Goal: Task Accomplishment & Management: Use online tool/utility

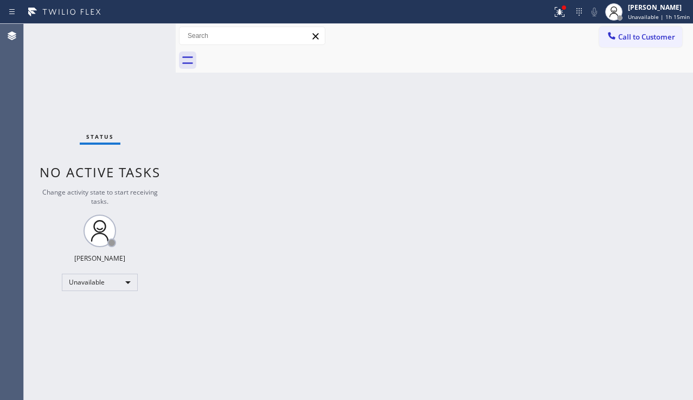
click at [284, 355] on div "Back to Dashboard Change Sender ID Customers Technicians Select a contact Outbo…" at bounding box center [435, 212] width 518 height 377
click at [242, 183] on div "Back to Dashboard Change Sender ID Customers Technicians Select a contact Outbo…" at bounding box center [435, 212] width 518 height 377
click at [612, 31] on icon at bounding box center [612, 35] width 11 height 11
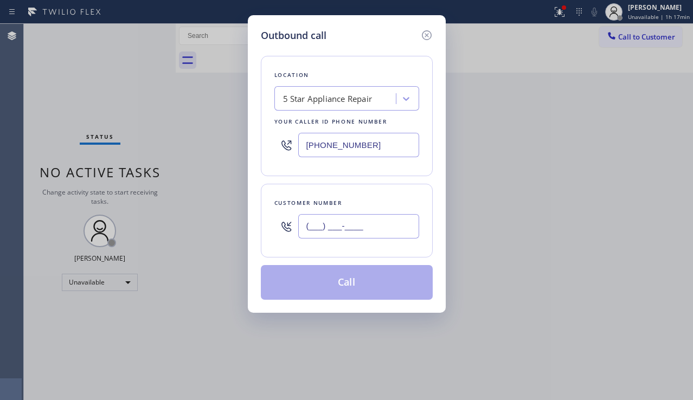
click at [353, 220] on input "(___) ___-____" at bounding box center [358, 226] width 121 height 24
paste input "206) 370-2845"
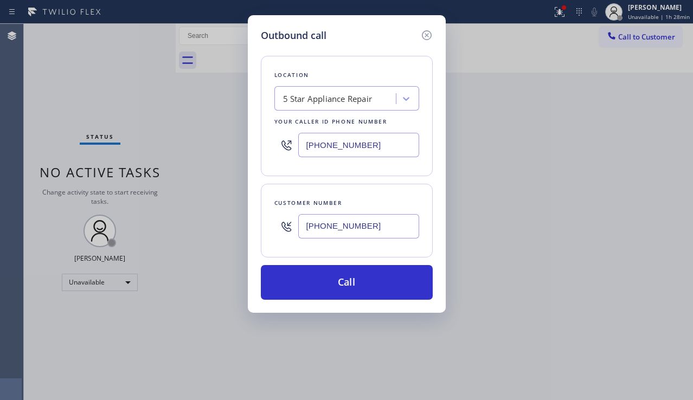
drag, startPoint x: 374, startPoint y: 237, endPoint x: 291, endPoint y: 231, distance: 82.7
click at [291, 231] on div "[PHONE_NUMBER]" at bounding box center [347, 226] width 145 height 35
paste input "856) 298-8066"
type input "[PHONE_NUMBER]"
click at [305, 111] on div "Location 5 Star Appliance Repair Your caller id phone number [PHONE_NUMBER]" at bounding box center [347, 116] width 172 height 120
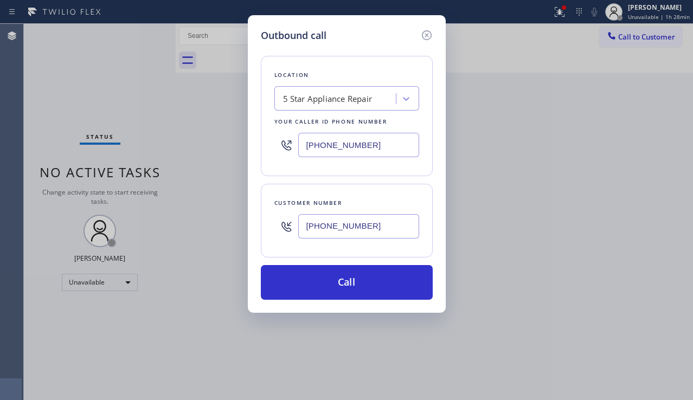
click at [309, 105] on div "5 Star Appliance Repair" at bounding box center [328, 99] width 90 height 12
paste input "[PERSON_NAME] & Son Electrical Contractors"
type input "[PERSON_NAME] & Son Electrical Contractors"
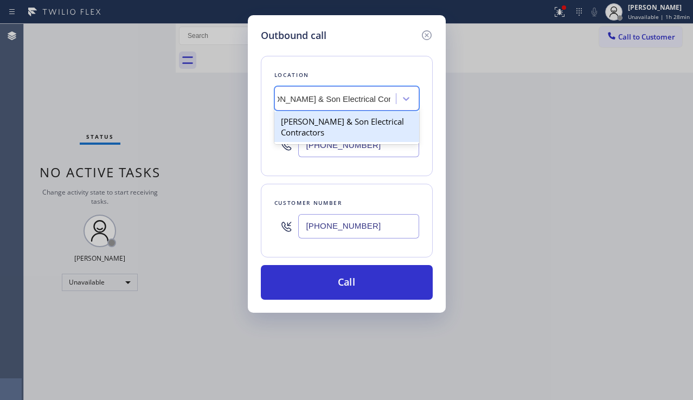
click at [330, 132] on div "[PERSON_NAME] & Son Electrical Contractors" at bounding box center [347, 127] width 145 height 30
type input "[PHONE_NUMBER]"
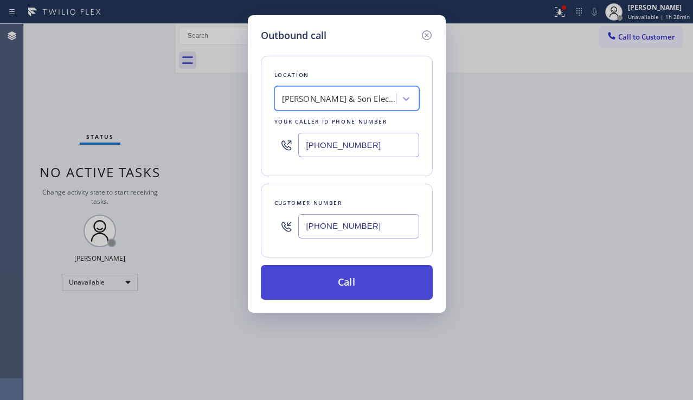
click at [333, 294] on button "Call" at bounding box center [347, 282] width 172 height 35
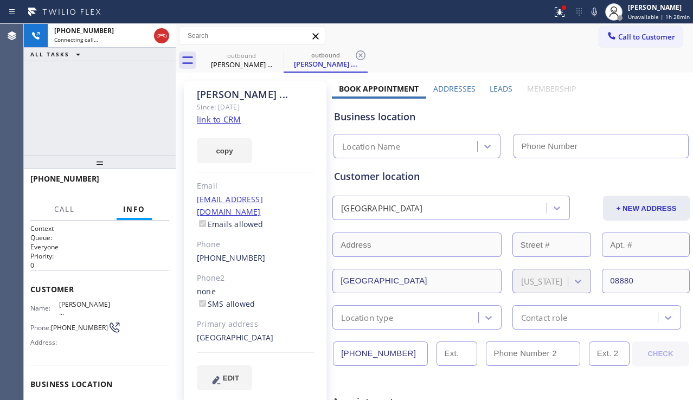
type input "[PHONE_NUMBER]"
click at [612, 114] on div "Business location" at bounding box center [511, 117] width 354 height 15
click at [496, 91] on label "Leads" at bounding box center [501, 89] width 23 height 10
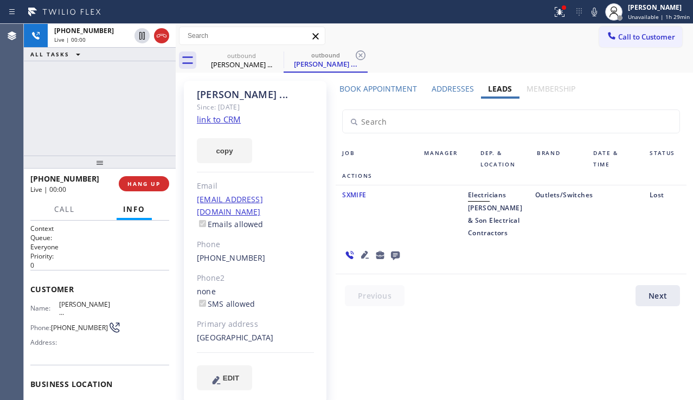
click at [468, 233] on span "[PERSON_NAME] & Son Electrical Contractors" at bounding box center [495, 220] width 54 height 34
click at [372, 249] on icon at bounding box center [365, 255] width 13 height 13
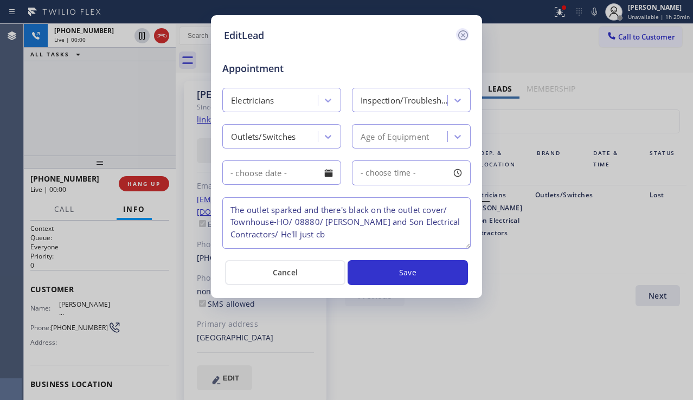
click at [461, 39] on icon at bounding box center [464, 35] width 10 height 10
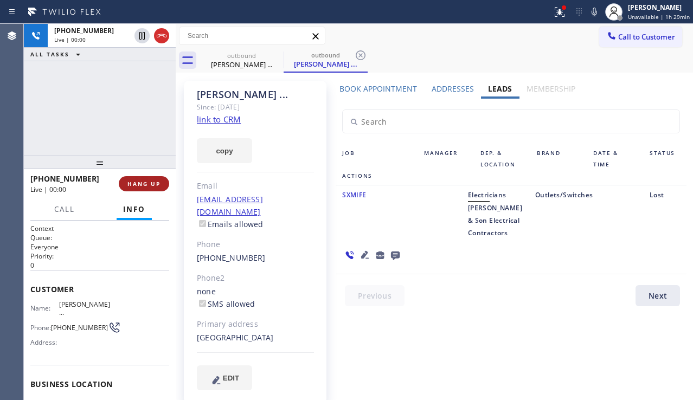
click at [130, 185] on span "HANG UP" at bounding box center [144, 184] width 33 height 8
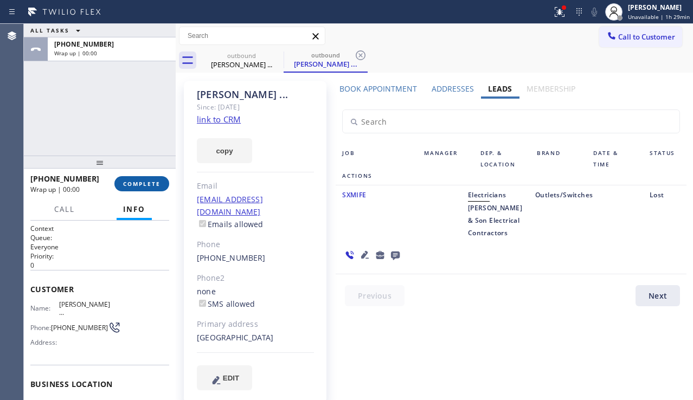
click at [130, 185] on span "COMPLETE" at bounding box center [141, 184] width 37 height 8
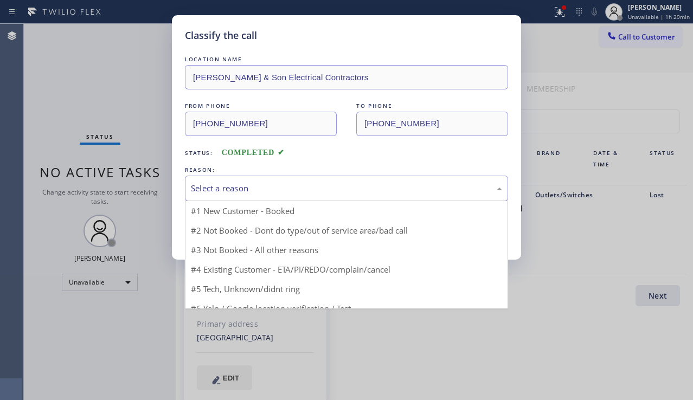
click at [301, 191] on div "Select a reason" at bounding box center [346, 188] width 311 height 12
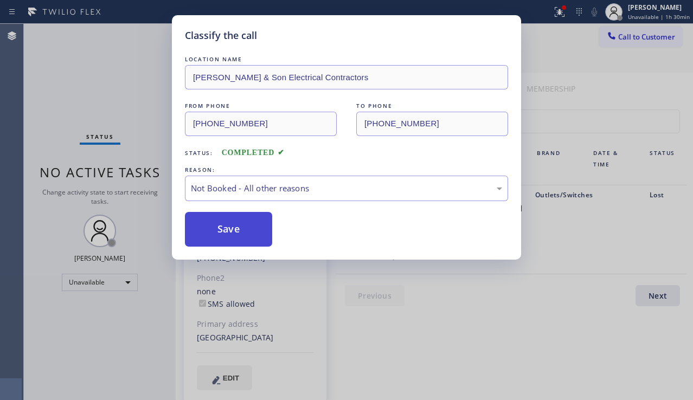
click at [233, 230] on button "Save" at bounding box center [228, 229] width 87 height 35
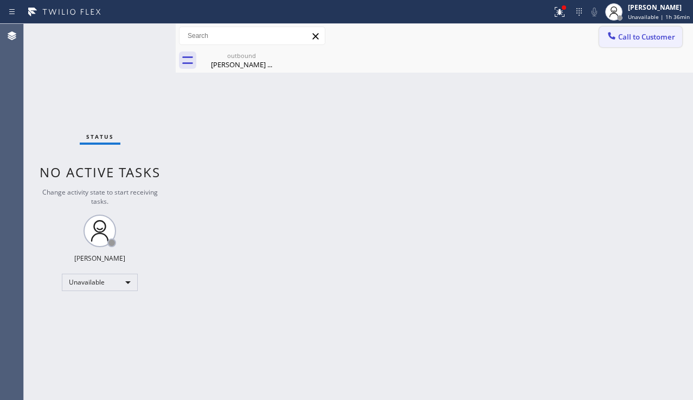
click at [653, 40] on span "Call to Customer" at bounding box center [647, 37] width 57 height 10
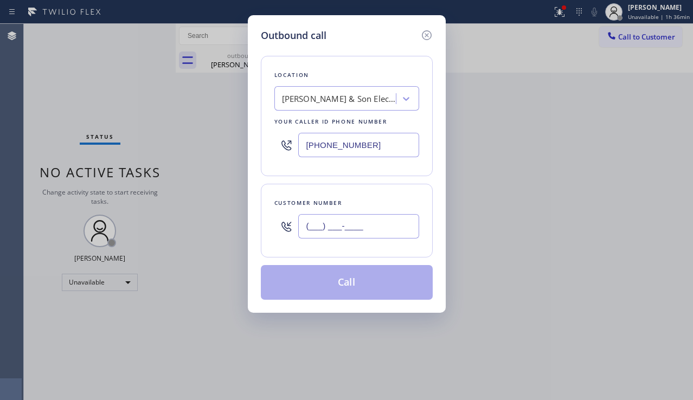
click at [319, 234] on input "(___) ___-____" at bounding box center [358, 226] width 121 height 24
paste input "281) 965-6104"
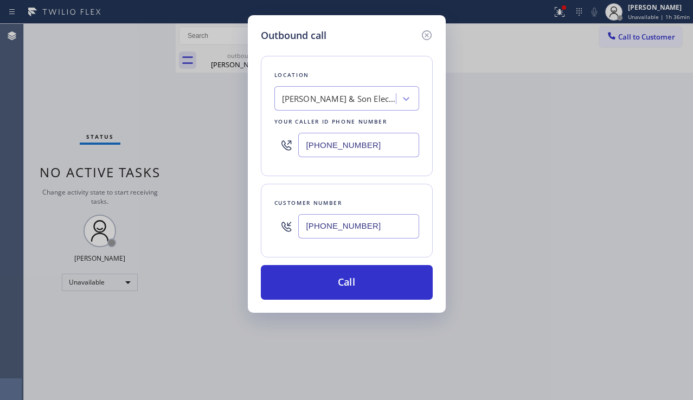
type input "[PHONE_NUMBER]"
click at [608, 215] on div "Outbound call Location R [PERSON_NAME] & Son Electrical Contractors Your caller…" at bounding box center [346, 200] width 693 height 400
click at [315, 94] on div "[PERSON_NAME] & Son Electrical Contractors" at bounding box center [339, 99] width 114 height 12
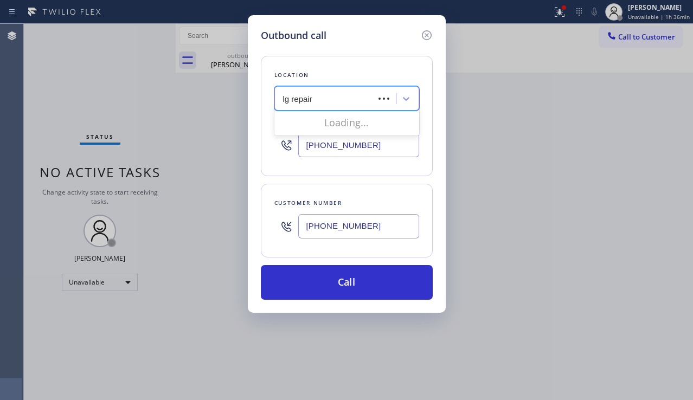
type input "lg repairs"
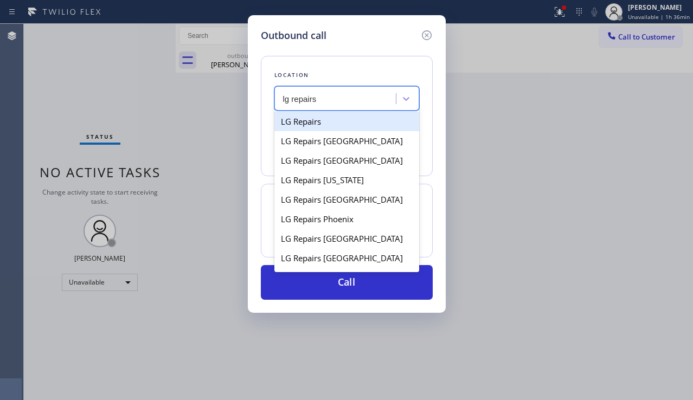
click at [311, 119] on div "LG Repairs" at bounding box center [347, 122] width 145 height 20
type input "[PHONE_NUMBER]"
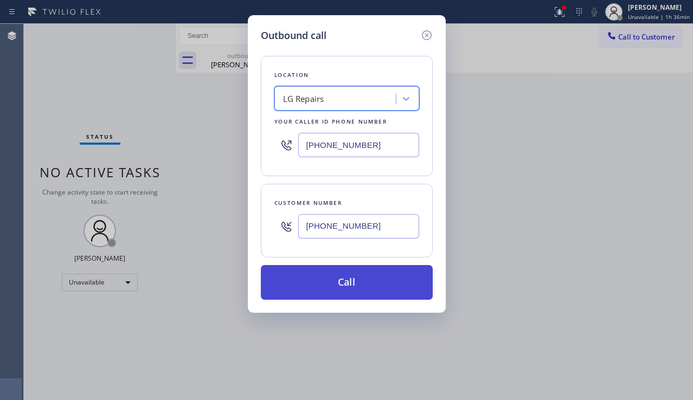
click at [335, 281] on button "Call" at bounding box center [347, 282] width 172 height 35
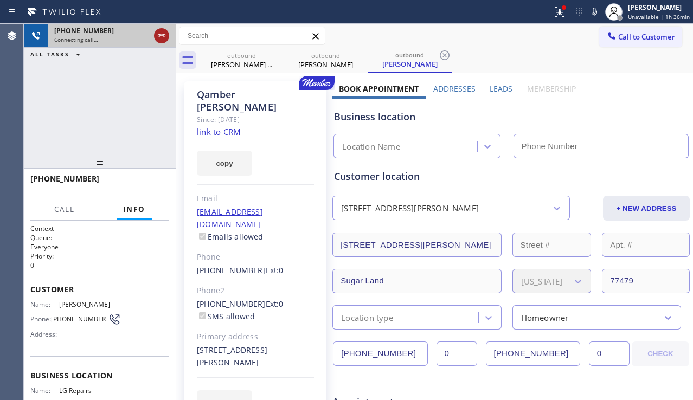
click at [164, 38] on icon at bounding box center [161, 35] width 13 height 13
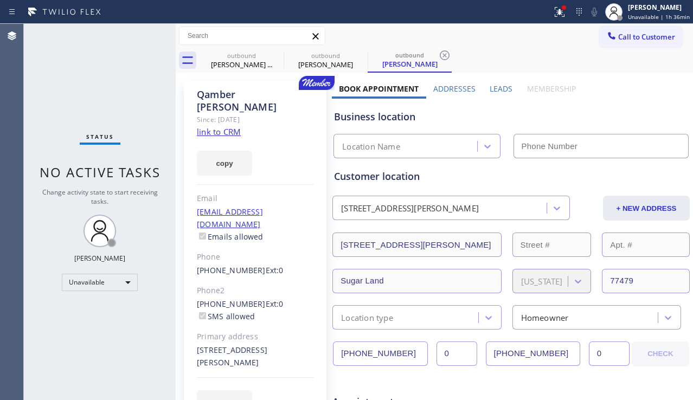
click at [492, 92] on label "Leads" at bounding box center [501, 89] width 23 height 10
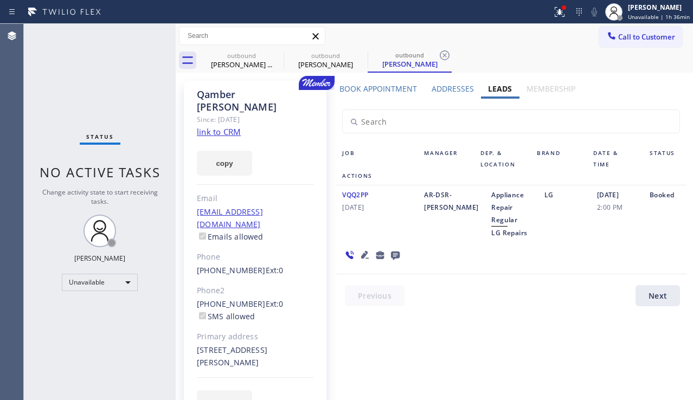
click at [369, 251] on icon at bounding box center [365, 255] width 8 height 8
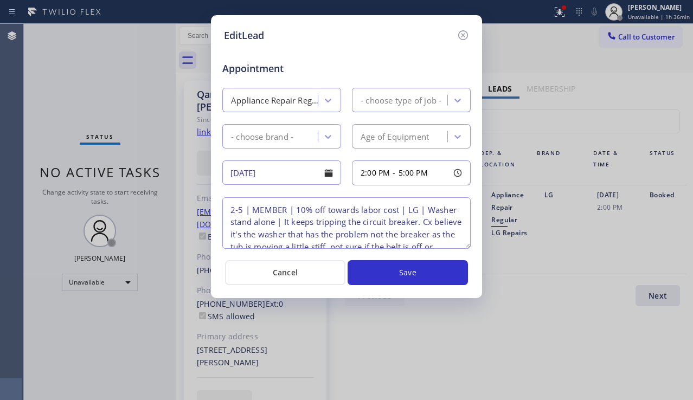
type textarea "2-5 | MEMBER | 10% off towards labor cost | LG | Washer stand alone | It keeps …"
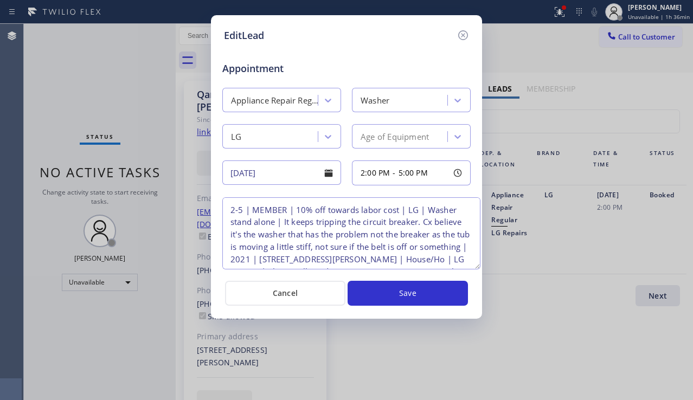
drag, startPoint x: 467, startPoint y: 247, endPoint x: 477, endPoint y: 268, distance: 22.8
click at [477, 268] on textarea "2-5 | MEMBER | 10% off towards labor cost | LG | Washer stand alone | It keeps …" at bounding box center [351, 234] width 258 height 72
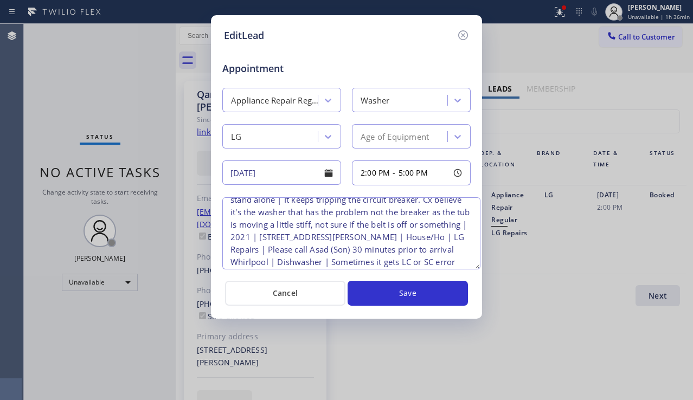
scroll to position [77, 0]
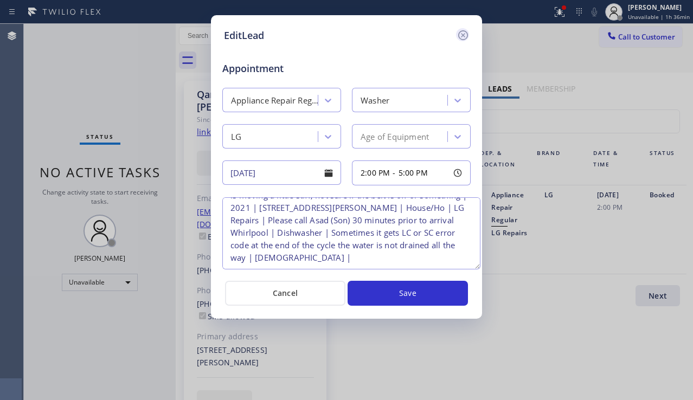
click at [466, 40] on icon at bounding box center [463, 35] width 13 height 13
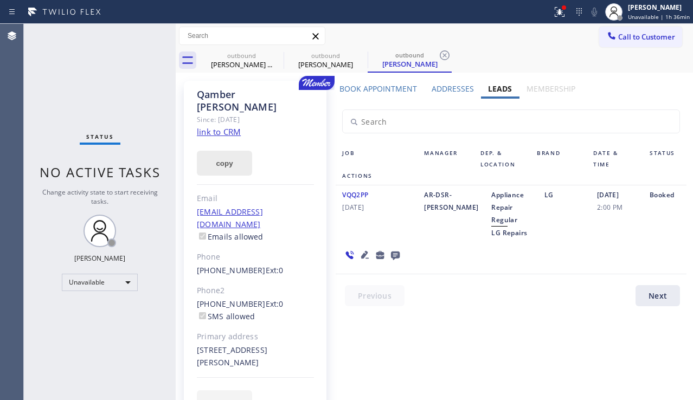
click at [235, 158] on button "copy" at bounding box center [224, 163] width 55 height 25
click at [409, 239] on div at bounding box center [372, 254] width 73 height 31
click at [389, 92] on label "Book Appointment" at bounding box center [379, 89] width 78 height 10
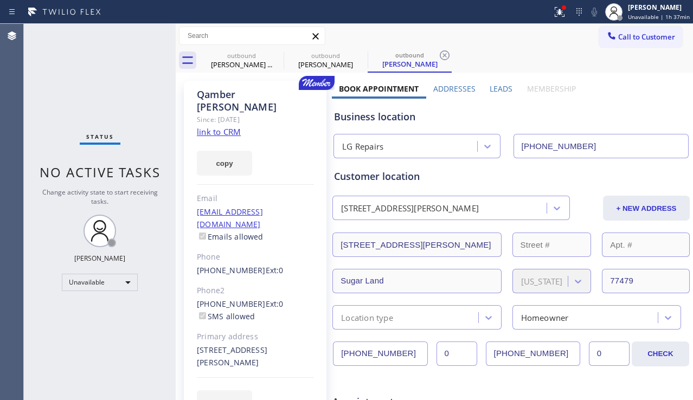
click at [492, 87] on label "Leads" at bounding box center [501, 89] width 23 height 10
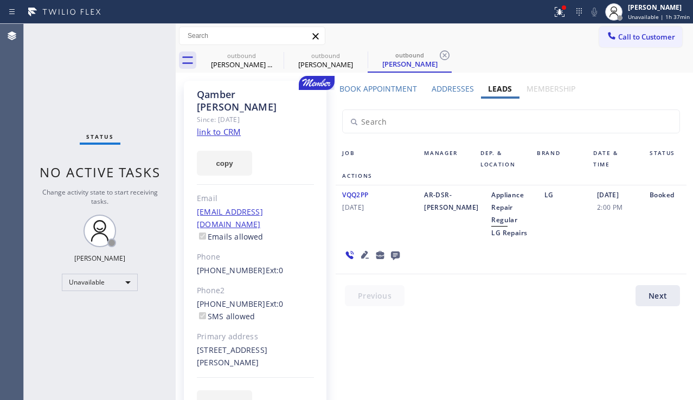
click at [400, 252] on icon at bounding box center [395, 256] width 9 height 9
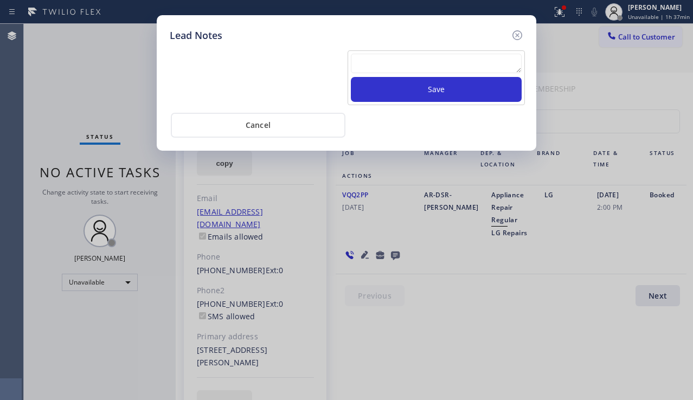
click at [419, 56] on textarea at bounding box center [436, 64] width 171 height 20
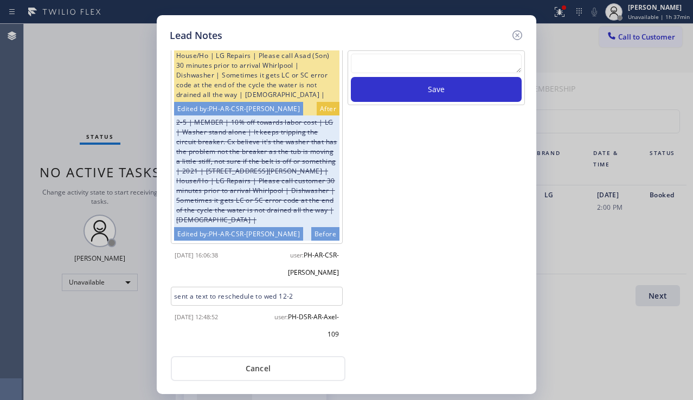
scroll to position [0, 0]
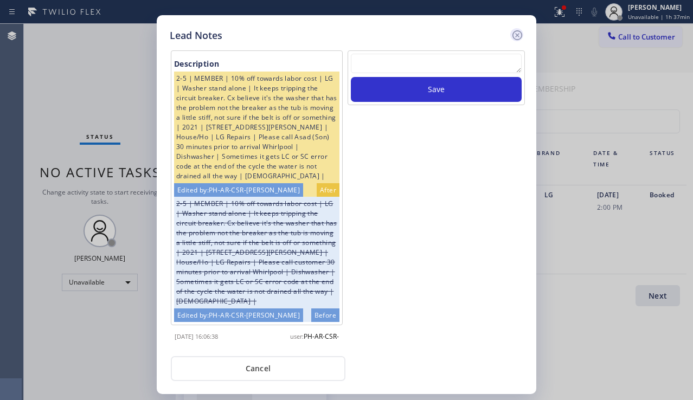
click at [516, 36] on icon at bounding box center [518, 35] width 10 height 10
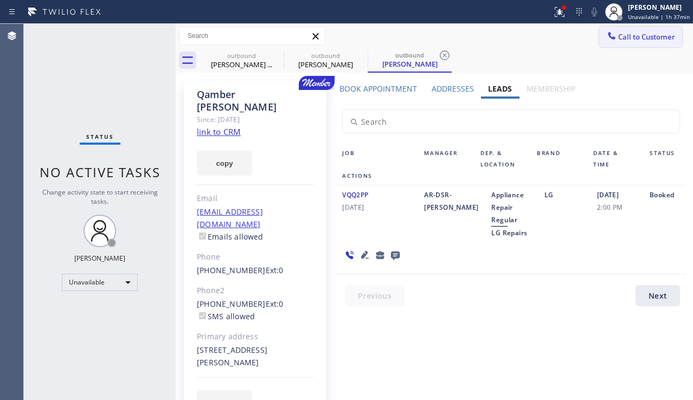
click at [626, 36] on span "Call to Customer" at bounding box center [647, 37] width 57 height 10
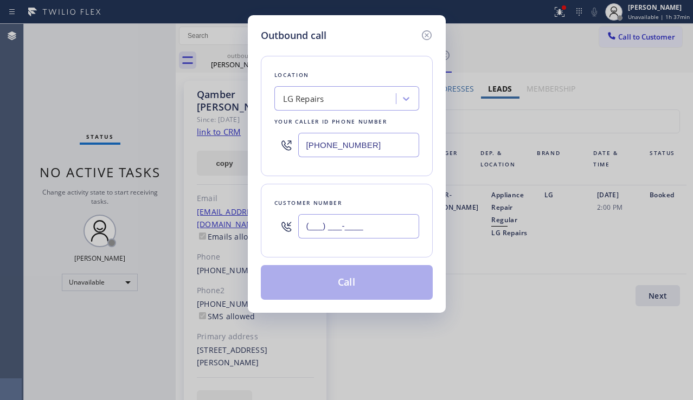
click at [313, 218] on input "(___) ___-____" at bounding box center [358, 226] width 121 height 24
paste input "909) 853-9785"
type input "[PHONE_NUMBER]"
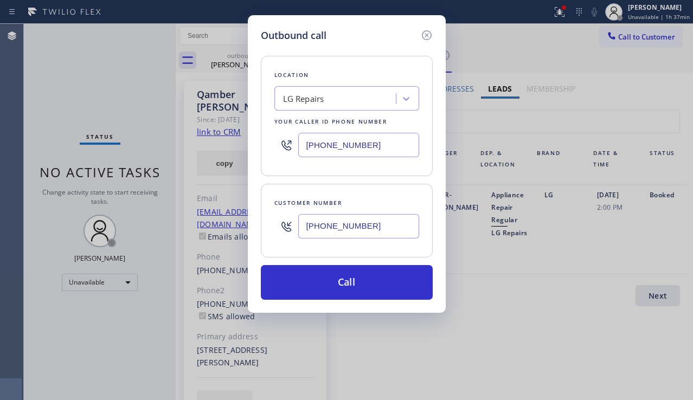
drag, startPoint x: 395, startPoint y: 149, endPoint x: 265, endPoint y: 147, distance: 129.7
click at [265, 147] on div "Location LG Repairs Your caller id phone number [PHONE_NUMBER]" at bounding box center [347, 116] width 172 height 120
paste input "754) 581-8073"
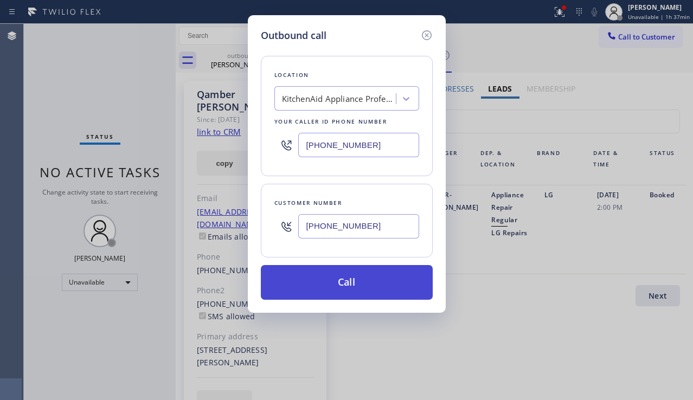
type input "[PHONE_NUMBER]"
click at [322, 272] on button "Call" at bounding box center [347, 282] width 172 height 35
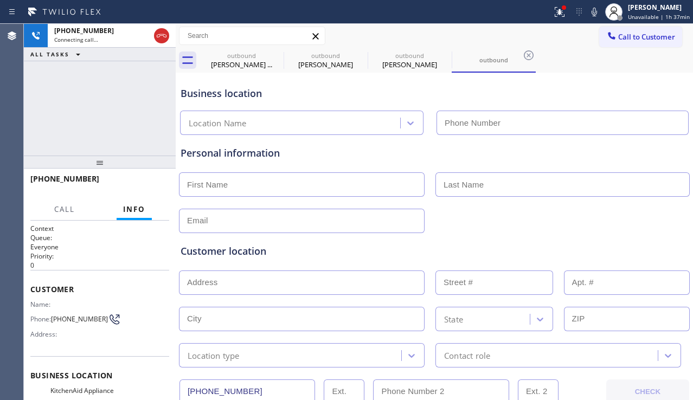
type input "[PHONE_NUMBER]"
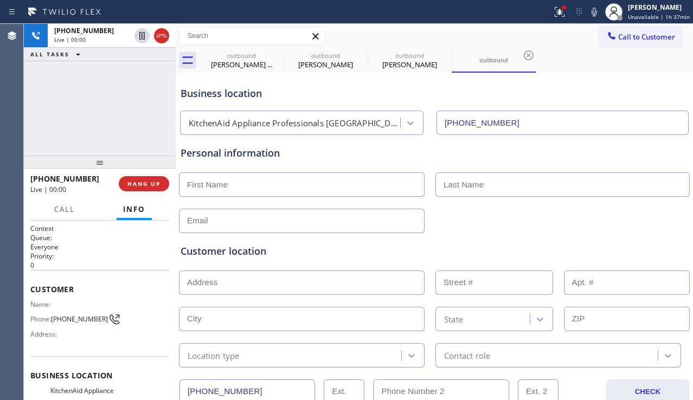
click at [49, 133] on div "[PHONE_NUMBER] Live | 00:00 ALL TASKS ALL TASKS ACTIVE TASKS TASKS IN WRAP UP" at bounding box center [100, 90] width 152 height 132
click at [145, 186] on span "HANG UP" at bounding box center [144, 184] width 33 height 8
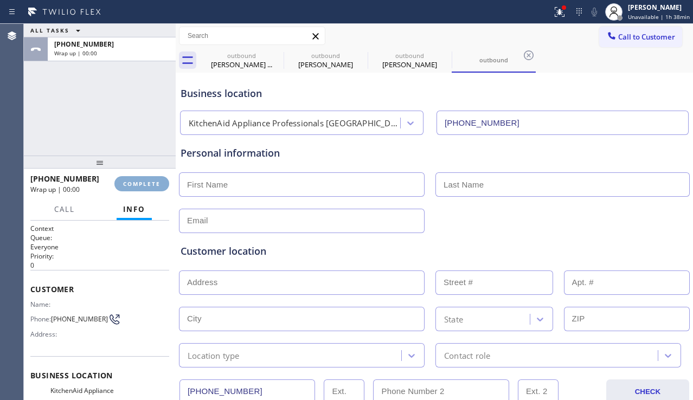
click at [145, 186] on span "COMPLETE" at bounding box center [141, 184] width 37 height 8
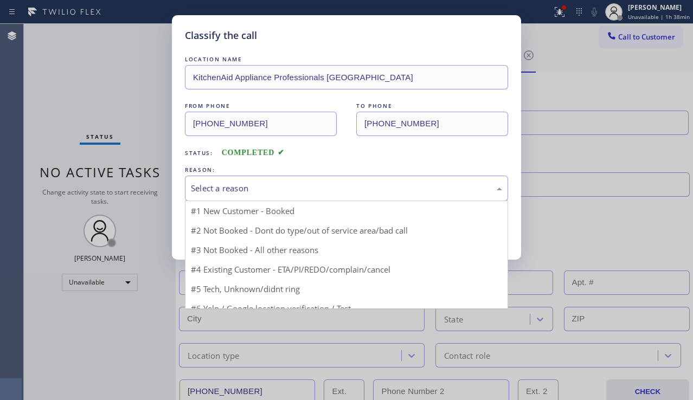
click at [298, 193] on div "Select a reason" at bounding box center [346, 188] width 311 height 12
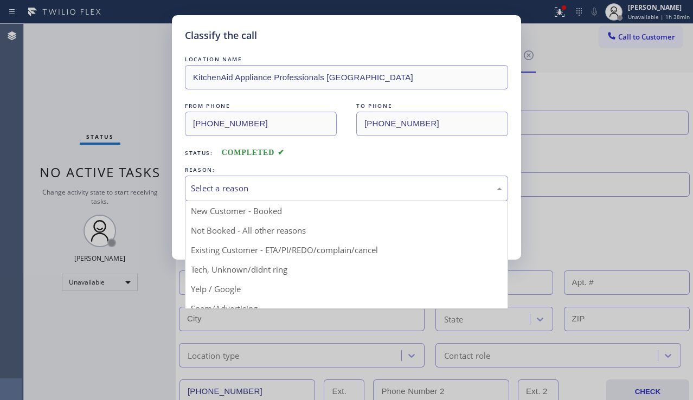
drag, startPoint x: 245, startPoint y: 302, endPoint x: 227, endPoint y: 262, distance: 43.2
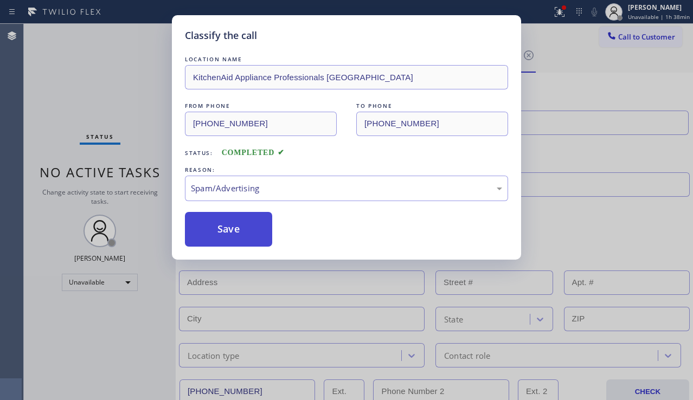
click at [228, 221] on button "Save" at bounding box center [228, 229] width 87 height 35
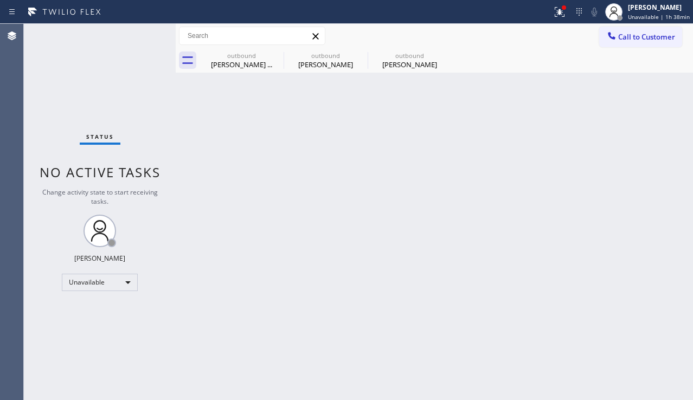
click at [311, 249] on div "Back to Dashboard Change Sender ID Customers Technicians Select a contact Outbo…" at bounding box center [435, 212] width 518 height 377
click at [279, 54] on icon at bounding box center [276, 55] width 13 height 13
click at [0, 0] on icon at bounding box center [0, 0] width 0 height 0
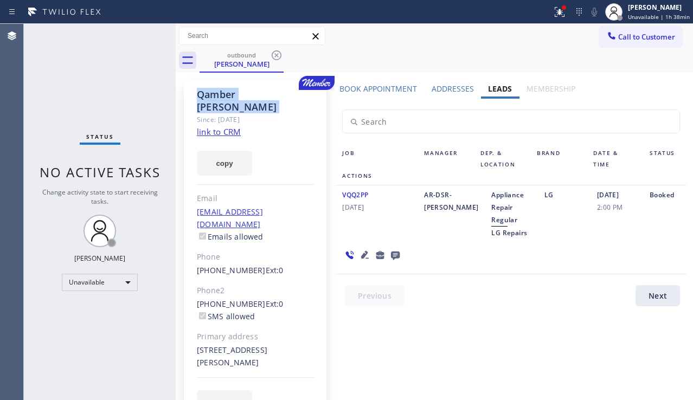
click at [279, 54] on icon at bounding box center [276, 55] width 13 height 13
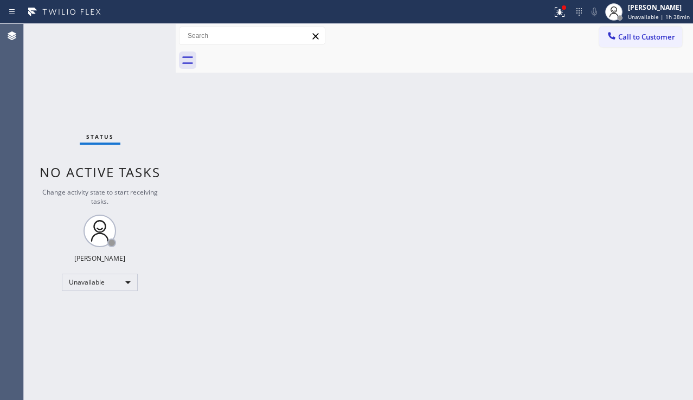
click at [279, 54] on div at bounding box center [447, 60] width 494 height 24
click at [276, 194] on div "Back to Dashboard Change Sender ID Customers Technicians Select a contact Outbo…" at bounding box center [435, 212] width 518 height 377
click at [622, 265] on div "Back to Dashboard Change Sender ID Customers Technicians Select a contact Outbo…" at bounding box center [435, 212] width 518 height 377
click at [276, 199] on div "Back to Dashboard Change Sender ID Customers Technicians Select a contact Outbo…" at bounding box center [435, 212] width 518 height 377
click at [227, 156] on div "Back to Dashboard Change Sender ID Customers Technicians Select a contact Outbo…" at bounding box center [435, 212] width 518 height 377
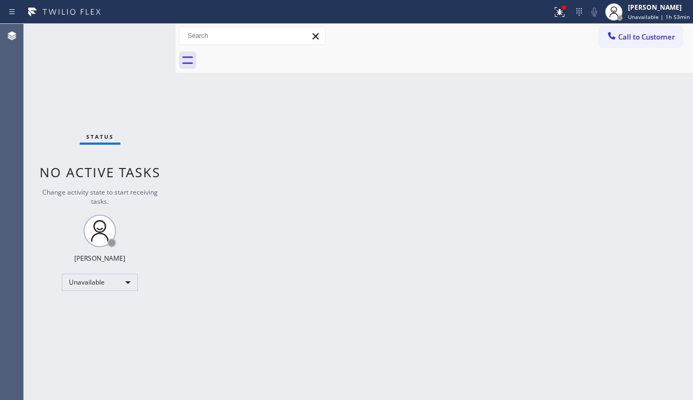
click at [641, 205] on div "Back to Dashboard Change Sender ID Customers Technicians Select a contact Outbo…" at bounding box center [435, 212] width 518 height 377
click at [548, 12] on div at bounding box center [560, 11] width 24 height 13
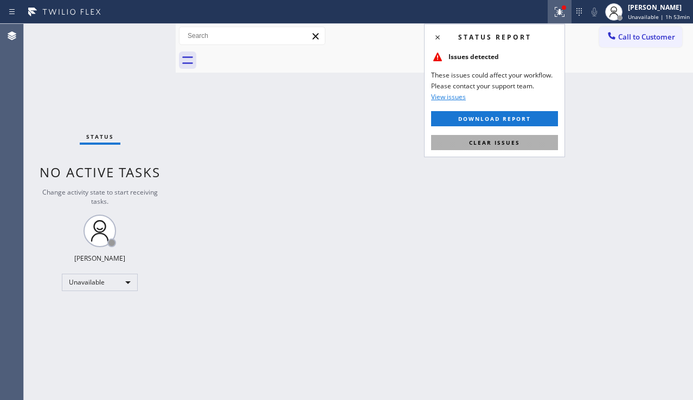
click at [482, 139] on span "Clear issues" at bounding box center [494, 143] width 51 height 8
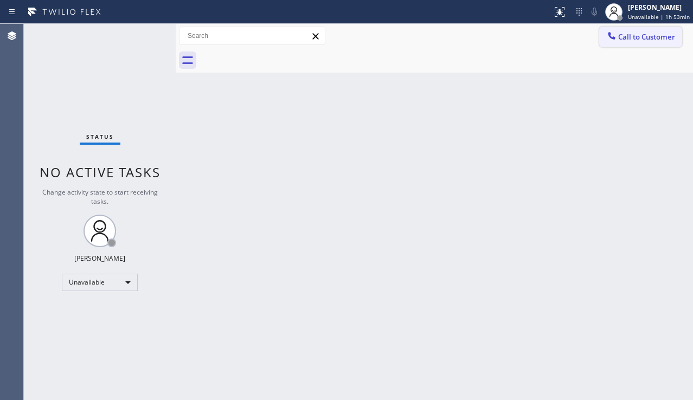
click at [639, 41] on span "Call to Customer" at bounding box center [647, 37] width 57 height 10
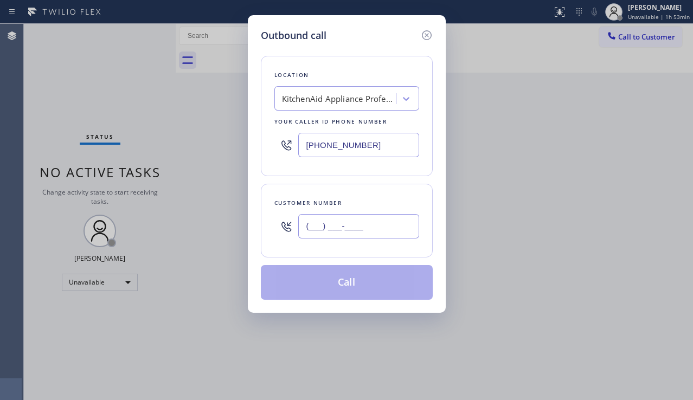
click at [326, 222] on input "(___) ___-____" at bounding box center [358, 226] width 121 height 24
paste input "510) 406-5706"
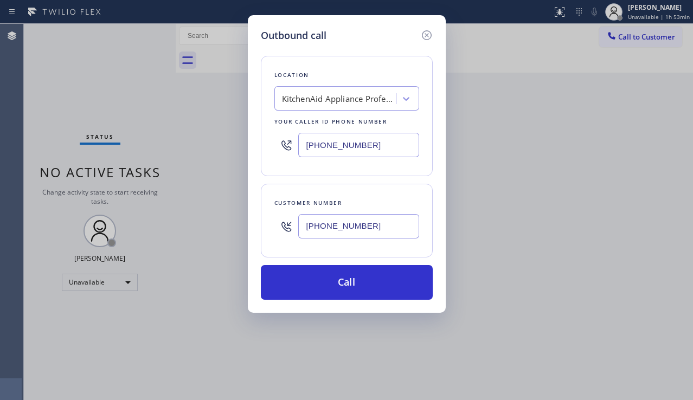
type input "[PHONE_NUMBER]"
click at [557, 251] on div "Outbound call Location KitchenAid Appliance Professionals [GEOGRAPHIC_DATA] You…" at bounding box center [346, 200] width 693 height 400
click at [328, 97] on div "KitchenAid Appliance Professionals [GEOGRAPHIC_DATA]" at bounding box center [339, 99] width 114 height 12
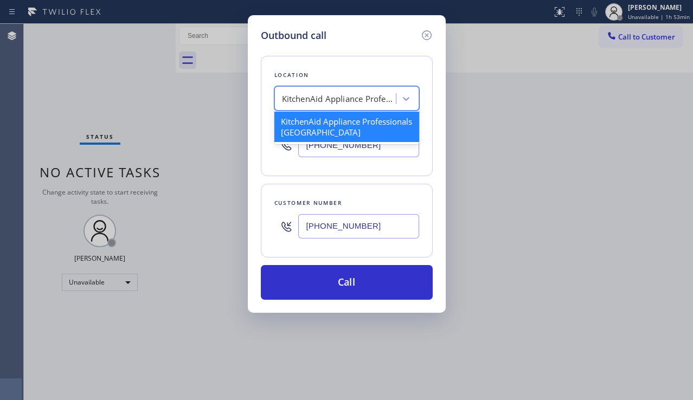
paste input "Samsung Appliance Repairs [GEOGRAPHIC_DATA]"
type input "Samsung Appliance Repairs [GEOGRAPHIC_DATA]"
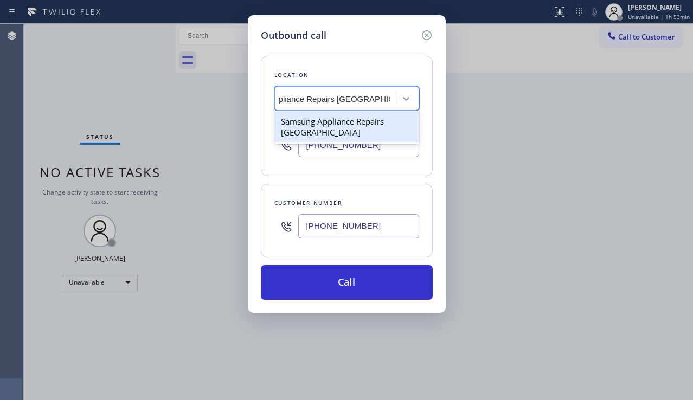
click at [338, 122] on div "Samsung Appliance Repairs [GEOGRAPHIC_DATA]" at bounding box center [347, 127] width 145 height 30
type input "[PHONE_NUMBER]"
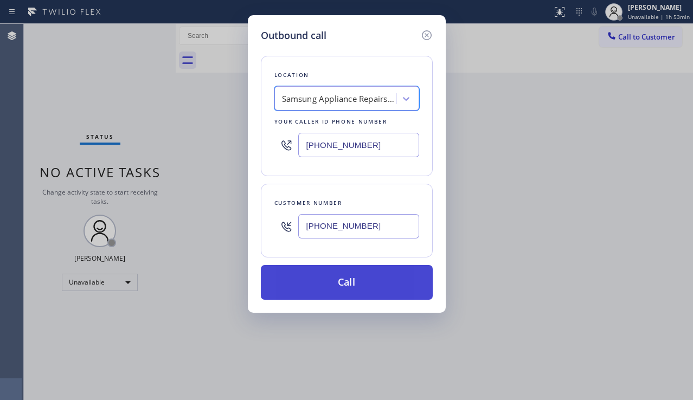
click at [317, 287] on button "Call" at bounding box center [347, 282] width 172 height 35
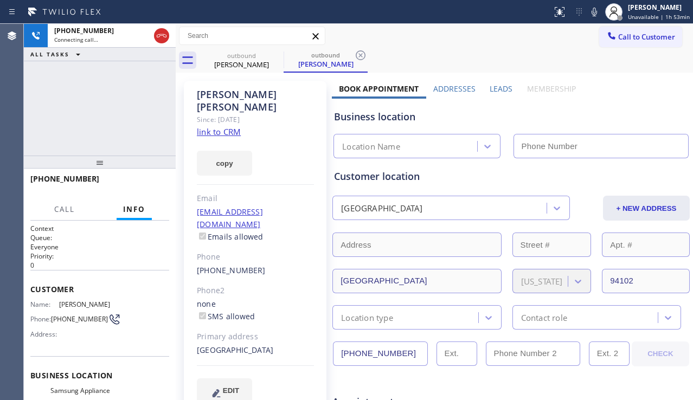
click at [497, 88] on label "Leads" at bounding box center [501, 89] width 23 height 10
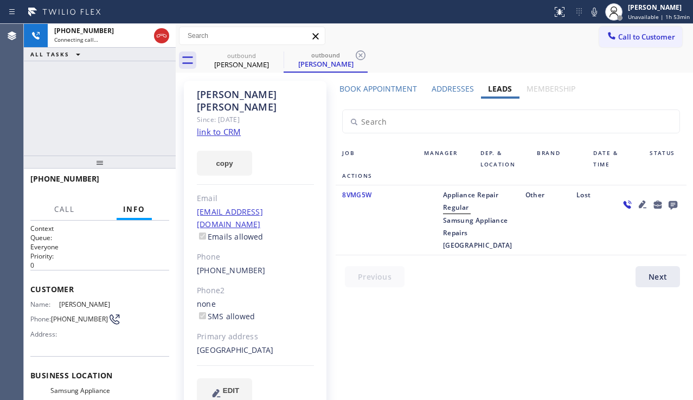
click at [642, 206] on icon at bounding box center [643, 205] width 8 height 8
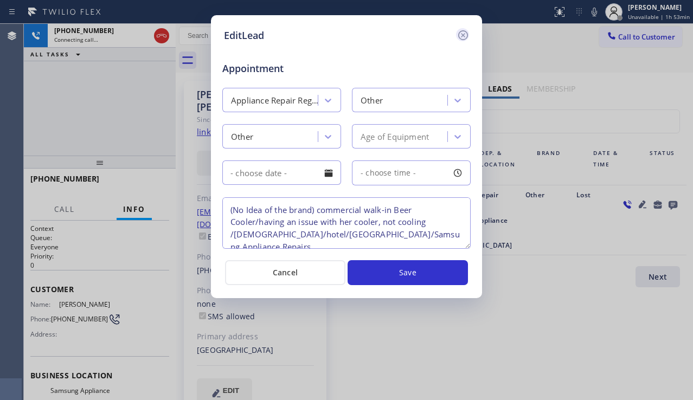
click at [462, 37] on icon at bounding box center [464, 35] width 10 height 10
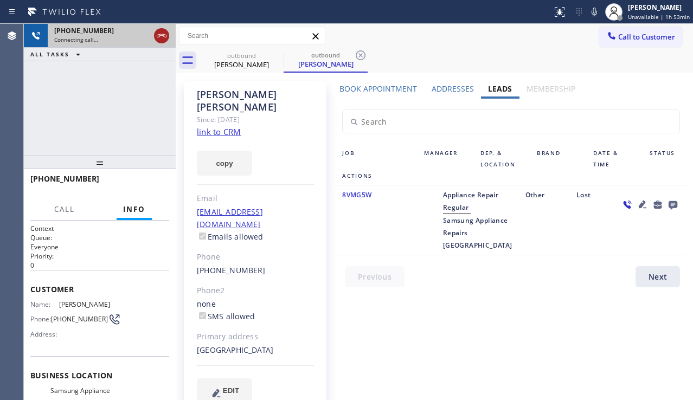
click at [162, 37] on icon at bounding box center [161, 35] width 13 height 13
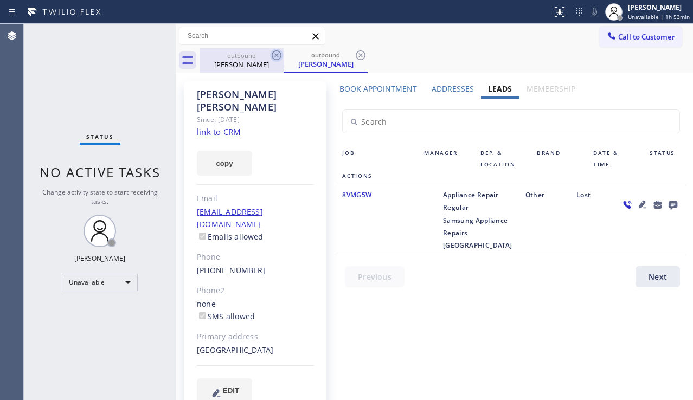
click at [277, 54] on icon at bounding box center [276, 55] width 13 height 13
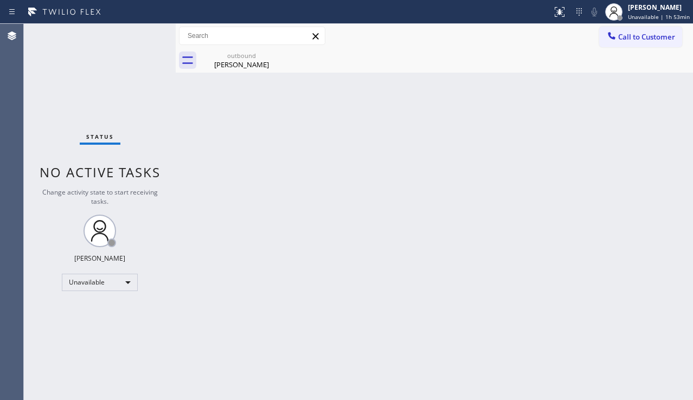
click at [0, 0] on icon at bounding box center [0, 0] width 0 height 0
click at [272, 56] on icon at bounding box center [276, 55] width 13 height 13
click at [256, 62] on div "[PERSON_NAME]" at bounding box center [242, 65] width 82 height 10
click at [623, 285] on div "Back to Dashboard Change Sender ID Customers Technicians Select a contact Outbo…" at bounding box center [435, 212] width 518 height 377
drag, startPoint x: 633, startPoint y: 263, endPoint x: 545, endPoint y: 269, distance: 88.1
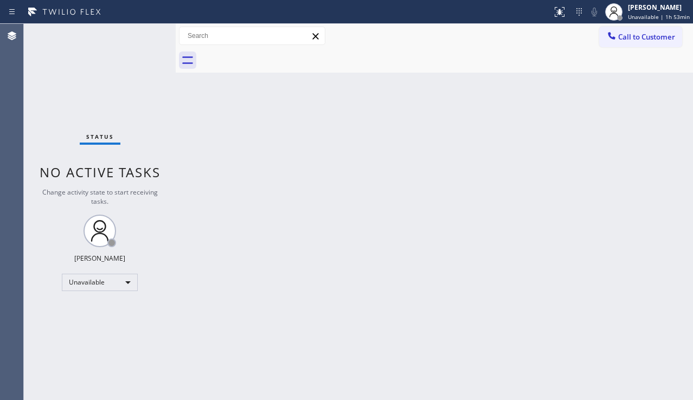
click at [633, 263] on div "Back to Dashboard Change Sender ID Customers Technicians Select a contact Outbo…" at bounding box center [435, 212] width 518 height 377
click at [659, 41] on span "Call to Customer" at bounding box center [647, 37] width 57 height 10
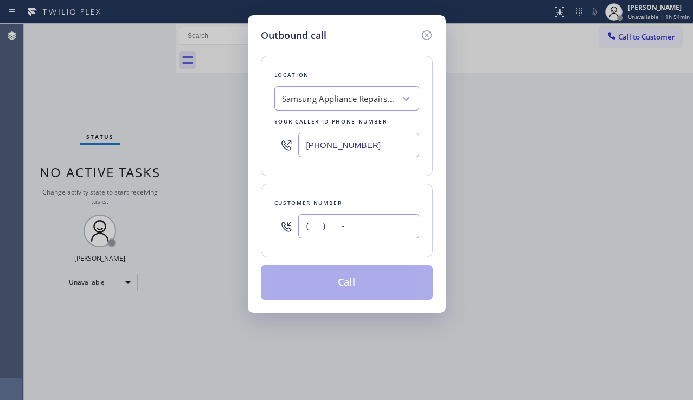
click at [367, 224] on input "(___) ___-____" at bounding box center [358, 226] width 121 height 24
paste input "949) 242-0181"
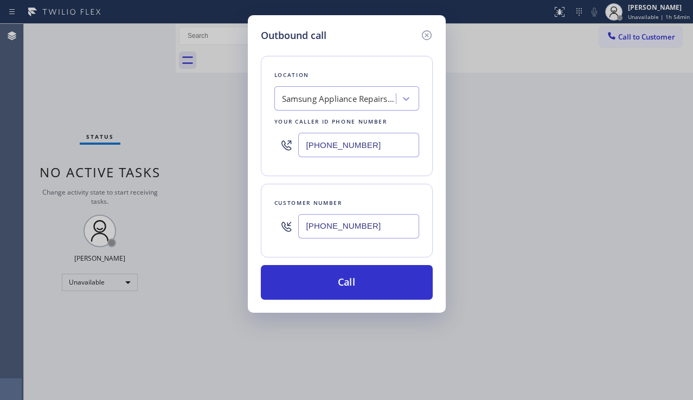
type input "[PHONE_NUMBER]"
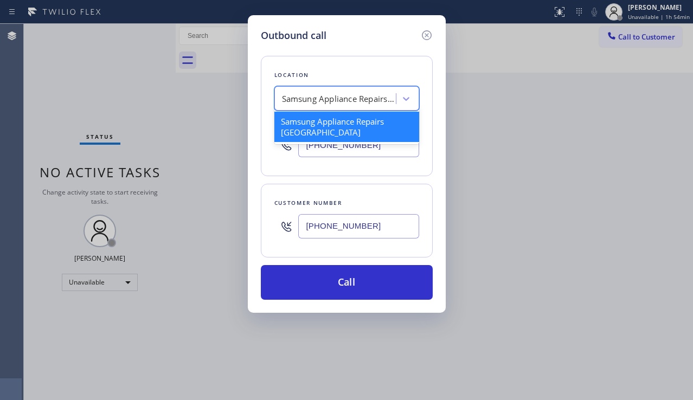
click at [289, 93] on div "Samsung Appliance Repairs [GEOGRAPHIC_DATA]" at bounding box center [339, 99] width 114 height 12
paste input "Electric Wire Services [GEOGRAPHIC_DATA]"
type input "Electric Wire Services [GEOGRAPHIC_DATA]"
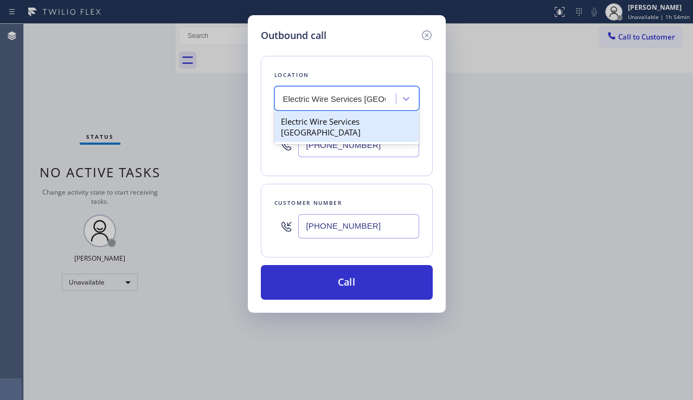
click at [322, 125] on div "Electric Wire Services [GEOGRAPHIC_DATA]" at bounding box center [347, 127] width 145 height 30
type input "[PHONE_NUMBER]"
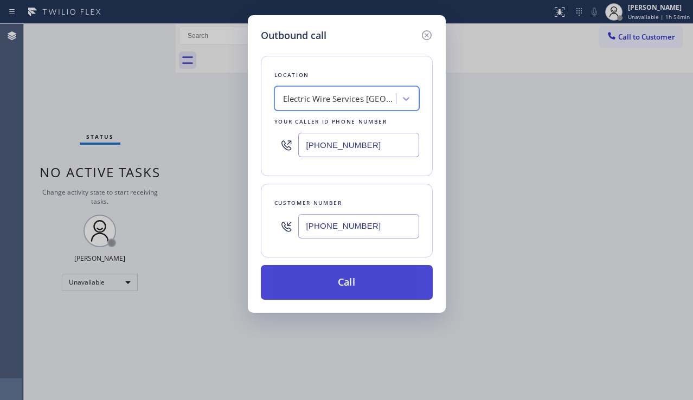
click at [352, 290] on button "Call" at bounding box center [347, 282] width 172 height 35
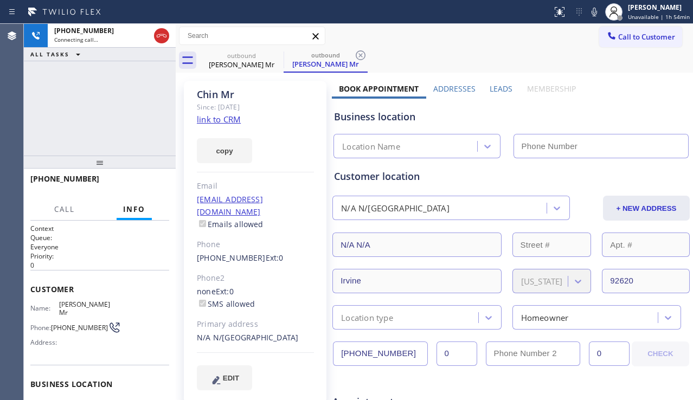
type input "[PHONE_NUMBER]"
click at [43, 128] on div "[PHONE_NUMBER] Connecting call… ALL TASKS ALL TASKS ACTIVE TASKS TASKS IN WRAP …" at bounding box center [100, 90] width 152 height 132
click at [497, 89] on label "Leads" at bounding box center [501, 89] width 23 height 10
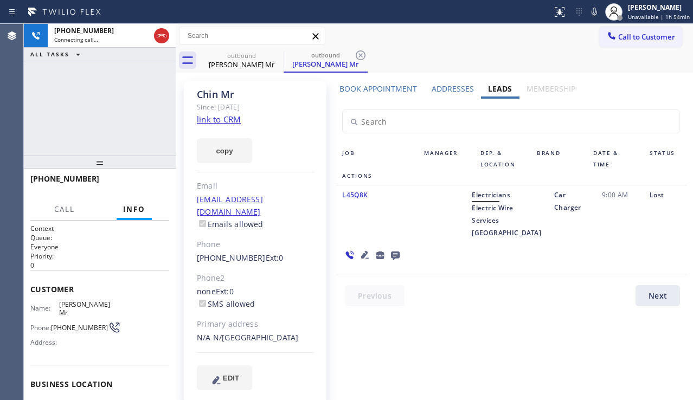
click at [372, 249] on icon at bounding box center [365, 255] width 13 height 13
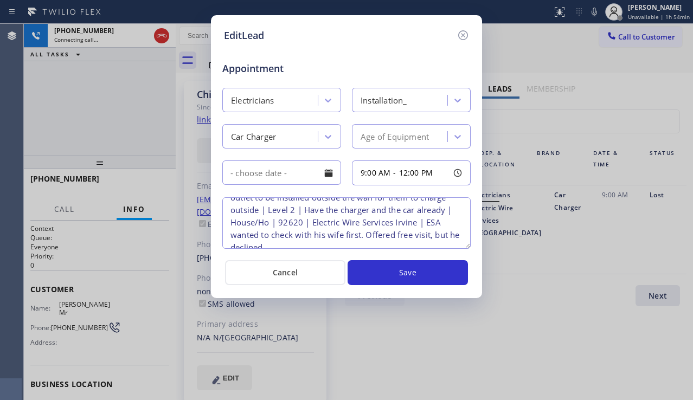
scroll to position [48, 0]
click at [461, 39] on icon at bounding box center [464, 35] width 10 height 10
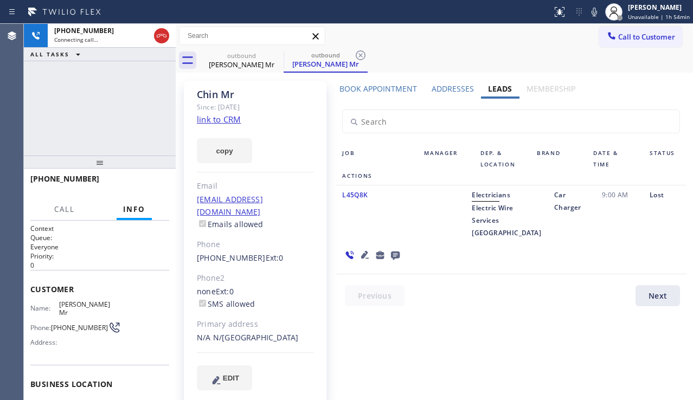
click at [644, 239] on div "Lost" at bounding box center [665, 214] width 43 height 50
click at [400, 252] on icon at bounding box center [395, 256] width 9 height 9
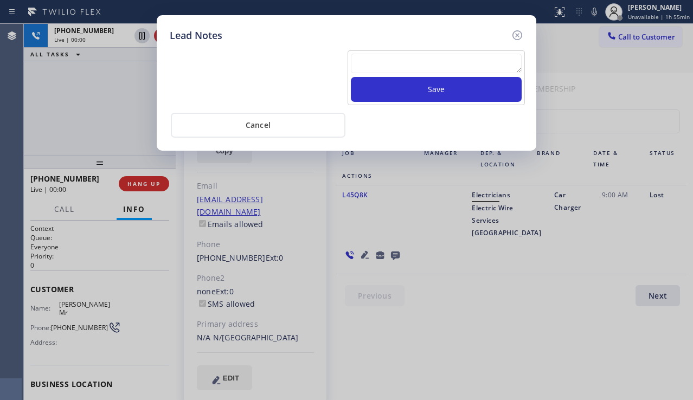
click at [375, 69] on textarea at bounding box center [436, 64] width 171 height 20
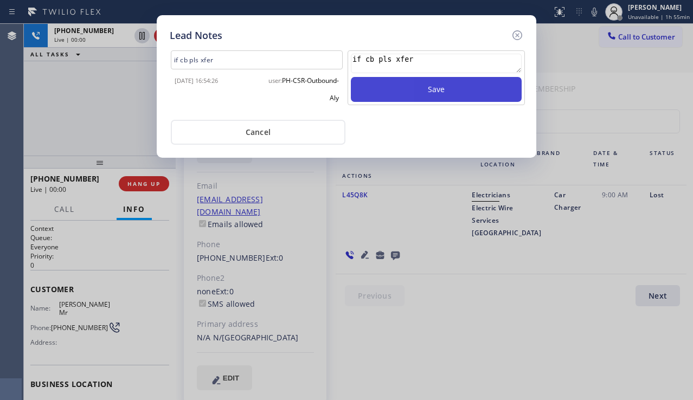
type textarea "if cb pls xfer"
click at [399, 93] on button "Save" at bounding box center [436, 89] width 171 height 25
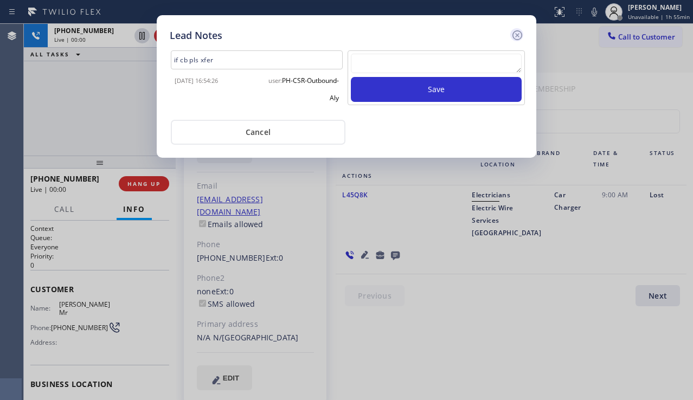
click at [515, 34] on icon at bounding box center [517, 35] width 13 height 13
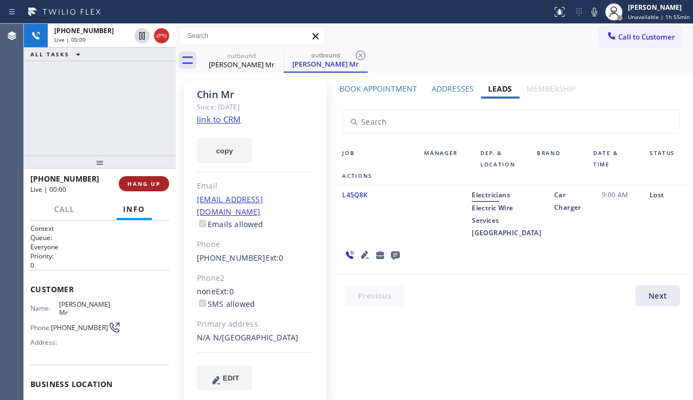
click at [146, 182] on span "HANG UP" at bounding box center [144, 184] width 33 height 8
click at [148, 180] on span "HANG UP" at bounding box center [144, 184] width 33 height 8
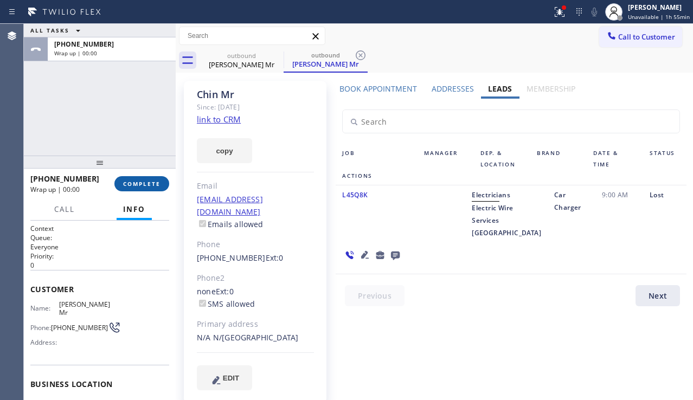
click at [154, 184] on span "COMPLETE" at bounding box center [141, 184] width 37 height 8
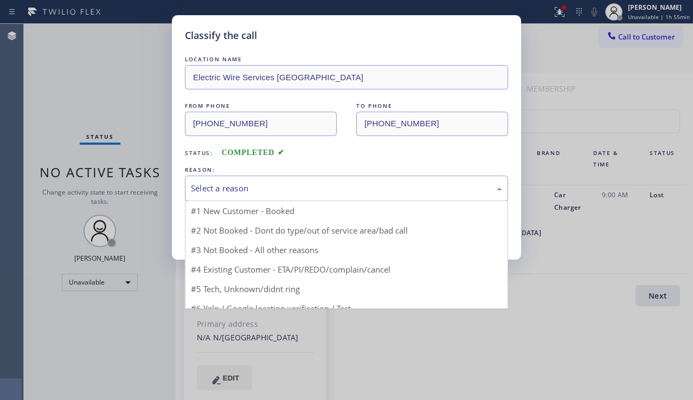
drag, startPoint x: 329, startPoint y: 193, endPoint x: 328, endPoint y: 199, distance: 6.2
click at [327, 201] on div "Select a reason #1 New Customer - Booked #2 Not Booked - Dont do type/out of se…" at bounding box center [346, 189] width 323 height 26
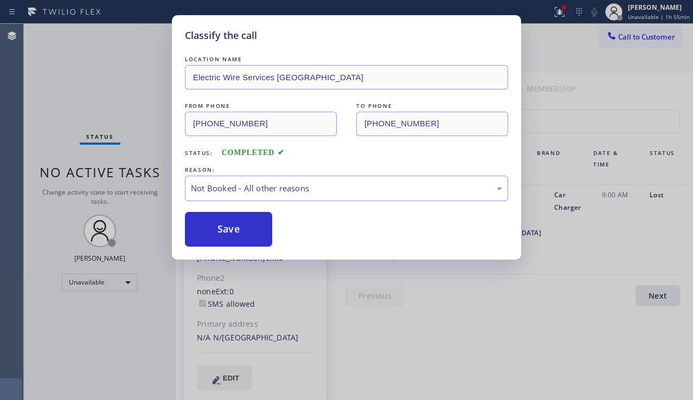
drag, startPoint x: 242, startPoint y: 231, endPoint x: 231, endPoint y: 259, distance: 29.7
click at [241, 231] on button "Save" at bounding box center [228, 229] width 87 height 35
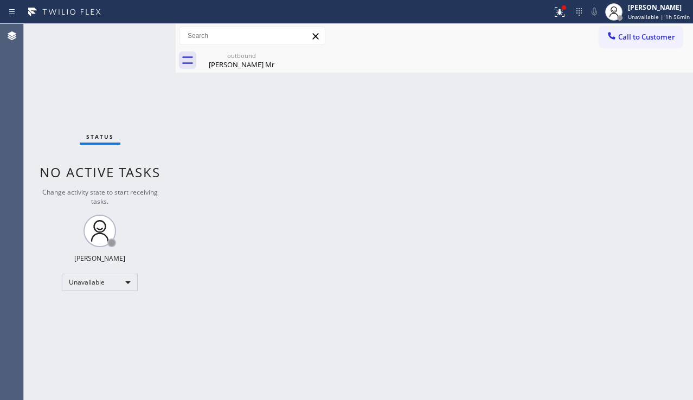
click at [598, 259] on div "Back to Dashboard Change Sender ID Customers Technicians Select a contact Outbo…" at bounding box center [435, 212] width 518 height 377
click at [610, 292] on div "Back to Dashboard Change Sender ID Customers Technicians Select a contact Outbo…" at bounding box center [435, 212] width 518 height 377
click at [556, 15] on icon at bounding box center [559, 11] width 13 height 13
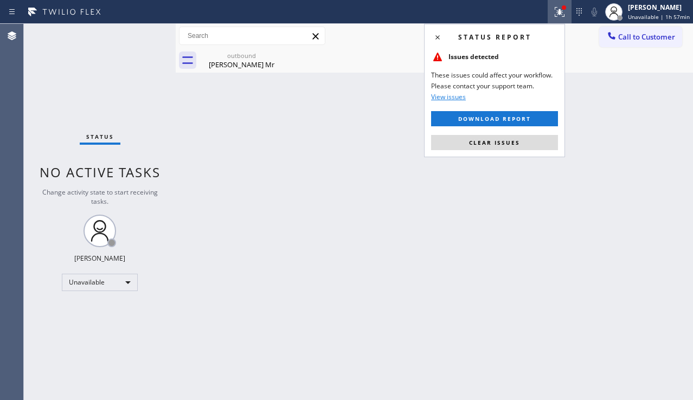
drag, startPoint x: 502, startPoint y: 140, endPoint x: 399, endPoint y: 103, distance: 109.0
click at [501, 140] on span "Clear issues" at bounding box center [494, 143] width 51 height 8
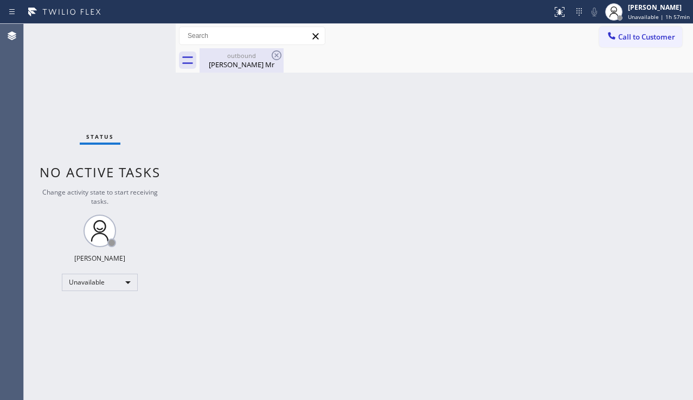
click at [250, 60] on div "[PERSON_NAME] Mr" at bounding box center [242, 65] width 82 height 10
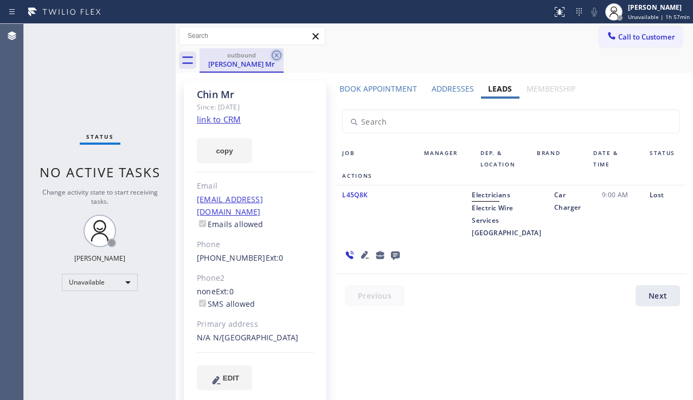
click at [275, 56] on icon at bounding box center [276, 55] width 13 height 13
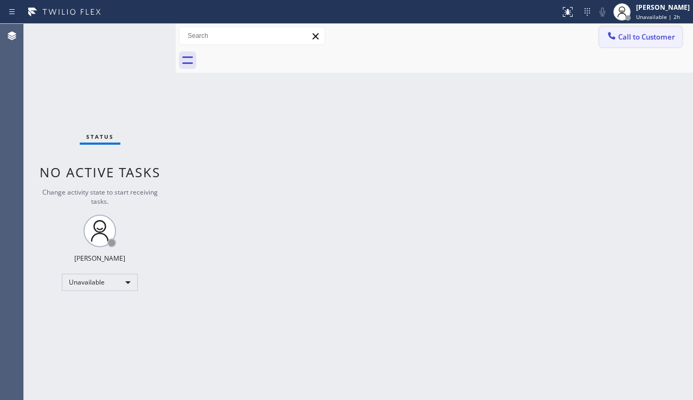
click at [622, 36] on span "Call to Customer" at bounding box center [647, 37] width 57 height 10
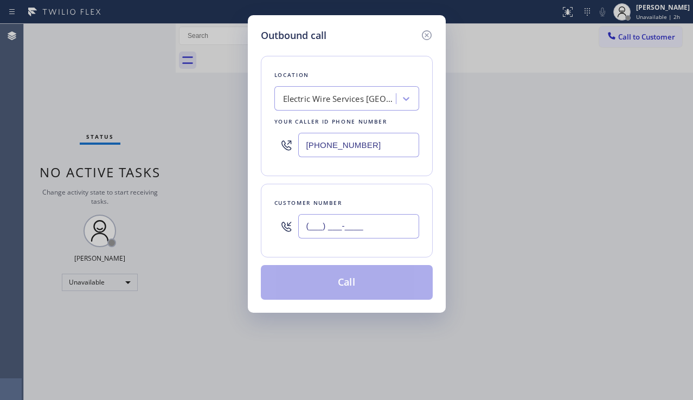
click at [360, 231] on input "(___) ___-____" at bounding box center [358, 226] width 121 height 24
paste input "516) 610-8096"
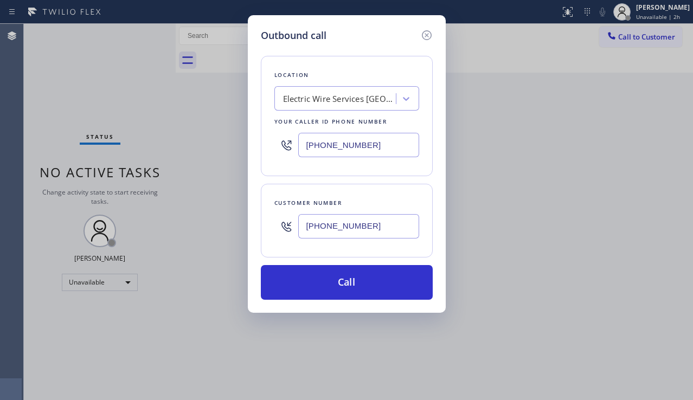
type input "[PHONE_NUMBER]"
drag, startPoint x: 314, startPoint y: 146, endPoint x: 297, endPoint y: 147, distance: 16.9
click at [297, 147] on div "[PHONE_NUMBER]" at bounding box center [347, 145] width 145 height 35
paste input "17) 935-4352"
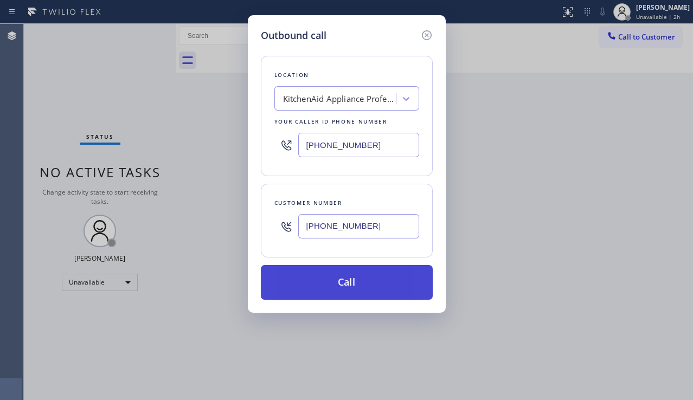
type input "[PHONE_NUMBER]"
click at [365, 280] on button "Call" at bounding box center [347, 282] width 172 height 35
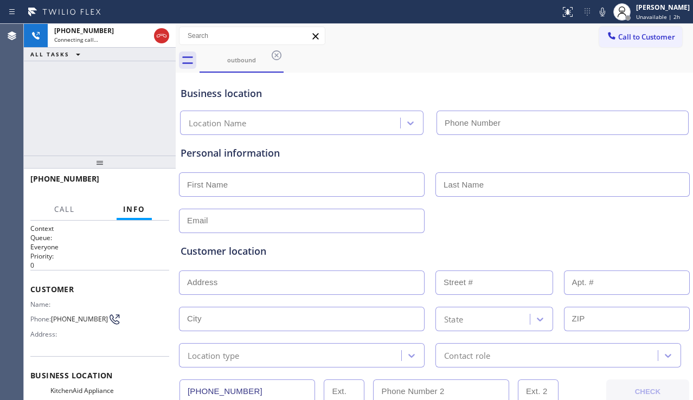
type input "[PHONE_NUMBER]"
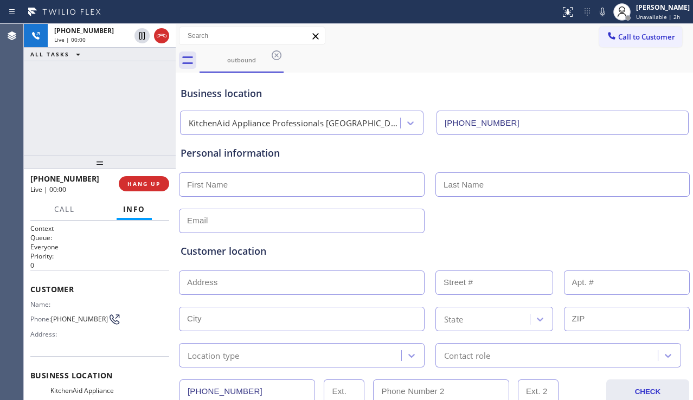
click at [289, 251] on div "Customer location" at bounding box center [435, 251] width 508 height 15
click at [678, 229] on div "Customer location >> ADD NEW ADDRESS << + NEW ADDRESS State Location type Conta…" at bounding box center [435, 298] width 512 height 139
click at [463, 219] on div at bounding box center [434, 220] width 513 height 27
click at [250, 177] on input "text" at bounding box center [302, 185] width 246 height 24
click at [226, 283] on input "text" at bounding box center [302, 283] width 246 height 24
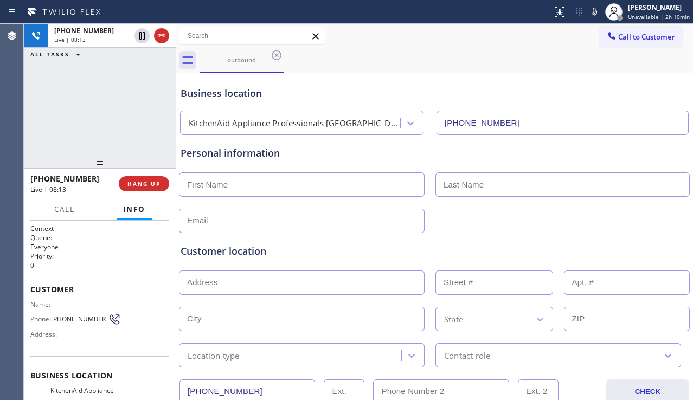
paste input "[STREET_ADDRESS]"
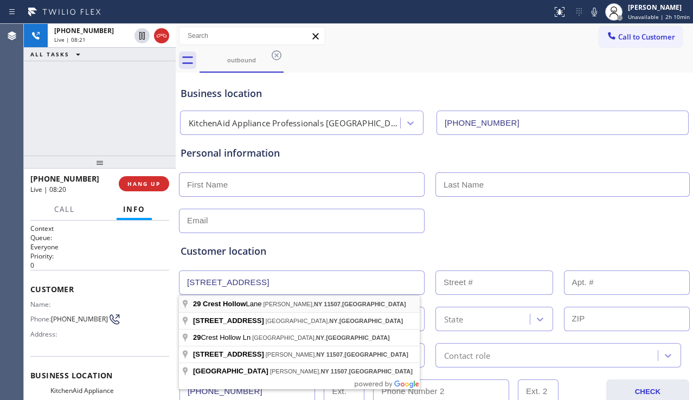
type input "[STREET_ADDRESS]"
type input "29"
type input "[PERSON_NAME]"
type input "11507"
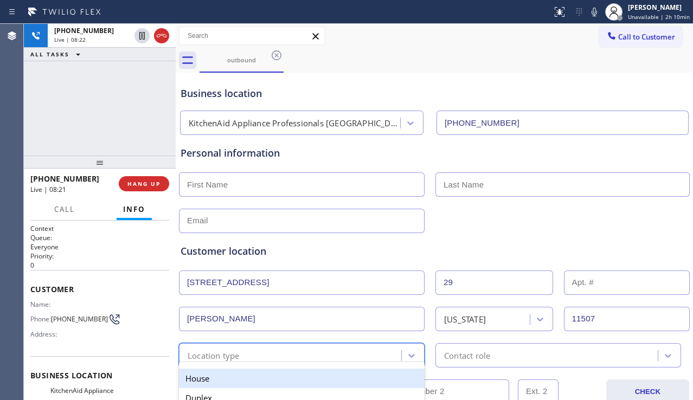
click at [288, 357] on div "Location type" at bounding box center [291, 355] width 219 height 19
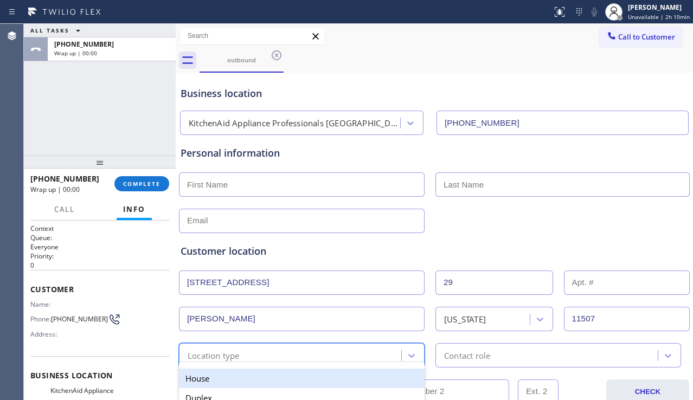
click at [256, 378] on div "House" at bounding box center [302, 379] width 246 height 20
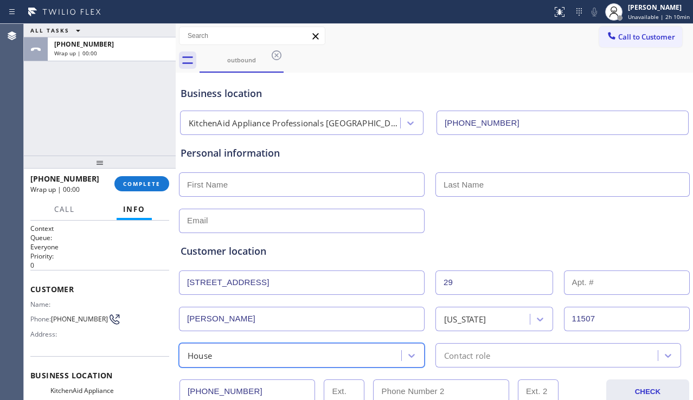
click at [489, 353] on div "Contact role" at bounding box center [548, 355] width 219 height 19
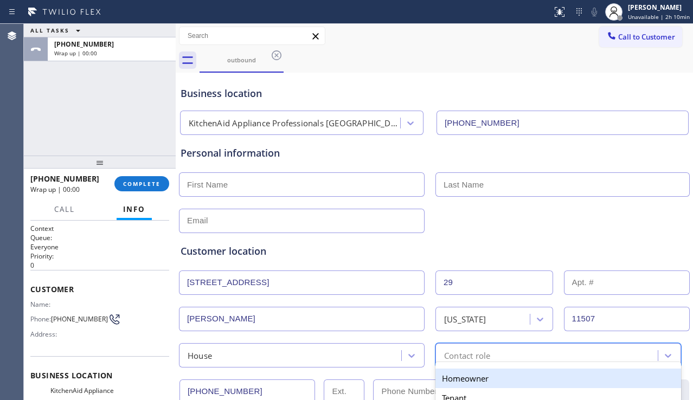
click at [443, 375] on div "Homeowner" at bounding box center [559, 379] width 246 height 20
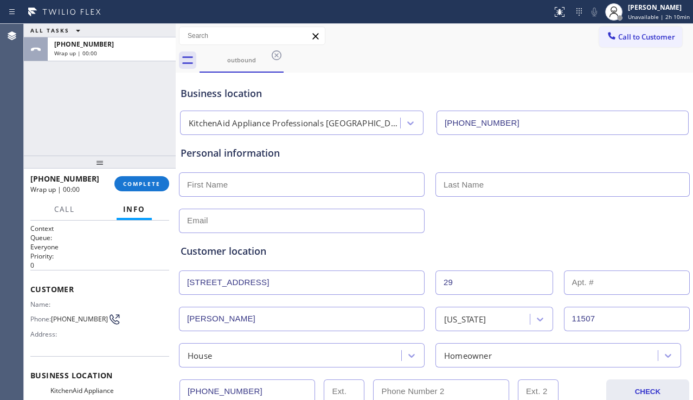
click at [327, 190] on input "text" at bounding box center [302, 185] width 246 height 24
click at [327, 186] on input "text" at bounding box center [302, 185] width 246 height 24
type input "Wogesh"
click at [447, 187] on input "text" at bounding box center [563, 185] width 254 height 24
paste input "kashyet"
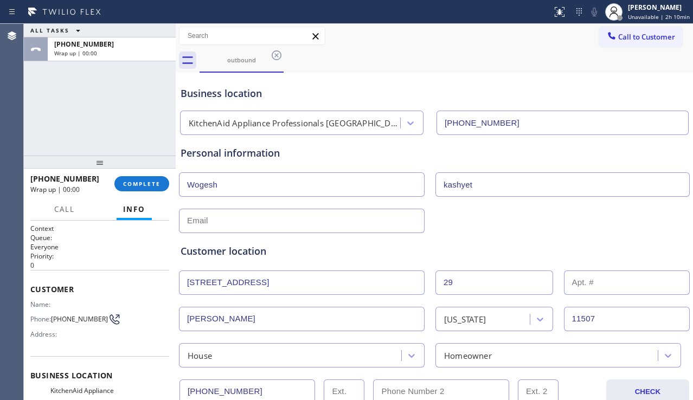
click at [446, 187] on input "kashyet" at bounding box center [563, 185] width 254 height 24
type input "Kashyet"
click at [330, 219] on input "text" at bounding box center [302, 221] width 246 height 24
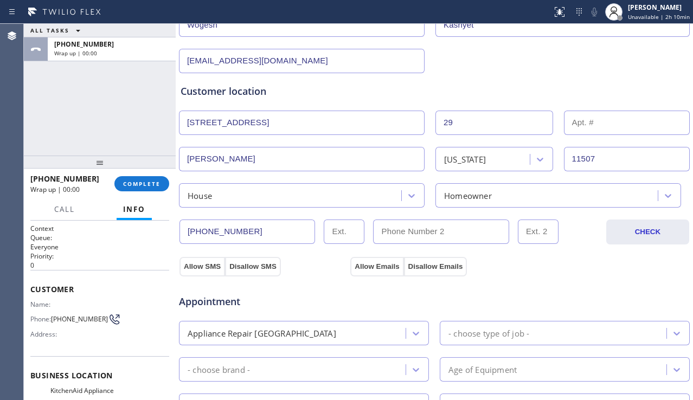
scroll to position [271, 0]
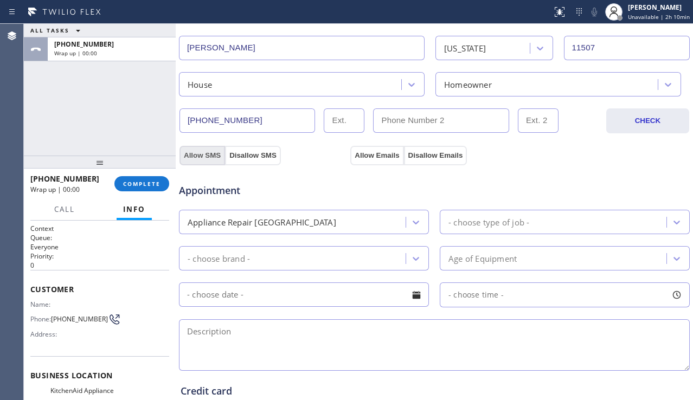
type input "[EMAIL_ADDRESS][DOMAIN_NAME]"
click at [214, 153] on button "Allow SMS" at bounding box center [203, 156] width 46 height 20
click at [386, 161] on div "Appointment Appliance Repair High End - choose type of job - - choose brand - A…" at bounding box center [435, 267] width 512 height 213
click at [382, 159] on button "Allow Emails" at bounding box center [377, 156] width 53 height 20
click at [365, 223] on div "Appliance Repair [GEOGRAPHIC_DATA]" at bounding box center [294, 222] width 224 height 19
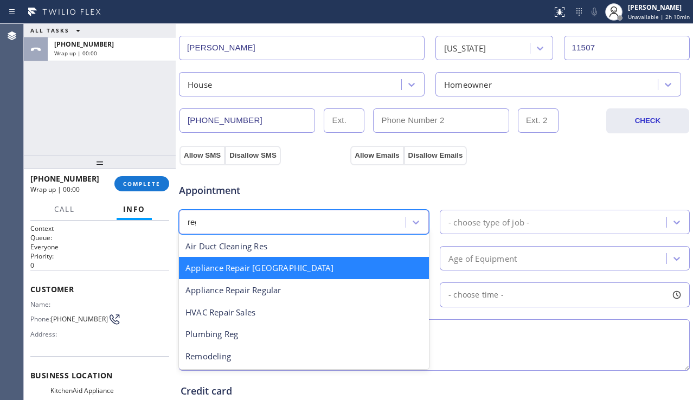
scroll to position [0, 0]
type input "regu"
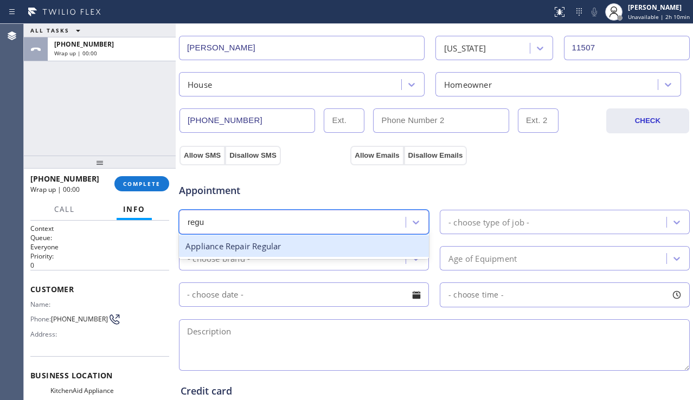
click at [367, 246] on div "Appliance Repair Regular" at bounding box center [304, 246] width 250 height 22
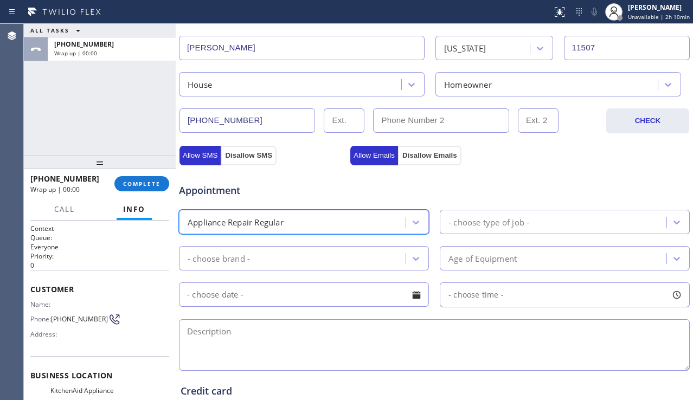
click at [501, 213] on div "- choose type of job -" at bounding box center [555, 222] width 224 height 19
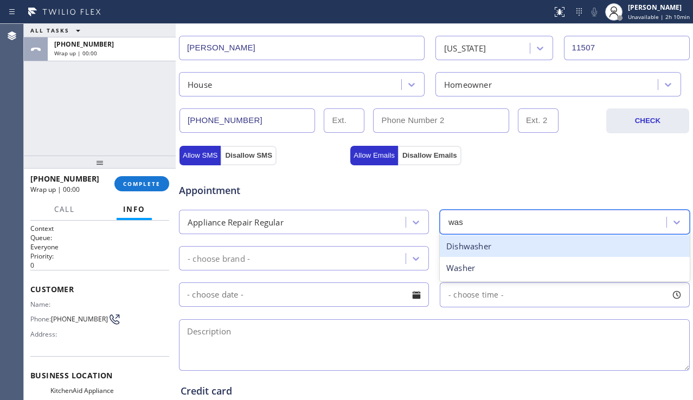
type input "wash"
click at [491, 244] on div "Dishwasher" at bounding box center [565, 246] width 250 height 22
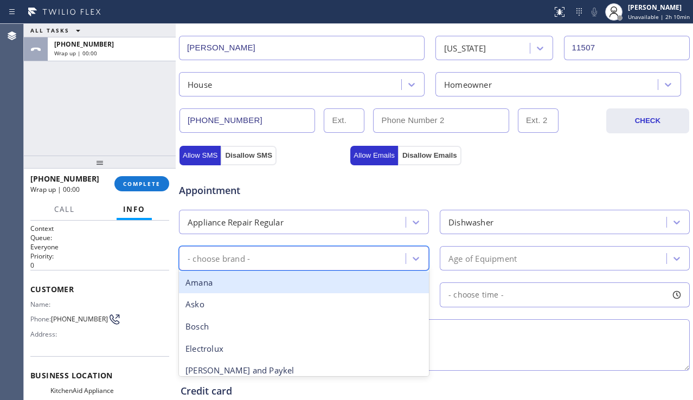
click at [360, 261] on div "- choose brand -" at bounding box center [294, 258] width 224 height 19
type input "kit"
click at [365, 276] on div "Kitchen Aid" at bounding box center [304, 283] width 250 height 22
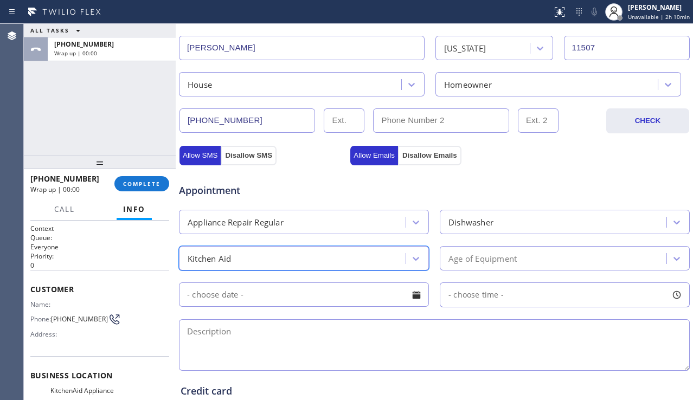
click at [481, 254] on div "Age of Equipment" at bounding box center [483, 258] width 68 height 12
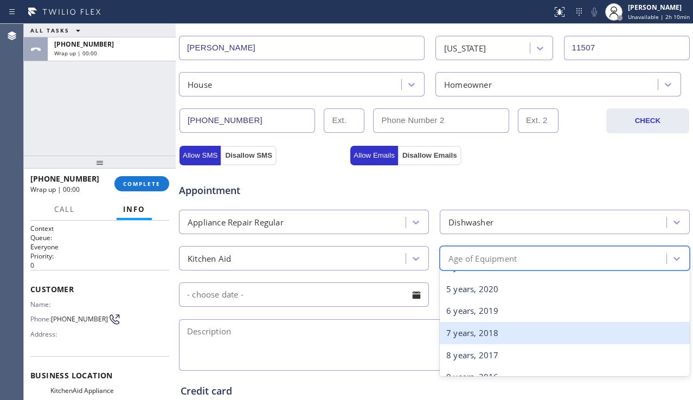
scroll to position [109, 0]
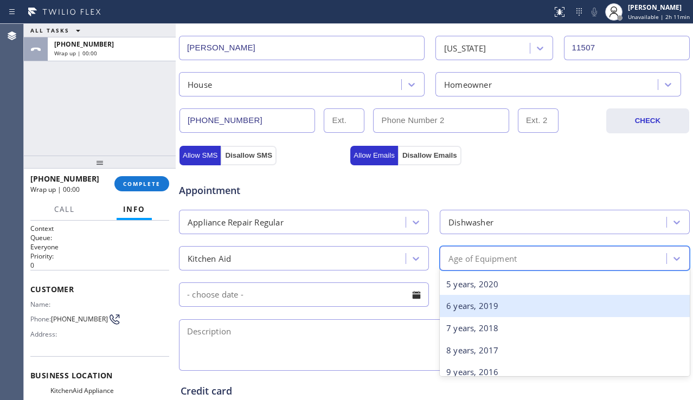
click at [484, 309] on div "6 years, 2019" at bounding box center [565, 306] width 250 height 22
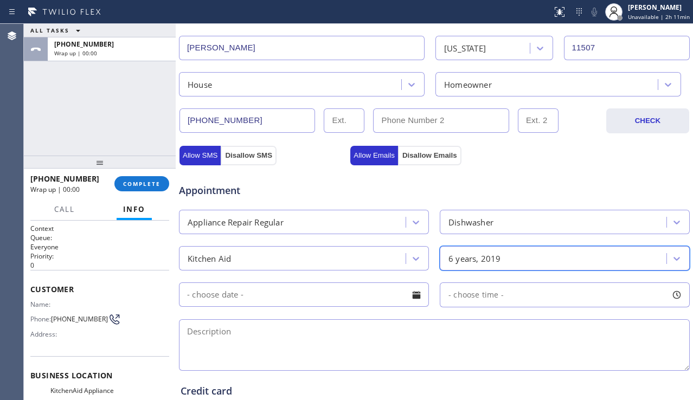
click at [380, 345] on textarea at bounding box center [434, 346] width 511 height 52
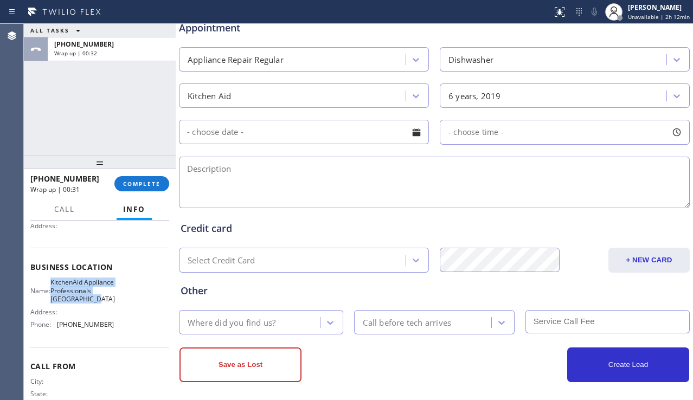
drag, startPoint x: 58, startPoint y: 287, endPoint x: 108, endPoint y: 314, distance: 57.3
click at [108, 303] on span "KitchenAid Appliance Professionals [GEOGRAPHIC_DATA]" at bounding box center [82, 290] width 65 height 25
copy span "KitchenAid Appliance Professionals [GEOGRAPHIC_DATA]"
click at [279, 197] on textarea at bounding box center [434, 183] width 511 height 52
paste textarea "2-5 | no scf | kitchenaid | dishwasher | blinking light on it shut the power an…"
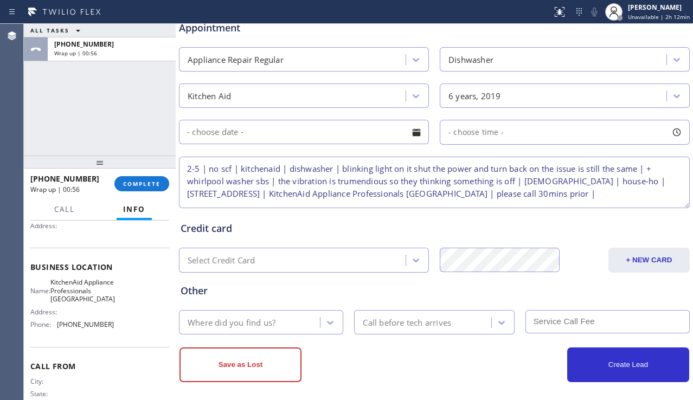
type textarea "2-5 | no scf | kitchenaid | dishwasher | blinking light on it shut the power an…"
click at [410, 135] on div at bounding box center [416, 132] width 18 height 18
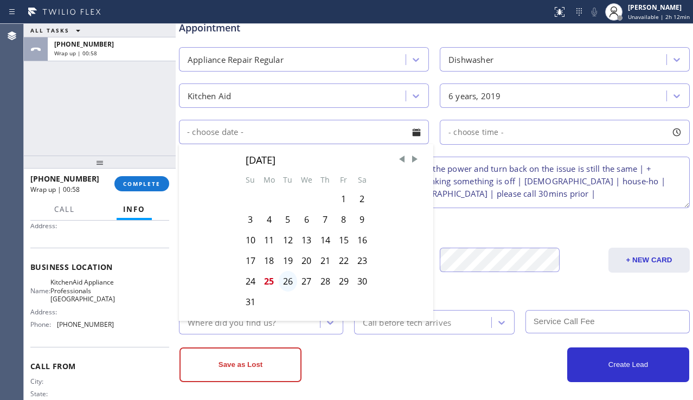
click at [289, 281] on div "26" at bounding box center [288, 281] width 18 height 21
type input "[DATE]"
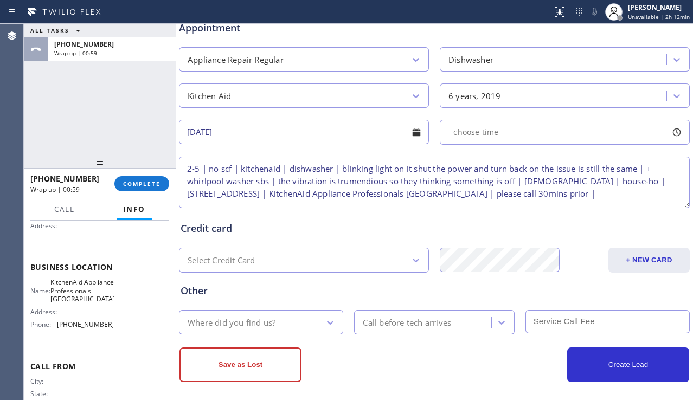
click at [477, 132] on span "- choose time -" at bounding box center [476, 132] width 55 height 10
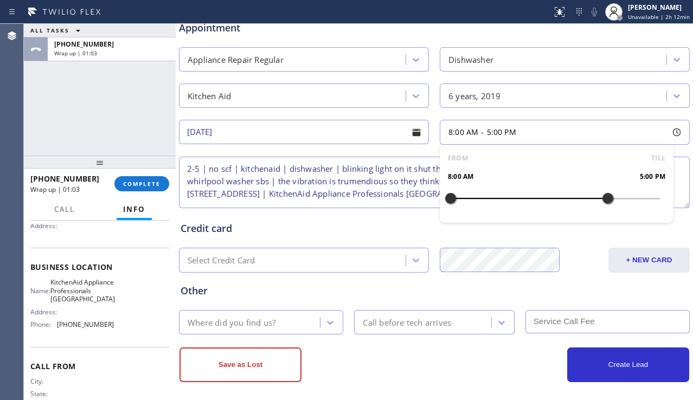
drag, startPoint x: 451, startPoint y: 199, endPoint x: 600, endPoint y: 202, distance: 148.7
click at [602, 202] on div at bounding box center [608, 198] width 13 height 23
drag, startPoint x: 448, startPoint y: 196, endPoint x: 552, endPoint y: 202, distance: 103.8
click at [552, 202] on div at bounding box center [555, 198] width 13 height 23
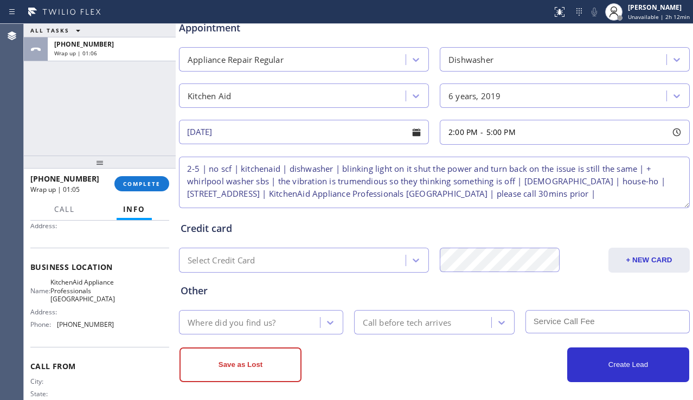
click at [400, 193] on textarea "2-5 | no scf | kitchenaid | dishwasher | blinking light on it shut the power an…" at bounding box center [434, 183] width 511 height 52
type textarea "2-5 | no scf | kitchenaid | dishwasher | blinking light on it shut the power an…"
click at [292, 318] on div "Where did you find us?" at bounding box center [251, 322] width 138 height 19
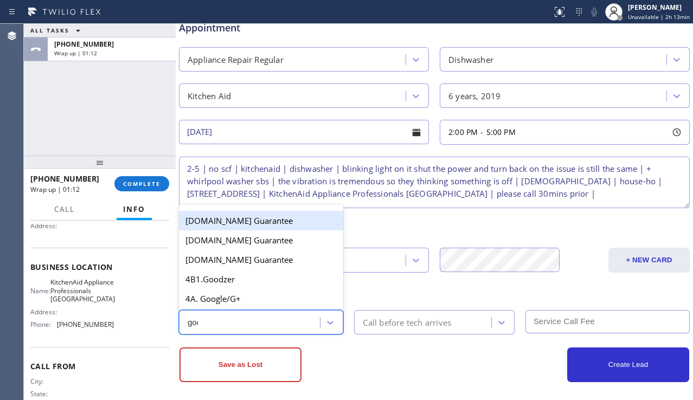
type input "goog"
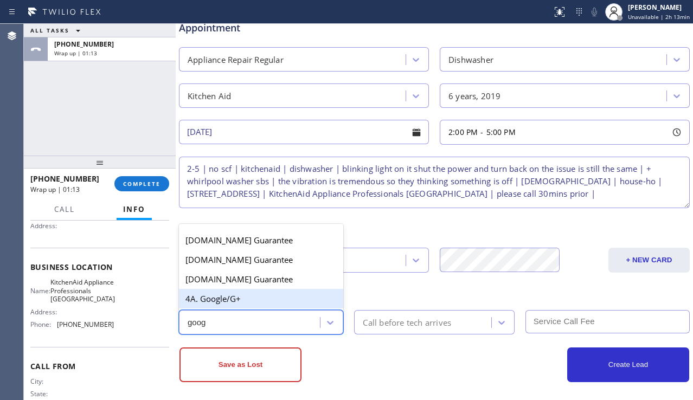
click at [296, 295] on div "4A. Google/G+" at bounding box center [261, 299] width 164 height 20
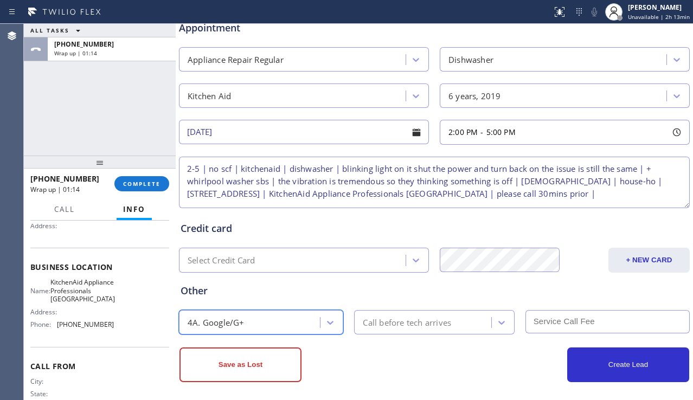
click at [391, 329] on div "Call before tech arrives" at bounding box center [424, 322] width 133 height 19
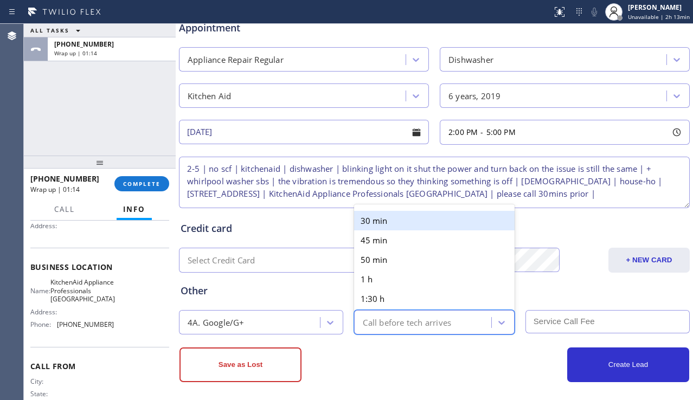
click at [401, 218] on div "30 min" at bounding box center [434, 221] width 160 height 20
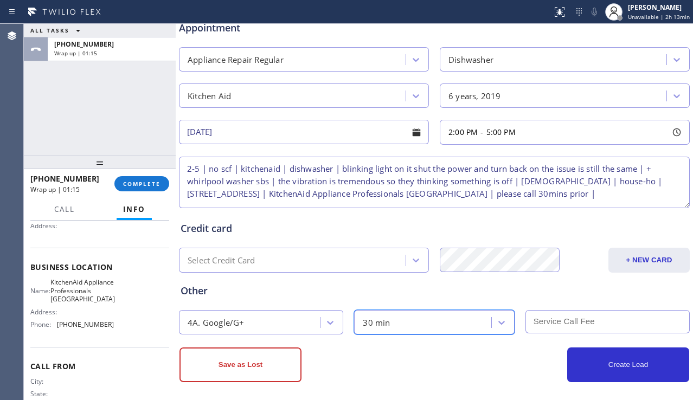
click at [560, 325] on input "text" at bounding box center [608, 321] width 164 height 23
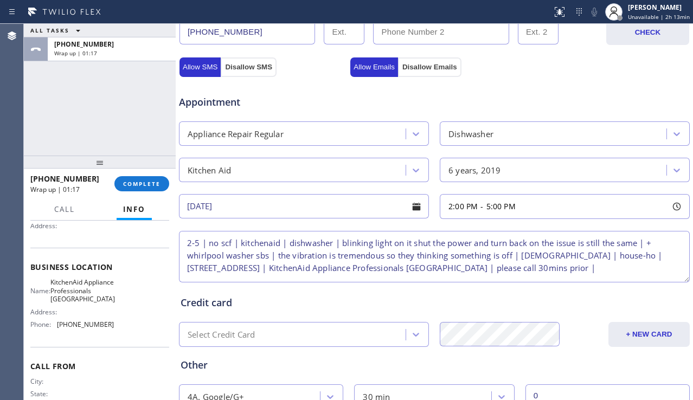
scroll to position [441, 0]
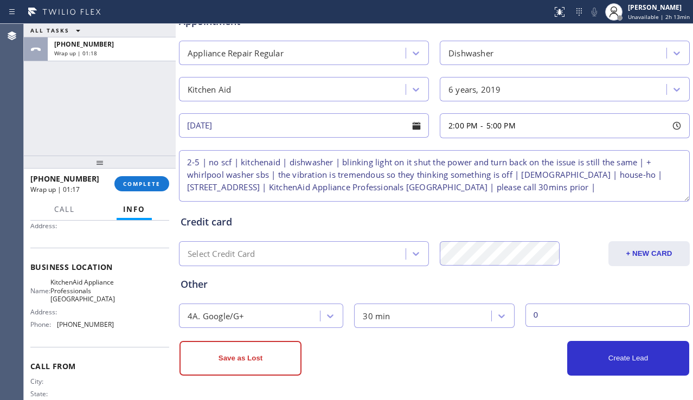
type input "0"
click at [446, 194] on textarea "2-5 | no scf | kitchenaid | dishwasher | blinking light on it shut the power an…" at bounding box center [434, 176] width 511 height 52
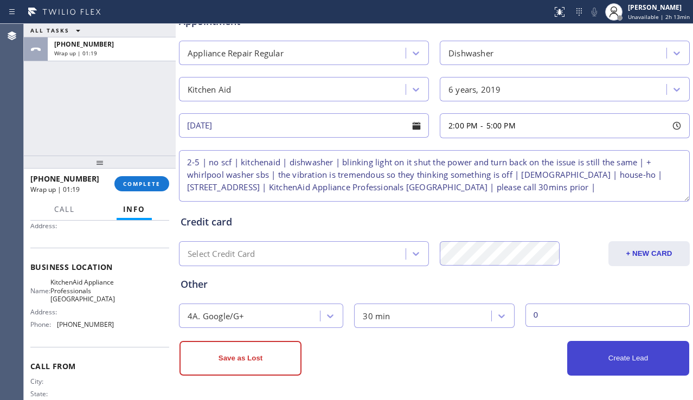
click at [615, 366] on button "Create Lead" at bounding box center [629, 358] width 122 height 35
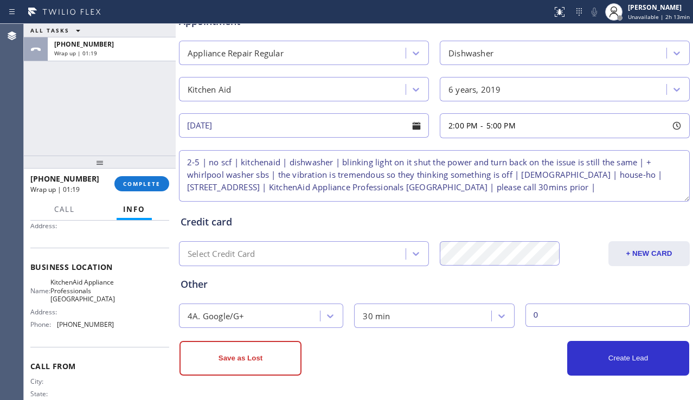
scroll to position [477, 0]
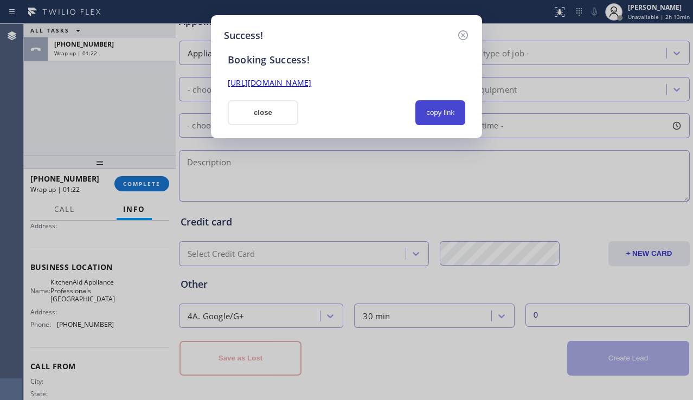
click at [439, 109] on button "copy link" at bounding box center [441, 112] width 50 height 25
click at [311, 85] on link "[URL][DOMAIN_NAME]" at bounding box center [270, 83] width 84 height 10
click at [273, 116] on button "close" at bounding box center [263, 112] width 71 height 25
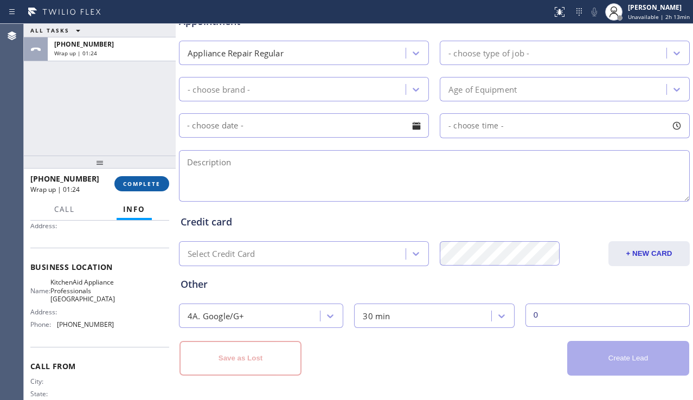
click at [151, 186] on span "COMPLETE" at bounding box center [141, 184] width 37 height 8
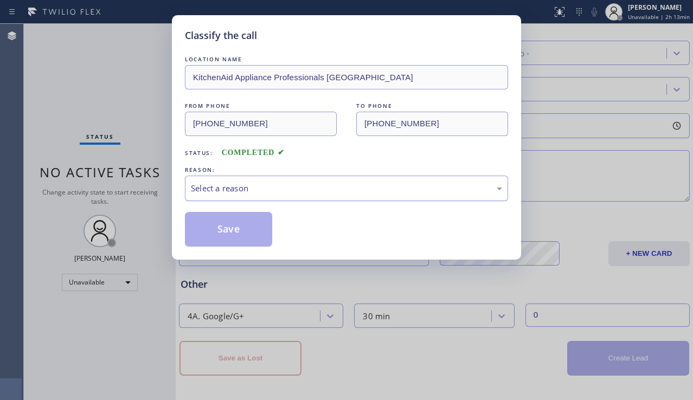
click at [291, 189] on div "Select a reason" at bounding box center [346, 188] width 311 height 12
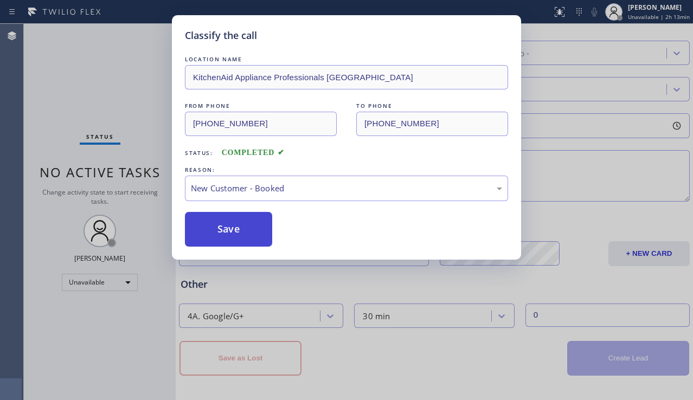
click at [236, 226] on button "Save" at bounding box center [228, 229] width 87 height 35
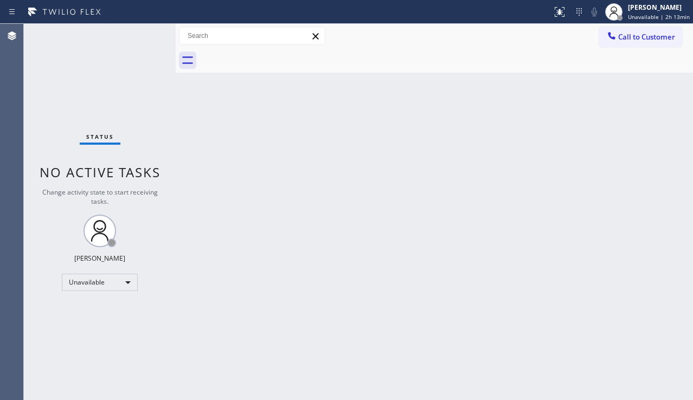
click at [328, 277] on div "Back to Dashboard Change Sender ID Customers Technicians Select a contact Outbo…" at bounding box center [435, 212] width 518 height 377
click at [608, 249] on div "Back to Dashboard Change Sender ID Customers Technicians Select a contact Outbo…" at bounding box center [435, 212] width 518 height 377
click at [634, 37] on span "Call to Customer" at bounding box center [647, 37] width 57 height 10
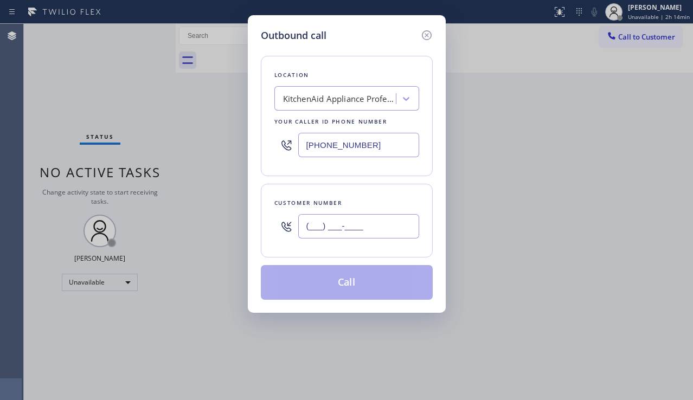
click at [316, 226] on input "(___) ___-____" at bounding box center [358, 226] width 121 height 24
paste input "650) 387-6720"
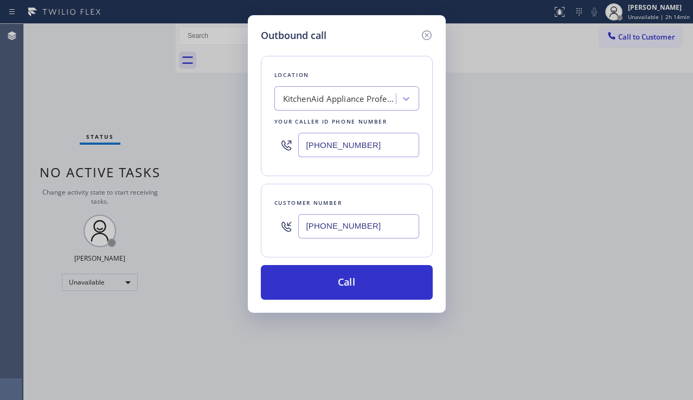
type input "[PHONE_NUMBER]"
drag, startPoint x: 625, startPoint y: 156, endPoint x: 482, endPoint y: 153, distance: 142.2
click at [625, 156] on div "Outbound call Location KitchenAid Appliance Professionals [GEOGRAPHIC_DATA] You…" at bounding box center [346, 200] width 693 height 400
click at [311, 105] on div "KitchenAid Appliance Professionals [GEOGRAPHIC_DATA]" at bounding box center [337, 99] width 118 height 19
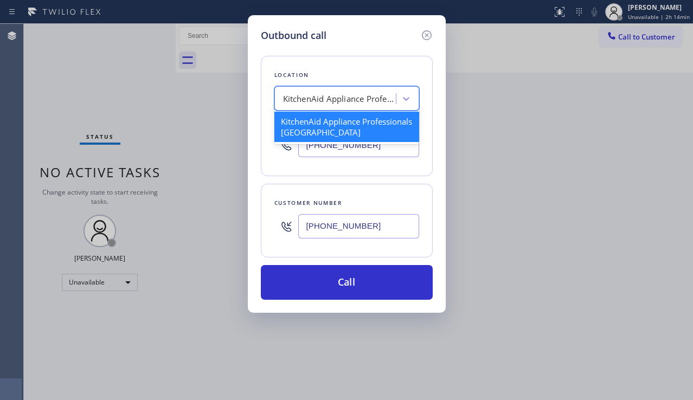
paste input "5 Star Electric [GEOGRAPHIC_DATA][PERSON_NAME]"
type input "5 Star Electric [GEOGRAPHIC_DATA][PERSON_NAME]"
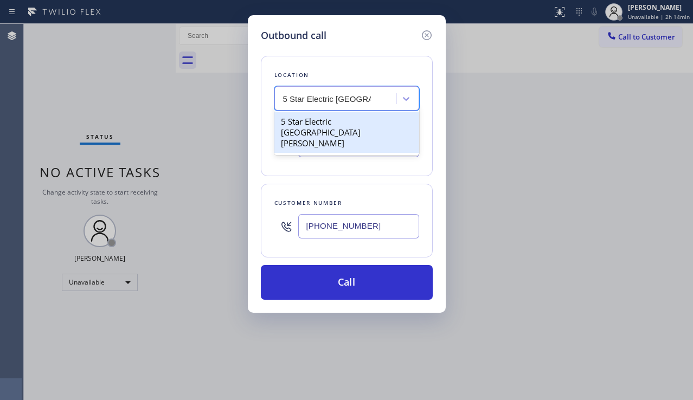
click at [312, 122] on div "5 Star Electric [GEOGRAPHIC_DATA][PERSON_NAME]" at bounding box center [347, 132] width 145 height 41
type input "[PHONE_NUMBER]"
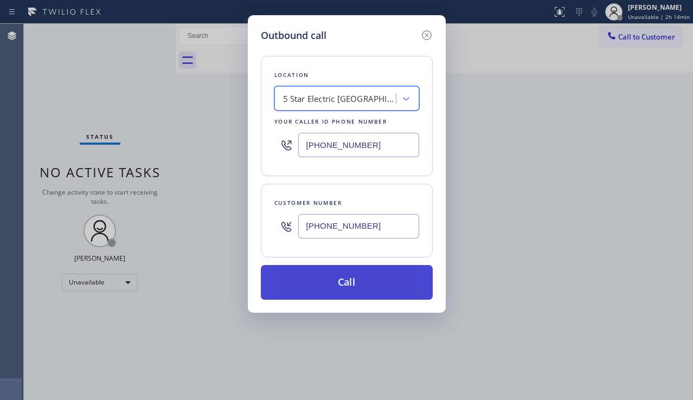
click at [337, 276] on button "Call" at bounding box center [347, 282] width 172 height 35
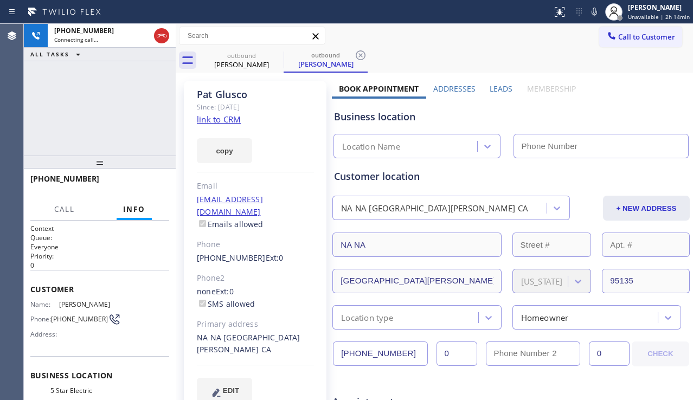
click at [498, 87] on label "Leads" at bounding box center [501, 89] width 23 height 10
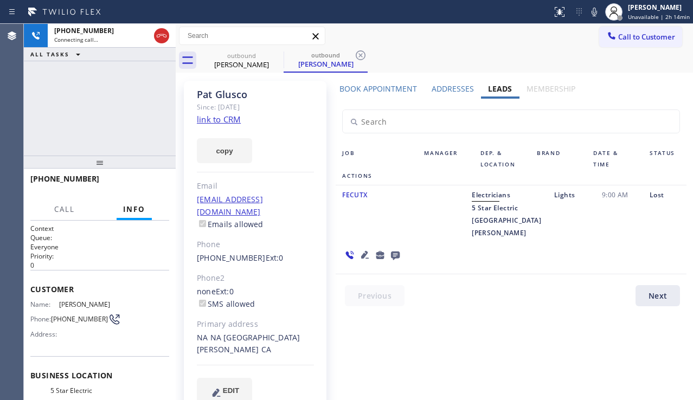
click at [369, 251] on icon at bounding box center [365, 255] width 8 height 8
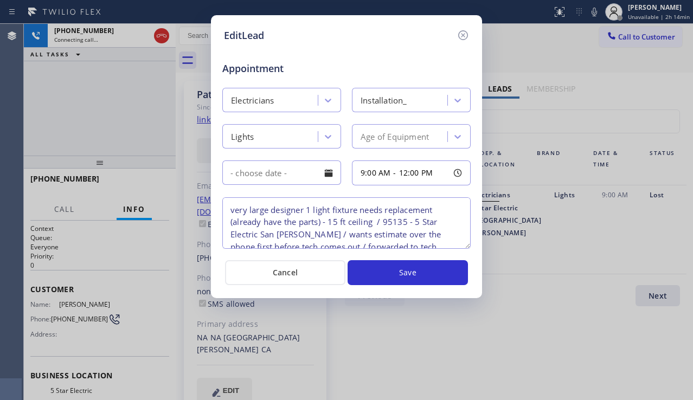
scroll to position [10, 0]
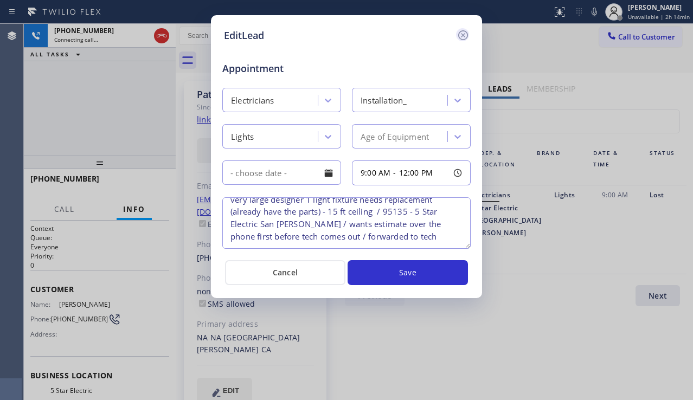
click at [456, 35] on div at bounding box center [462, 34] width 13 height 13
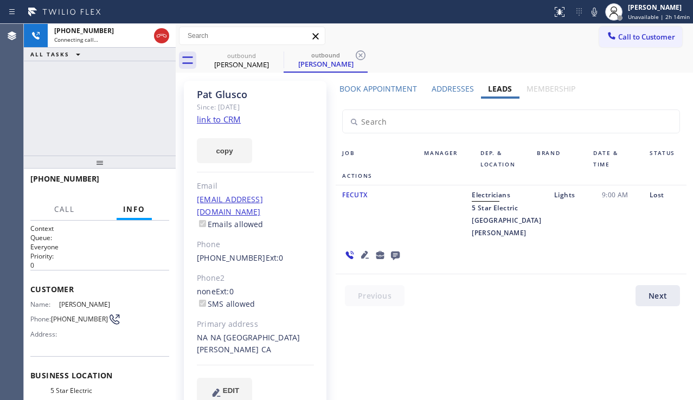
click at [402, 249] on icon at bounding box center [395, 256] width 13 height 14
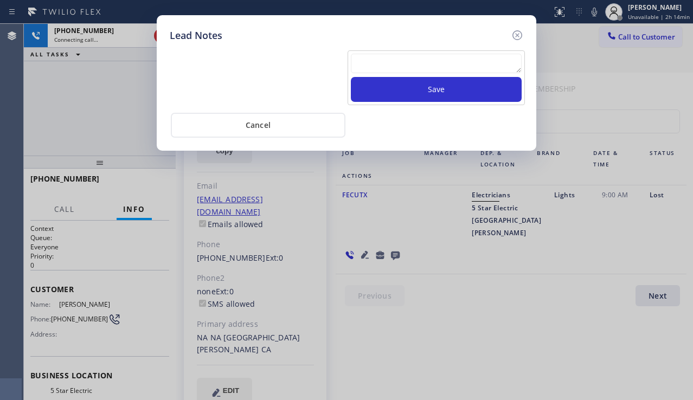
click at [396, 68] on textarea at bounding box center [436, 64] width 171 height 20
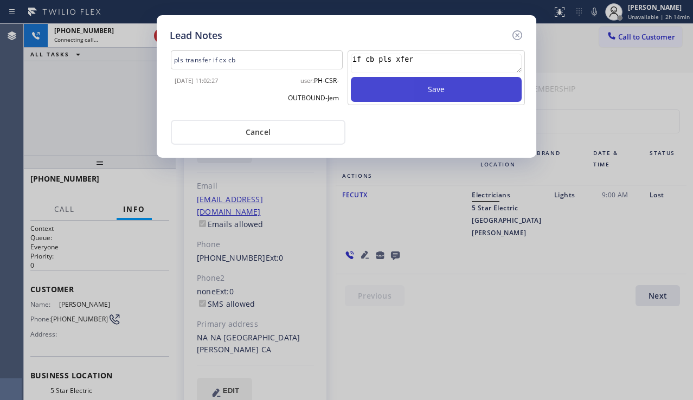
type textarea "if cb pls xfer"
click at [403, 93] on button "Save" at bounding box center [436, 89] width 171 height 25
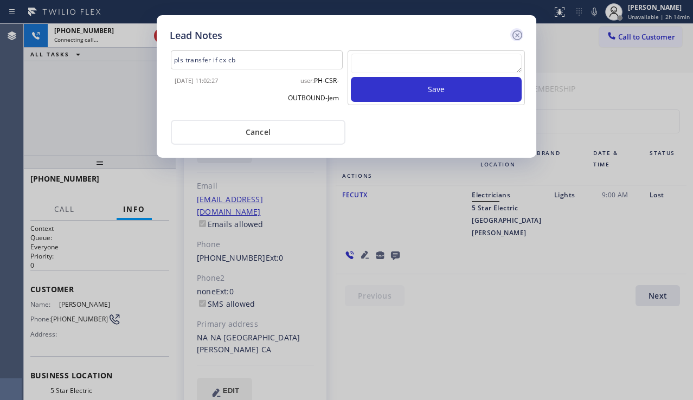
click at [513, 33] on icon at bounding box center [518, 35] width 10 height 10
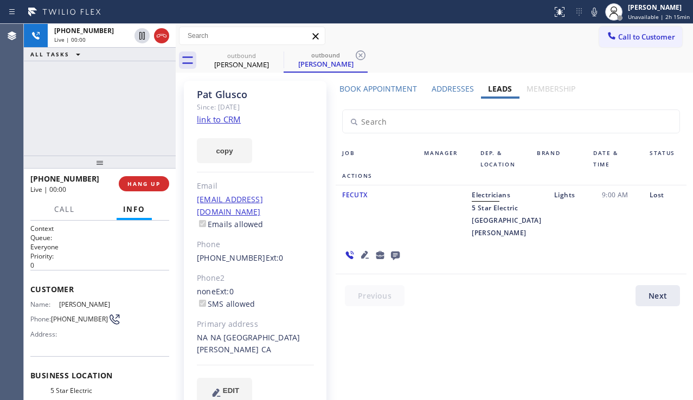
click at [644, 224] on div "Lost" at bounding box center [665, 214] width 43 height 50
click at [372, 249] on icon at bounding box center [365, 255] width 13 height 13
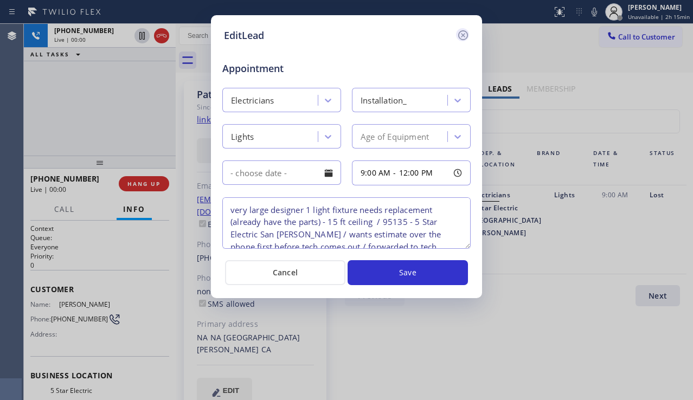
click at [467, 31] on icon at bounding box center [463, 35] width 13 height 13
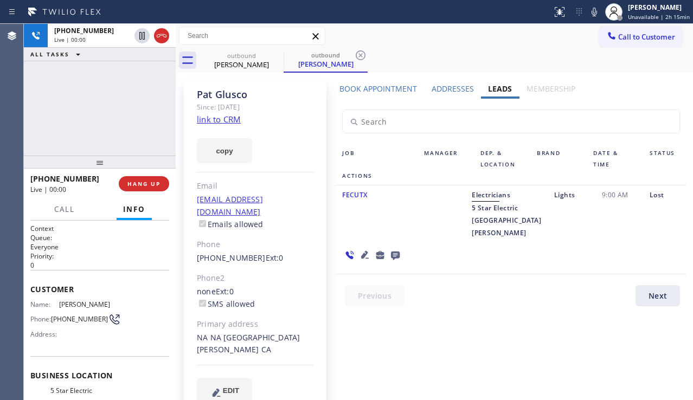
click at [372, 249] on icon at bounding box center [365, 255] width 13 height 13
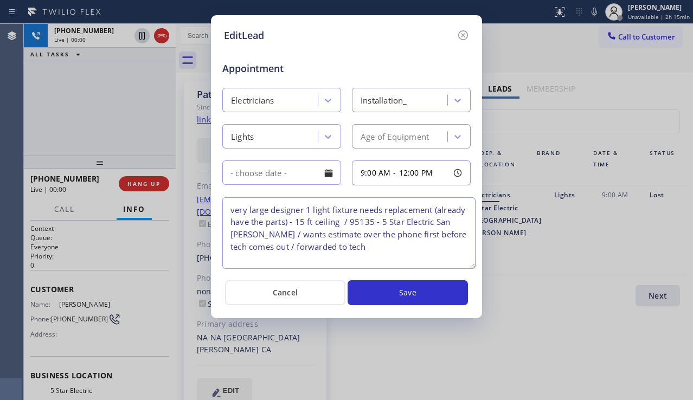
drag, startPoint x: 469, startPoint y: 247, endPoint x: 475, endPoint y: 266, distance: 20.1
click at [475, 266] on textarea "very large designer 1 light fixture needs replacement (already have the parts) …" at bounding box center [348, 234] width 253 height 72
click at [459, 34] on icon at bounding box center [464, 35] width 10 height 10
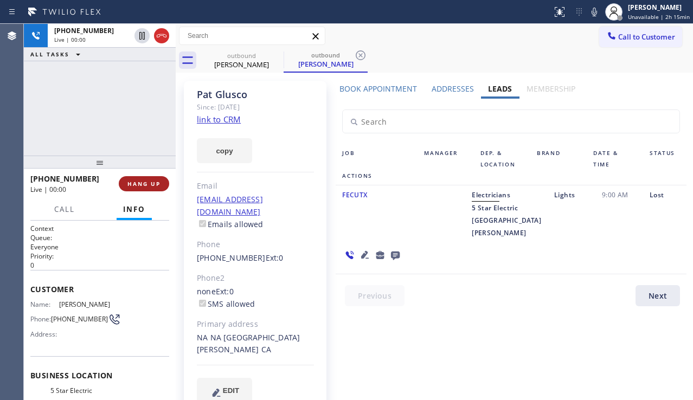
click at [154, 183] on span "HANG UP" at bounding box center [144, 184] width 33 height 8
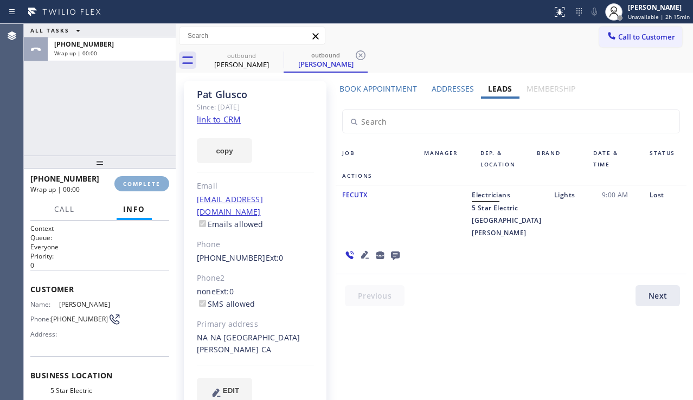
click at [154, 183] on span "COMPLETE" at bounding box center [141, 184] width 37 height 8
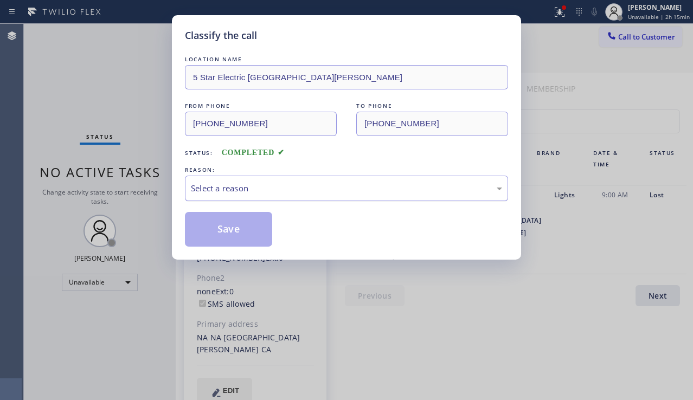
click at [279, 185] on div "Select a reason" at bounding box center [346, 188] width 311 height 12
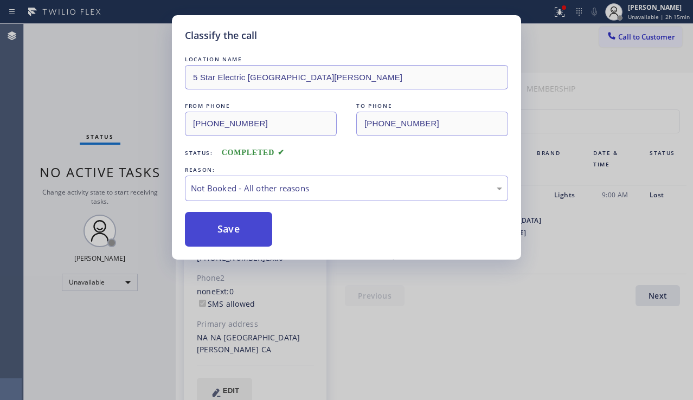
click at [232, 240] on button "Save" at bounding box center [228, 229] width 87 height 35
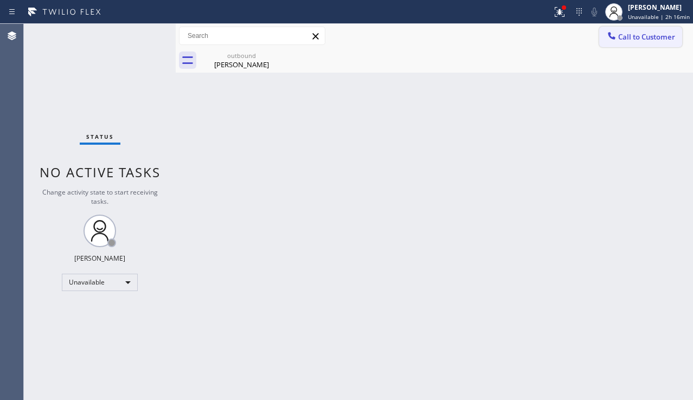
click at [634, 41] on span "Call to Customer" at bounding box center [647, 37] width 57 height 10
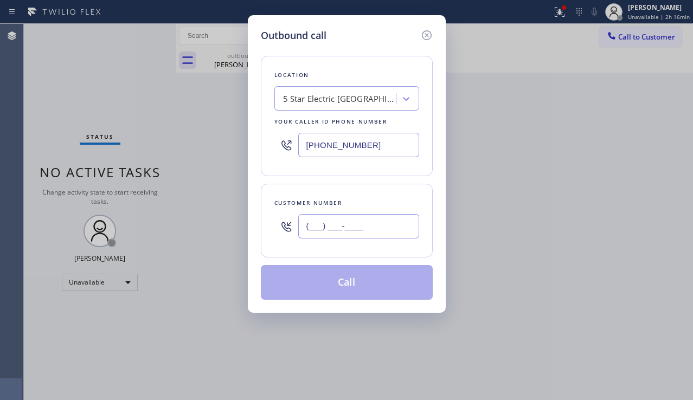
click at [347, 220] on input "(___) ___-____" at bounding box center [358, 226] width 121 height 24
paste input "310) 729-0450"
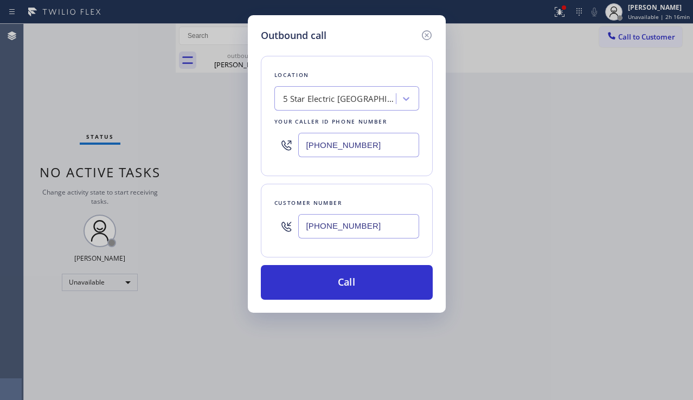
type input "[PHONE_NUMBER]"
click at [290, 103] on div "5 Star Electric [GEOGRAPHIC_DATA][PERSON_NAME]" at bounding box center [340, 99] width 114 height 12
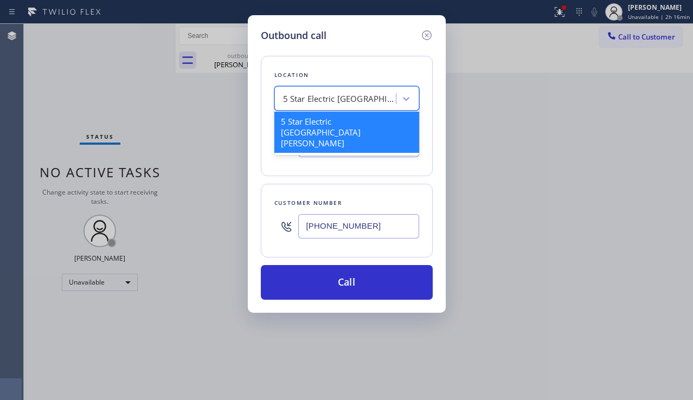
paste input "HVAC Alliance Expert"
type input "HVAC Alliance Expert"
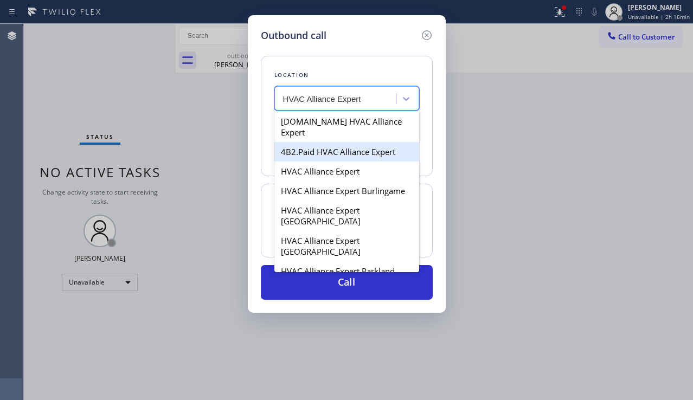
click at [316, 143] on div "4B2.Paid HVAC Alliance Expert" at bounding box center [347, 152] width 145 height 20
type input "[PHONE_NUMBER]"
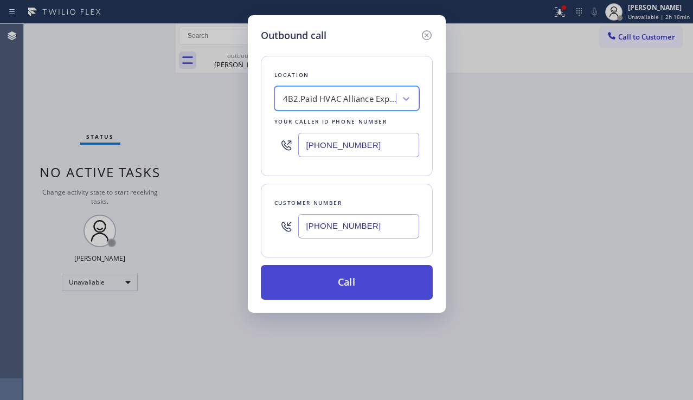
click at [332, 284] on button "Call" at bounding box center [347, 282] width 172 height 35
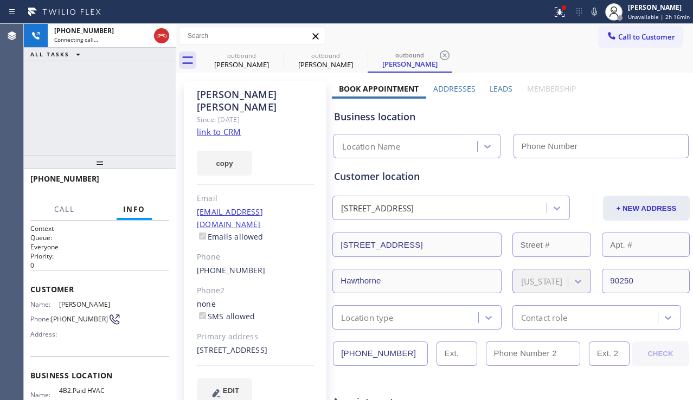
type input "[PHONE_NUMBER]"
click at [623, 105] on div "Business location HVAC Alliance Expert [PHONE_NUMBER]" at bounding box center [511, 129] width 359 height 60
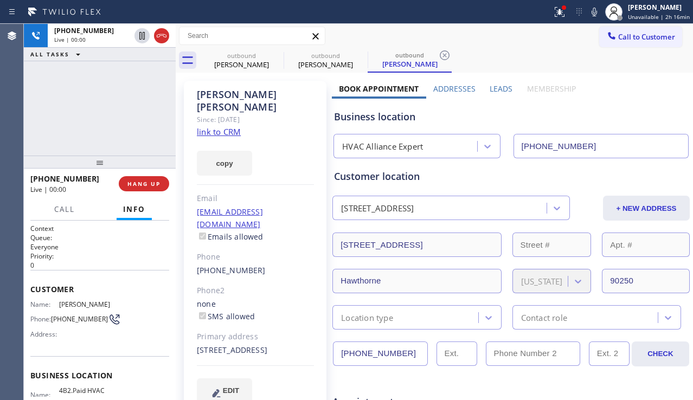
click at [632, 116] on div "Business location" at bounding box center [511, 117] width 354 height 15
click at [621, 125] on div "Business location HVAC Alliance Expert [PHONE_NUMBER]" at bounding box center [511, 129] width 359 height 60
click at [490, 91] on label "Leads" at bounding box center [501, 89] width 23 height 10
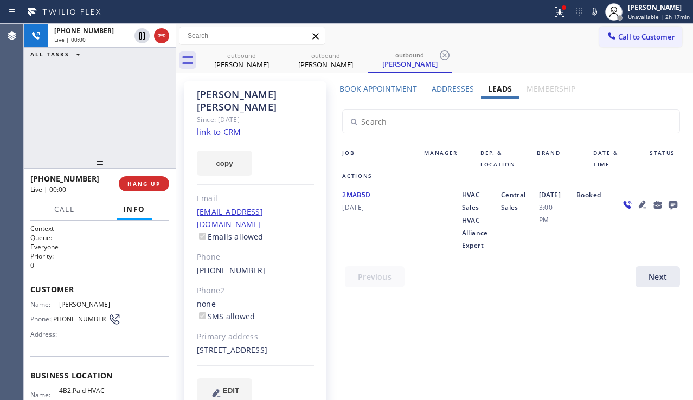
click at [636, 205] on icon at bounding box center [642, 204] width 13 height 13
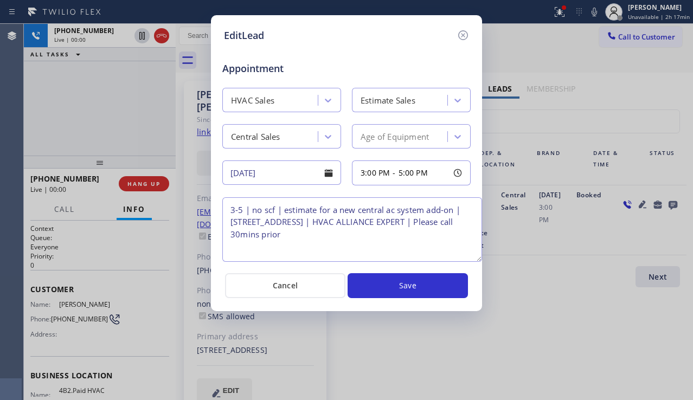
drag, startPoint x: 464, startPoint y: 245, endPoint x: 475, endPoint y: 258, distance: 17.3
click at [475, 258] on textarea "3-5 | no scf | estimate for a new central ac system add-on | [STREET_ADDRESS] |…" at bounding box center [352, 230] width 260 height 65
click at [615, 219] on div "EditLead Appointment HVAC Sales Estimate Sales Central Sales Age of Equipment […" at bounding box center [346, 200] width 693 height 400
click at [466, 39] on icon at bounding box center [463, 35] width 13 height 13
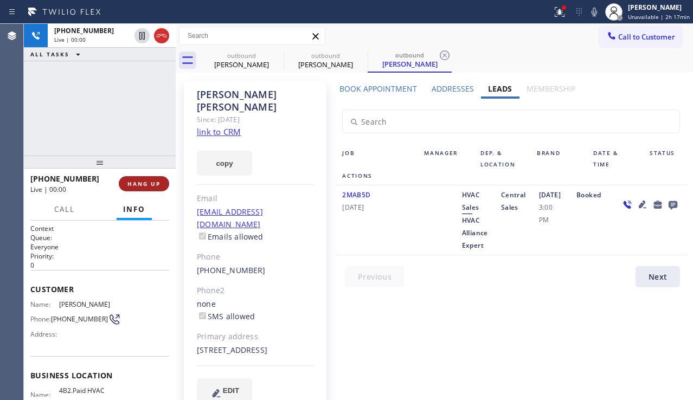
click at [147, 184] on span "HANG UP" at bounding box center [144, 184] width 33 height 8
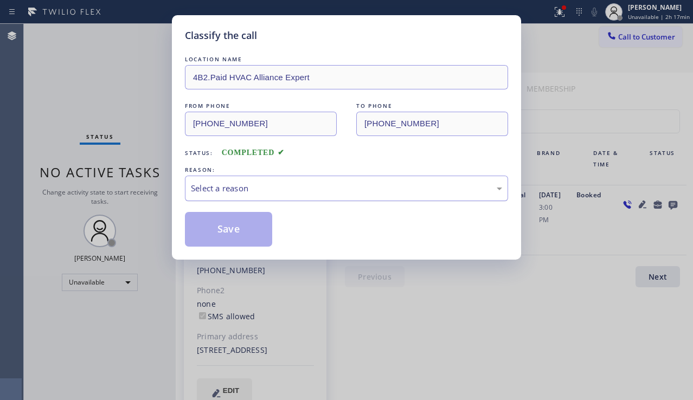
click at [246, 187] on div "Select a reason" at bounding box center [346, 188] width 311 height 12
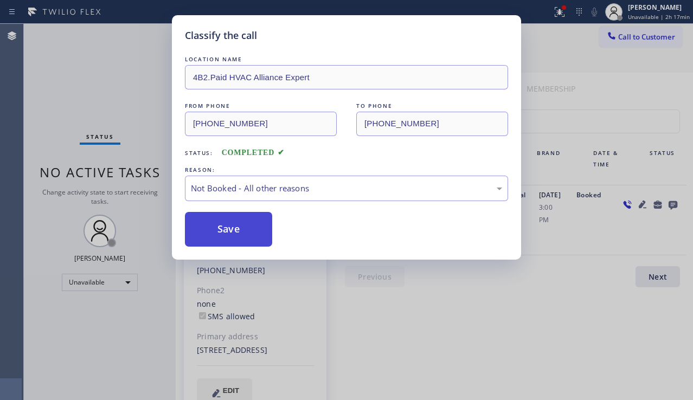
click at [222, 226] on button "Save" at bounding box center [228, 229] width 87 height 35
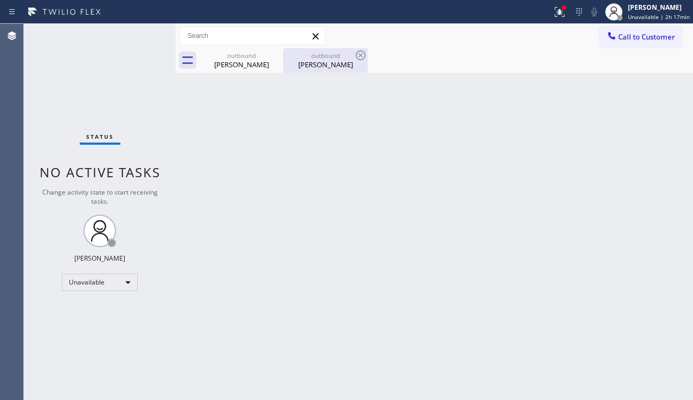
click at [323, 66] on div "[PERSON_NAME]" at bounding box center [326, 65] width 82 height 10
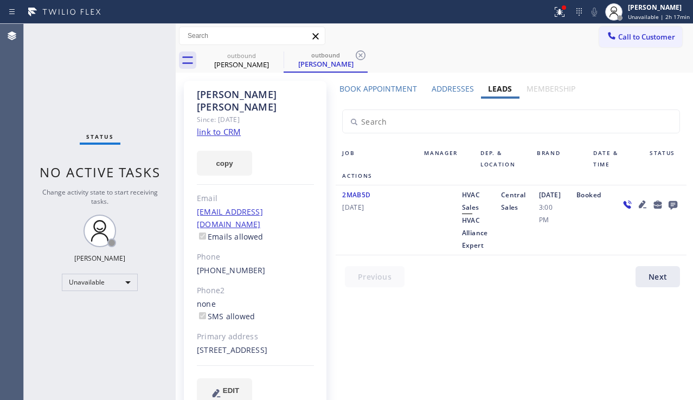
click at [374, 92] on label "Book Appointment" at bounding box center [379, 89] width 78 height 10
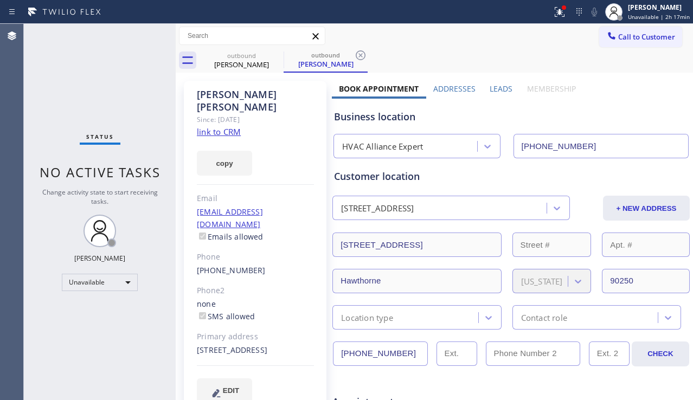
drag, startPoint x: 397, startPoint y: 354, endPoint x: 340, endPoint y: 360, distance: 57.3
click at [340, 360] on input "[PHONE_NUMBER]" at bounding box center [380, 354] width 94 height 24
click at [607, 44] on button "Call to Customer" at bounding box center [641, 37] width 83 height 21
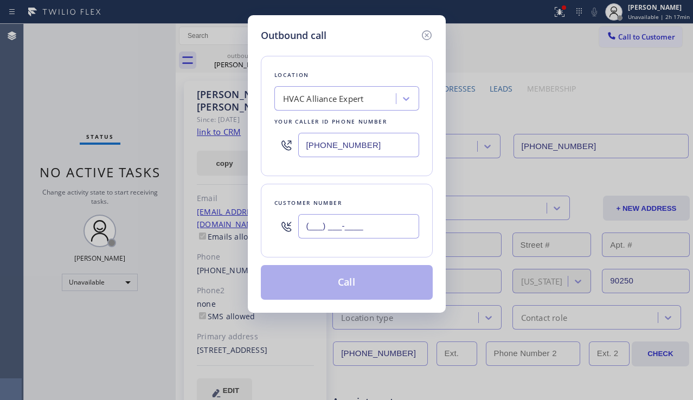
click at [327, 234] on input "(___) ___-____" at bounding box center [358, 226] width 121 height 24
paste input "310) 729-0450"
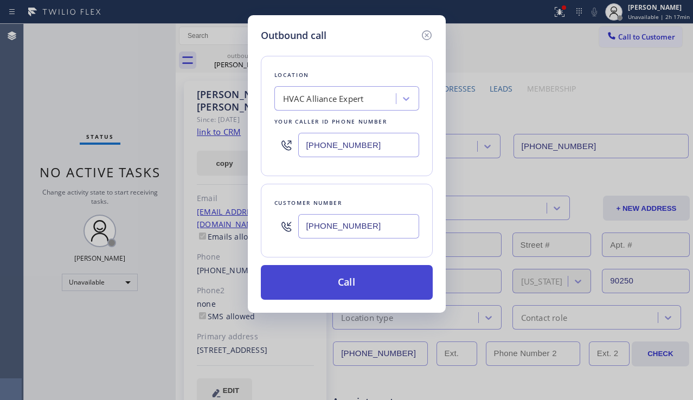
type input "[PHONE_NUMBER]"
click at [340, 277] on button "Call" at bounding box center [347, 282] width 172 height 35
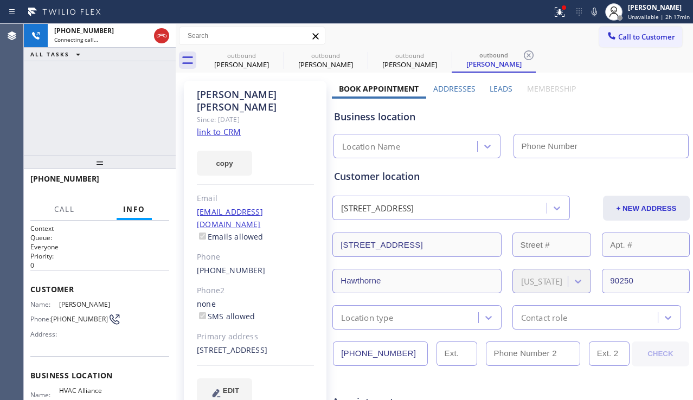
type input "[PHONE_NUMBER]"
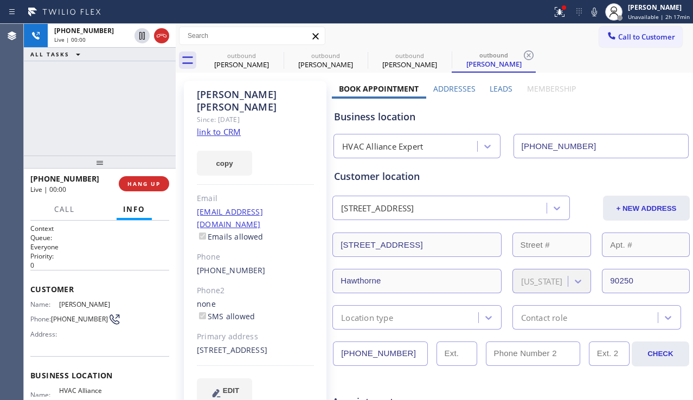
click at [620, 113] on div "Business location" at bounding box center [511, 117] width 354 height 15
click at [150, 186] on span "HANG UP" at bounding box center [144, 184] width 33 height 8
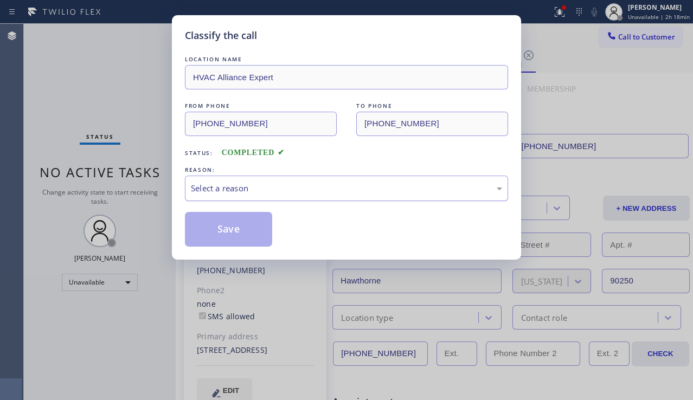
click at [220, 181] on div "Select a reason" at bounding box center [346, 189] width 323 height 26
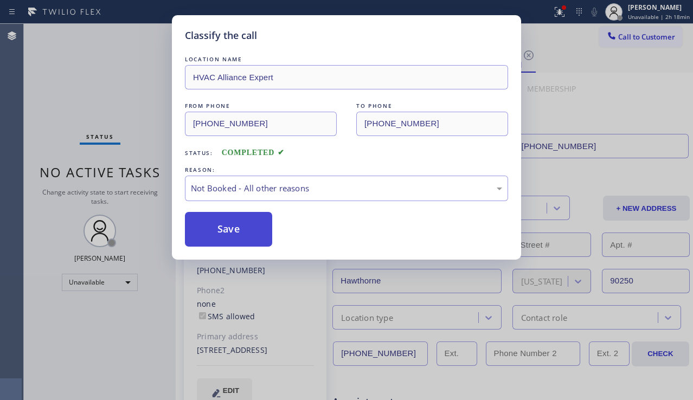
click at [219, 228] on button "Save" at bounding box center [228, 229] width 87 height 35
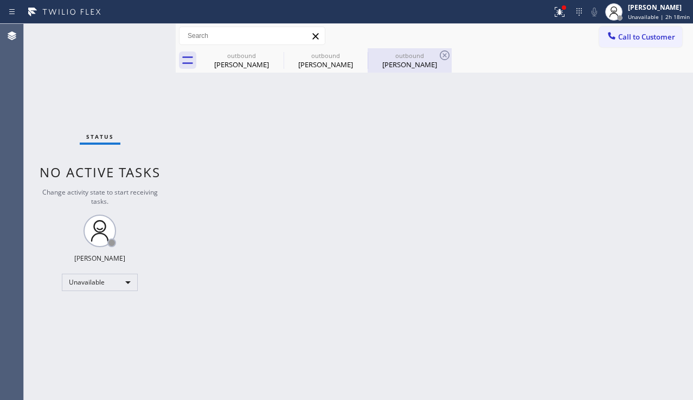
click at [406, 67] on div "[PERSON_NAME]" at bounding box center [410, 65] width 82 height 10
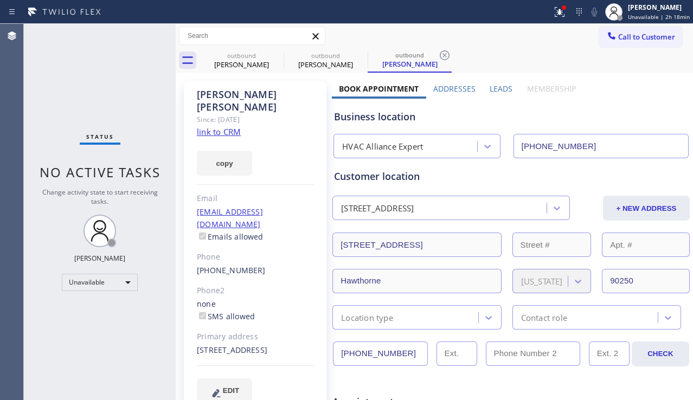
drag, startPoint x: 407, startPoint y: 351, endPoint x: 331, endPoint y: 360, distance: 76.5
click at [333, 360] on input "[PHONE_NUMBER]" at bounding box center [380, 354] width 94 height 24
click at [617, 109] on div "Business location HVAC Alliance Expert [PHONE_NUMBER]" at bounding box center [511, 129] width 359 height 60
click at [501, 93] on label "Leads" at bounding box center [501, 89] width 23 height 10
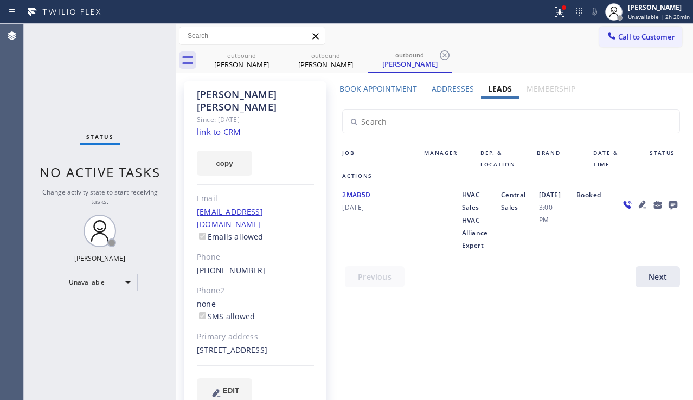
click at [639, 206] on icon at bounding box center [643, 205] width 8 height 8
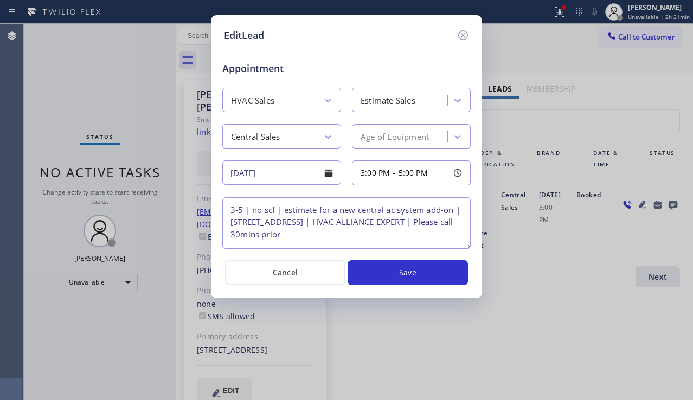
click at [610, 240] on div "EditLead Appointment HVAC Sales Estimate Sales Central Sales Age of Equipment […" at bounding box center [346, 200] width 693 height 400
click at [464, 40] on icon at bounding box center [464, 35] width 10 height 10
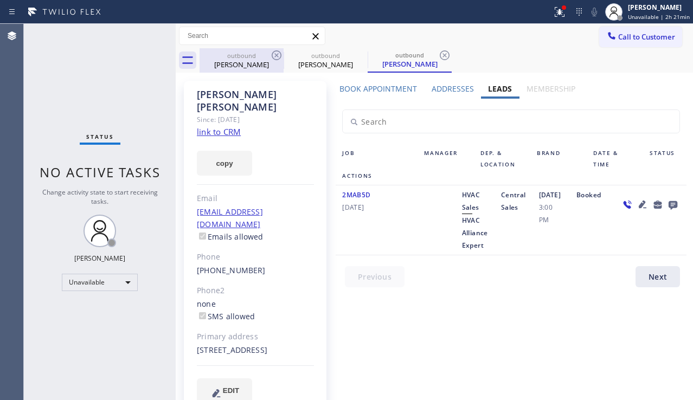
click at [250, 59] on div "outbound" at bounding box center [242, 56] width 82 height 8
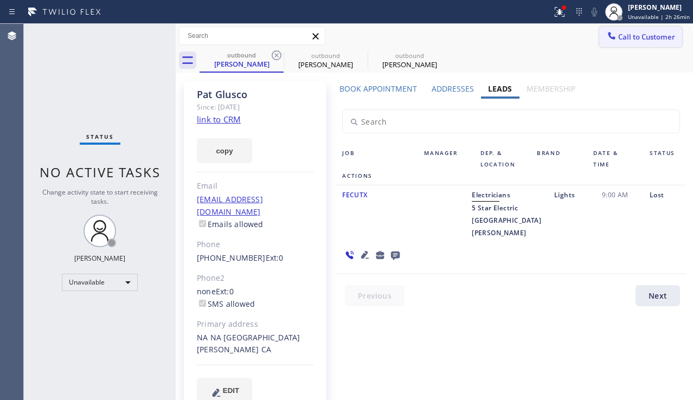
click at [628, 44] on button "Call to Customer" at bounding box center [641, 37] width 83 height 21
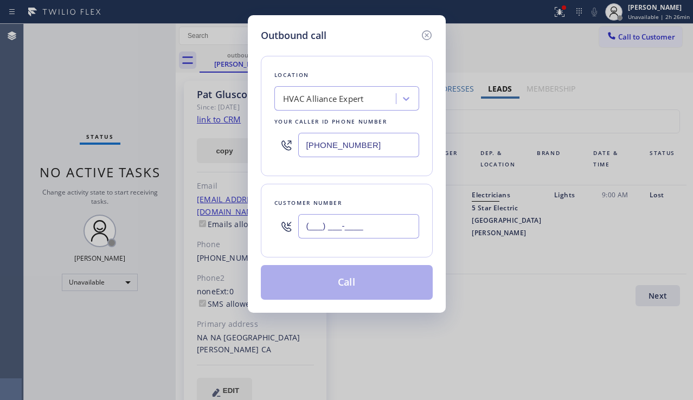
click at [356, 233] on input "(___) ___-____" at bounding box center [358, 226] width 121 height 24
paste input "281) 974-6291"
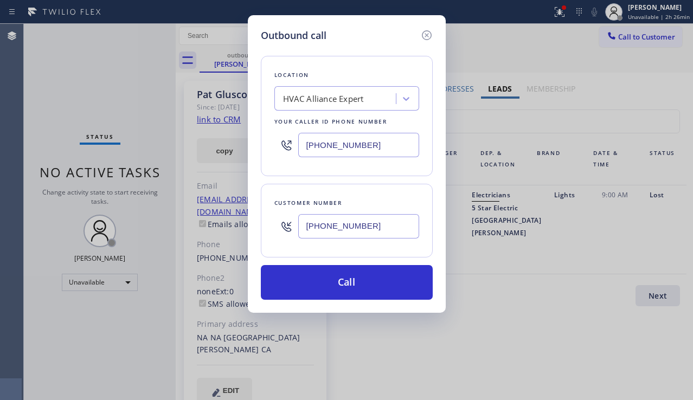
type input "[PHONE_NUMBER]"
drag, startPoint x: 607, startPoint y: 234, endPoint x: 594, endPoint y: 228, distance: 15.0
click at [607, 234] on div "Outbound call Location HVAC Alliance Expert Your caller id phone number [PHONE_…" at bounding box center [346, 200] width 693 height 400
click at [321, 113] on div "Location HVAC Alliance Expert Your caller id phone number [PHONE_NUMBER]" at bounding box center [347, 116] width 172 height 120
click at [322, 107] on div "HVAC Alliance Expert" at bounding box center [337, 99] width 118 height 19
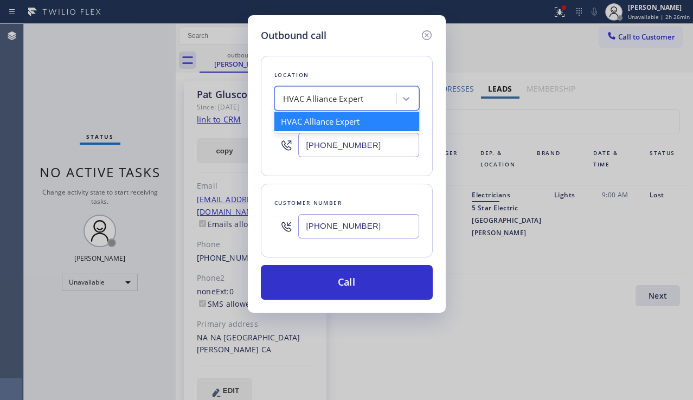
paste input "GE Monogram Repair Expert"
type input "GE Monogram Repair Expert"
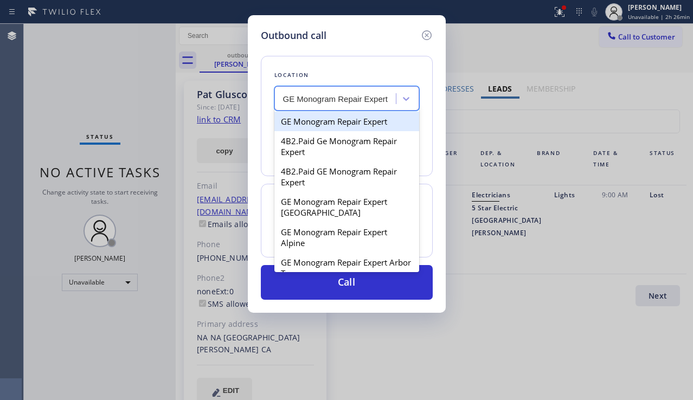
click at [323, 128] on div "GE Monogram Repair Expert" at bounding box center [347, 122] width 145 height 20
type input "[PHONE_NUMBER]"
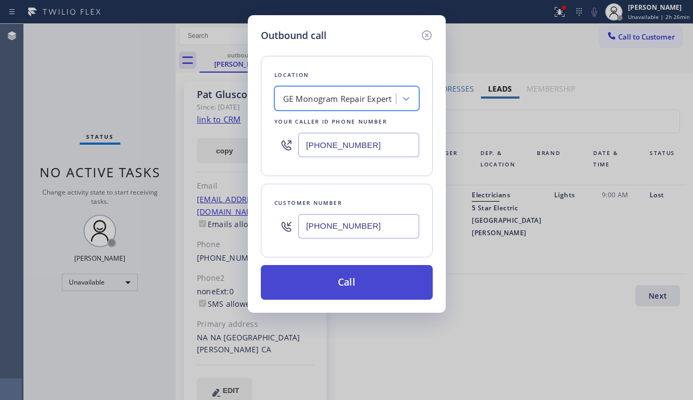
click at [334, 279] on button "Call" at bounding box center [347, 282] width 172 height 35
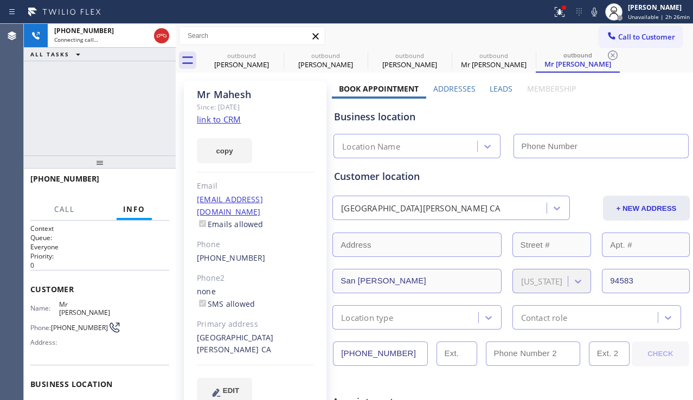
type input "[PHONE_NUMBER]"
click at [248, 332] on div "[GEOGRAPHIC_DATA][PERSON_NAME] CA" at bounding box center [255, 344] width 117 height 25
copy div "94583"
click at [498, 84] on label "Leads" at bounding box center [501, 89] width 23 height 10
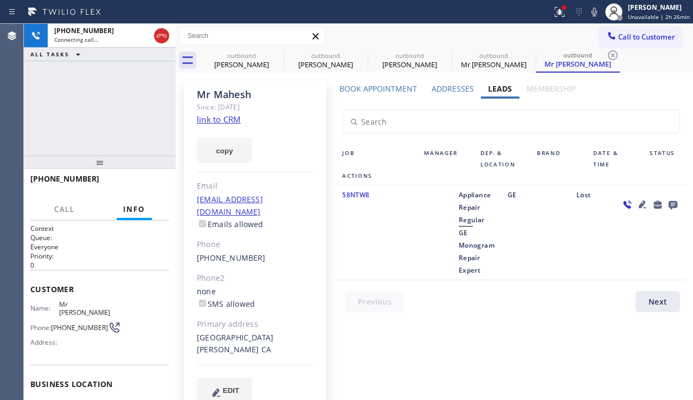
click at [644, 202] on icon at bounding box center [643, 205] width 8 height 8
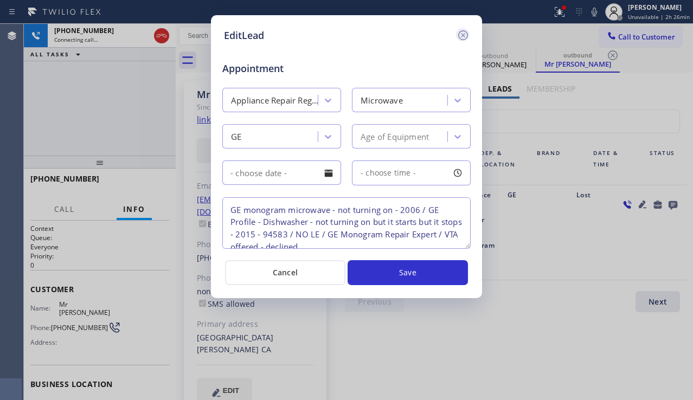
click at [462, 31] on icon at bounding box center [464, 35] width 10 height 10
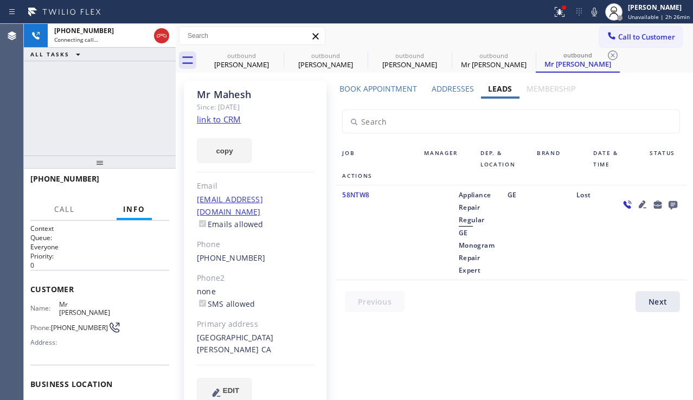
click at [670, 205] on icon at bounding box center [673, 205] width 9 height 9
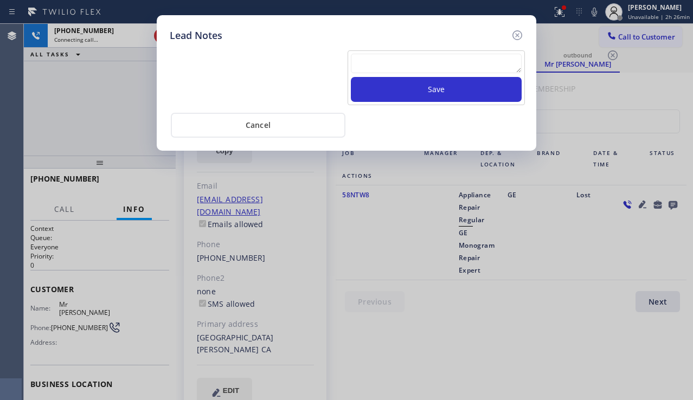
click at [387, 65] on textarea at bounding box center [436, 64] width 171 height 20
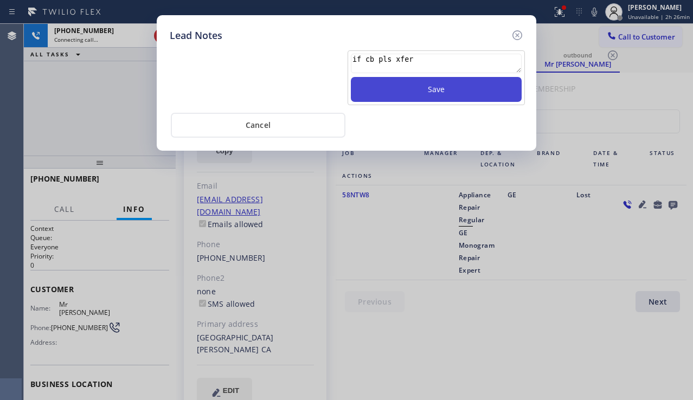
type textarea "if cb pls xfer"
click at [394, 82] on button "Save" at bounding box center [436, 89] width 171 height 25
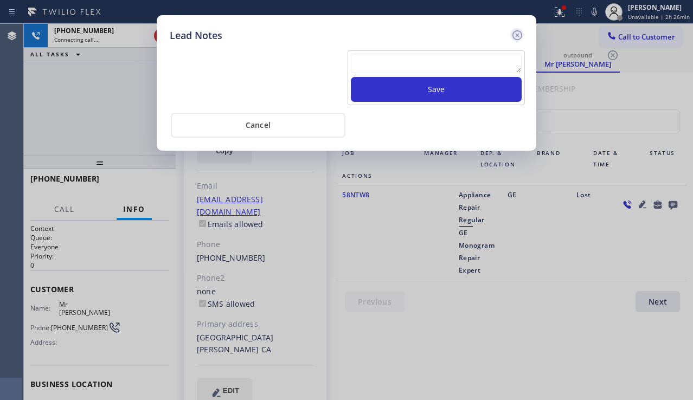
click at [515, 37] on icon at bounding box center [517, 35] width 13 height 13
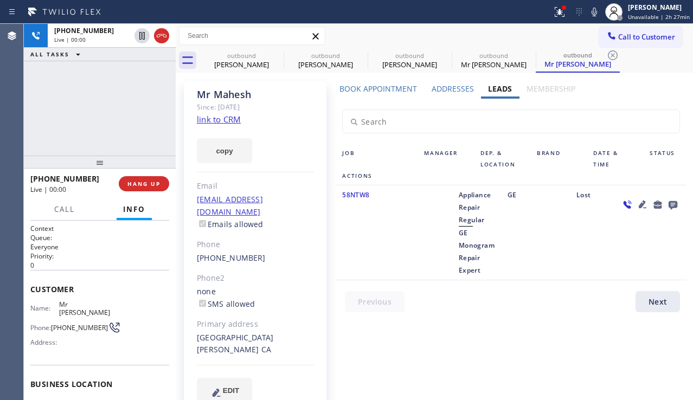
drag, startPoint x: 616, startPoint y: 257, endPoint x: 565, endPoint y: 244, distance: 52.0
click at [615, 256] on div at bounding box center [650, 233] width 73 height 88
click at [135, 186] on span "HANG UP" at bounding box center [144, 184] width 33 height 8
click at [136, 186] on span "HANG UP" at bounding box center [144, 184] width 33 height 8
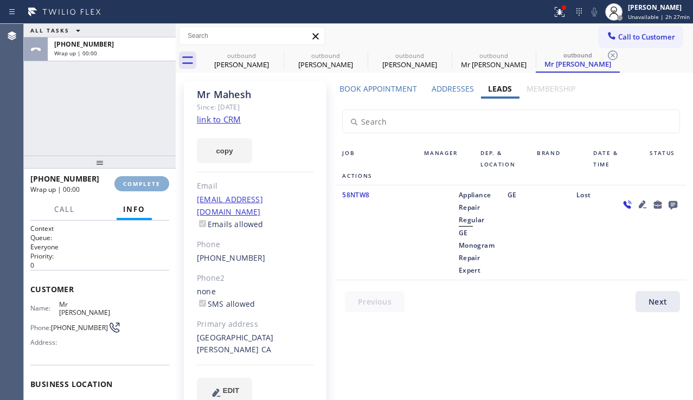
click at [136, 186] on span "COMPLETE" at bounding box center [141, 184] width 37 height 8
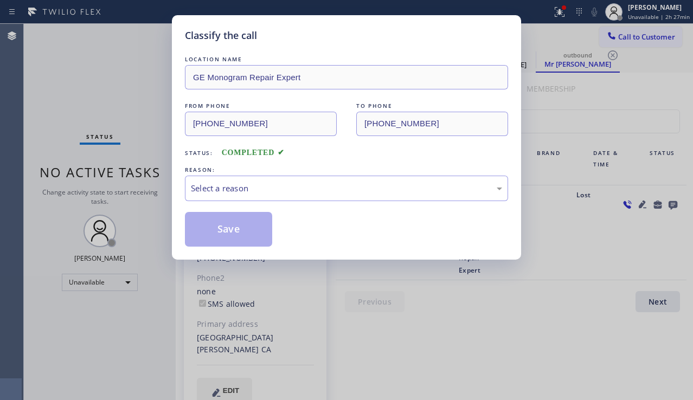
click at [285, 188] on div "Select a reason" at bounding box center [346, 188] width 311 height 12
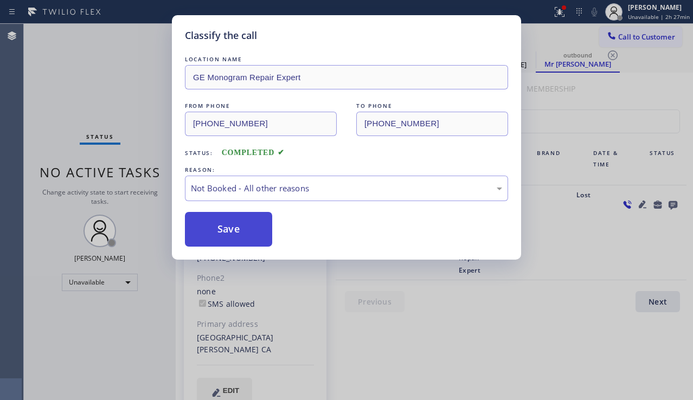
click at [231, 237] on button "Save" at bounding box center [228, 229] width 87 height 35
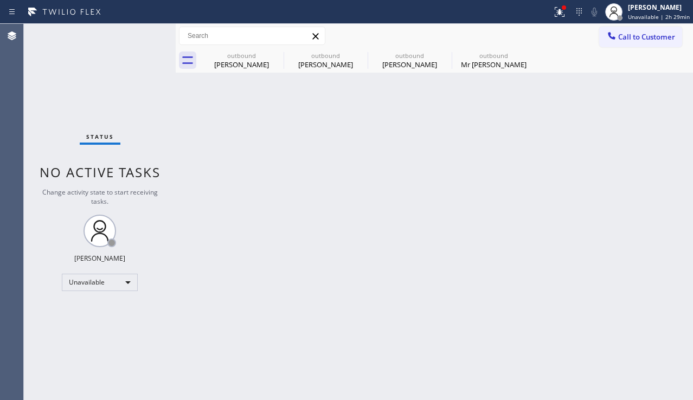
click at [650, 98] on div "Back to Dashboard Change Sender ID Customers Technicians Select a contact Outbo…" at bounding box center [435, 212] width 518 height 377
click at [646, 42] on button "Call to Customer" at bounding box center [641, 37] width 83 height 21
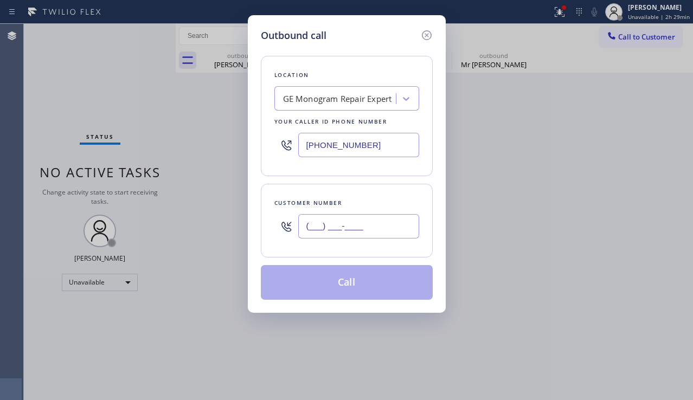
click at [360, 229] on input "(___) ___-____" at bounding box center [358, 226] width 121 height 24
paste input "310) 926-3002"
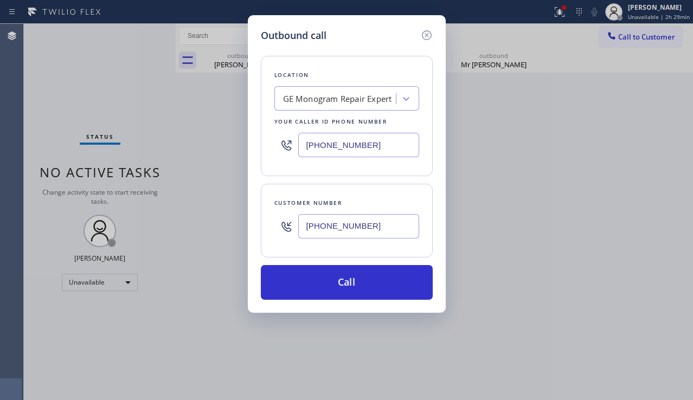
type input "[PHONE_NUMBER]"
drag, startPoint x: 384, startPoint y: 146, endPoint x: 302, endPoint y: 147, distance: 81.9
click at [302, 147] on input "[PHONE_NUMBER]" at bounding box center [358, 145] width 121 height 24
paste input "424) 772-3921"
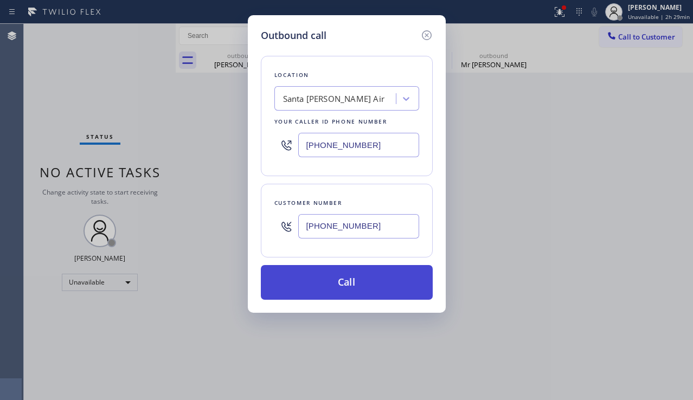
type input "[PHONE_NUMBER]"
click at [359, 292] on button "Call" at bounding box center [347, 282] width 172 height 35
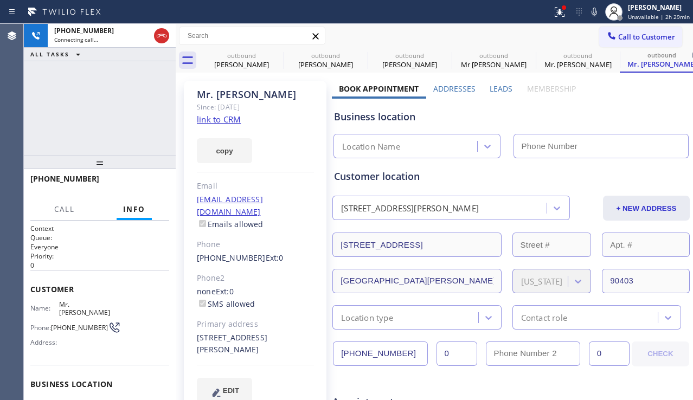
click at [499, 90] on label "Leads" at bounding box center [501, 89] width 23 height 10
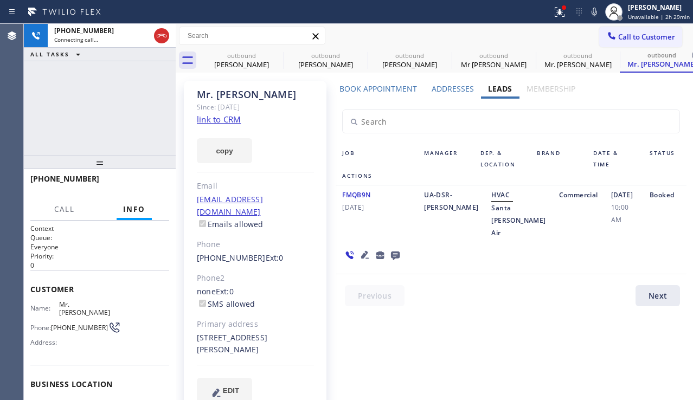
click at [395, 253] on icon at bounding box center [395, 256] width 9 height 9
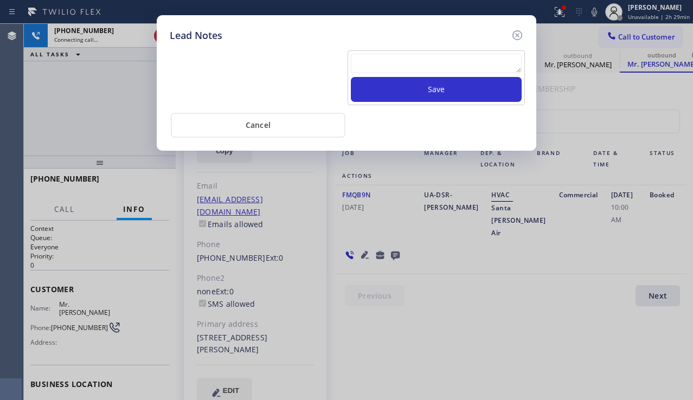
click at [367, 65] on textarea at bounding box center [436, 64] width 171 height 20
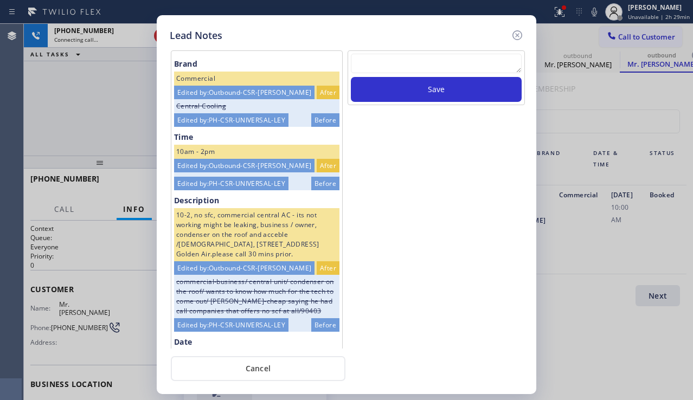
scroll to position [103, 0]
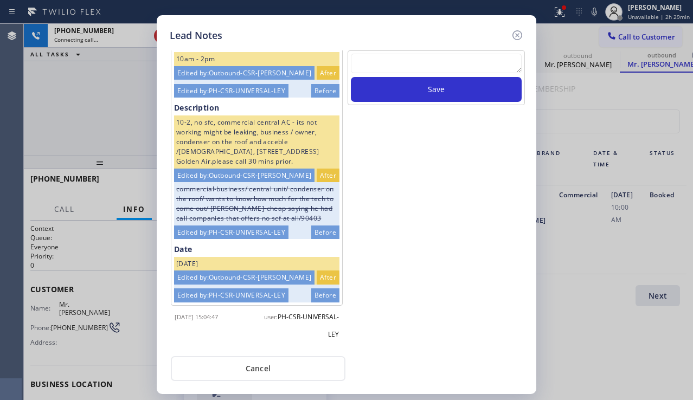
click at [515, 29] on icon at bounding box center [517, 35] width 13 height 13
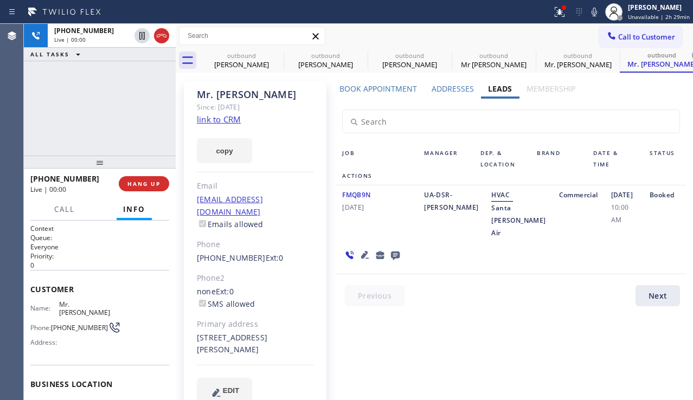
click at [361, 252] on icon at bounding box center [365, 255] width 13 height 13
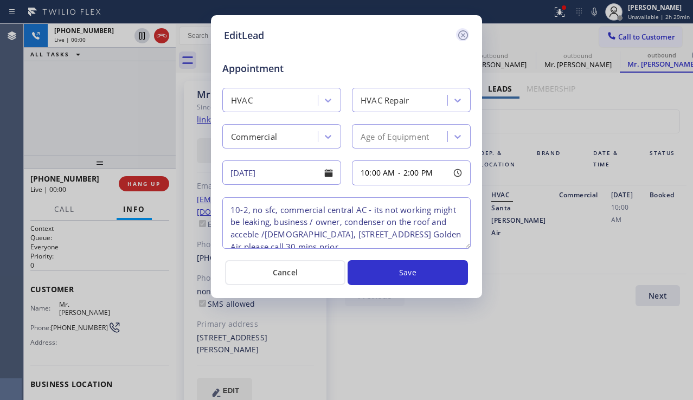
click at [460, 33] on icon at bounding box center [464, 35] width 10 height 10
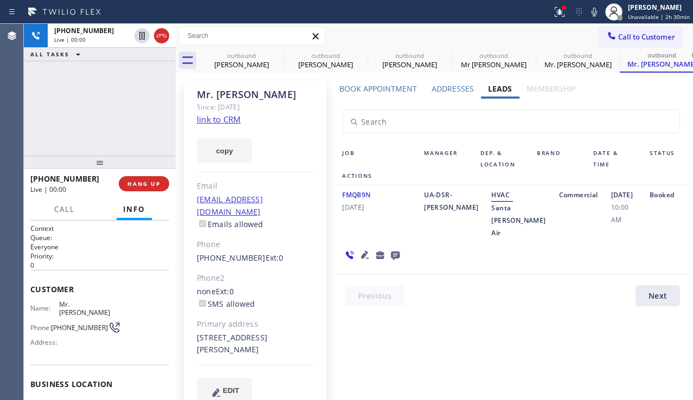
click at [362, 252] on icon at bounding box center [365, 255] width 13 height 13
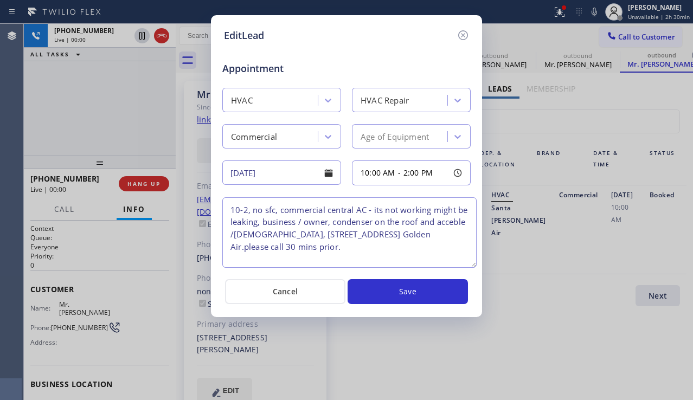
drag, startPoint x: 464, startPoint y: 246, endPoint x: 471, endPoint y: 265, distance: 20.6
click at [471, 265] on textarea "10-2, no sfc, commercial central AC - its not working might be leaking, busines…" at bounding box center [349, 233] width 254 height 71
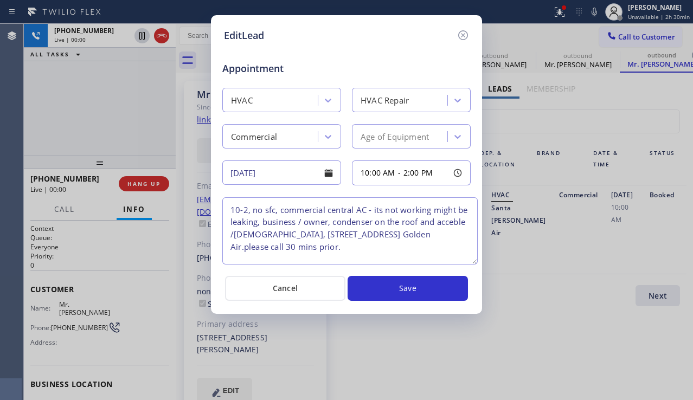
click at [473, 262] on textarea "10-2, no sfc, commercial central AC - its not working might be leaking, busines…" at bounding box center [350, 231] width 256 height 67
click at [464, 34] on icon at bounding box center [464, 35] width 10 height 10
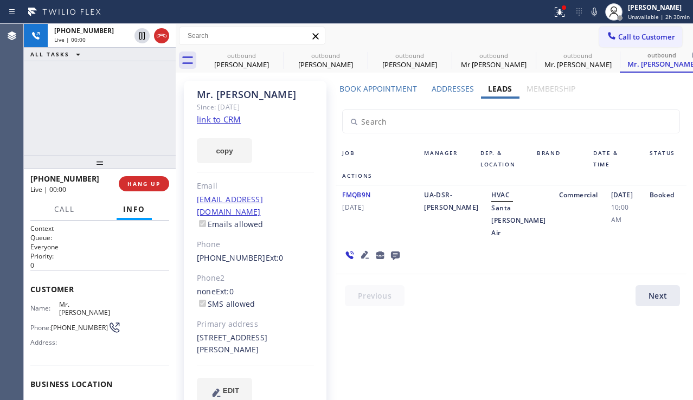
drag, startPoint x: 249, startPoint y: 339, endPoint x: 232, endPoint y: 340, distance: 16.9
click at [232, 340] on div "[STREET_ADDRESS][PERSON_NAME]" at bounding box center [255, 344] width 117 height 25
click at [396, 255] on icon at bounding box center [395, 256] width 13 height 14
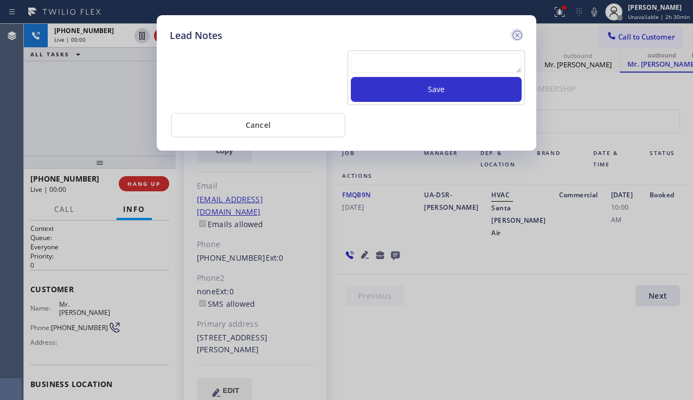
click at [512, 31] on icon at bounding box center [517, 35] width 13 height 13
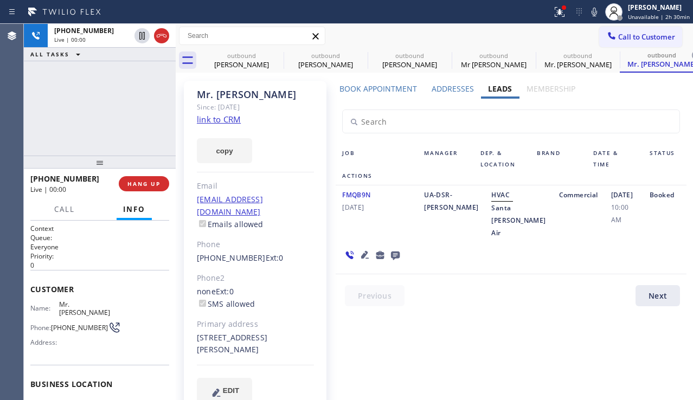
click at [363, 254] on icon at bounding box center [365, 255] width 8 height 8
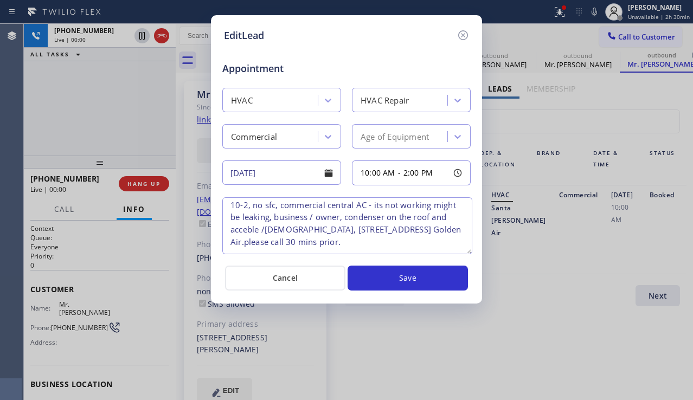
scroll to position [0, 0]
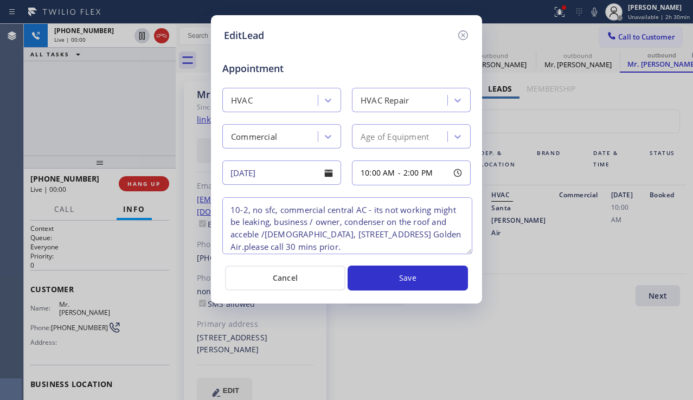
drag, startPoint x: 465, startPoint y: 247, endPoint x: 469, endPoint y: 263, distance: 16.2
click at [469, 254] on textarea "10-2, no sfc, commercial central AC - its not working might be leaking, busines…" at bounding box center [347, 226] width 250 height 57
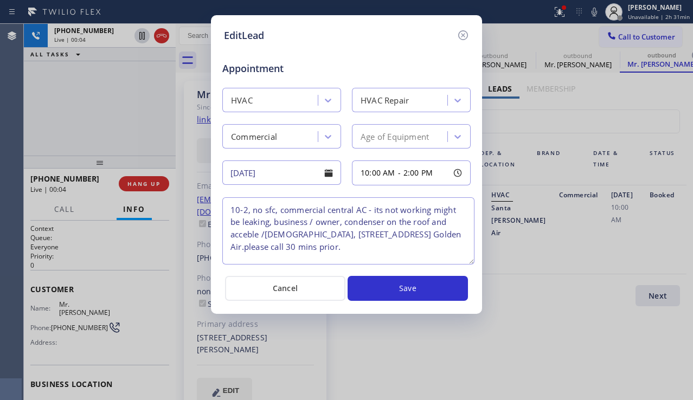
click at [460, 39] on icon at bounding box center [463, 35] width 13 height 13
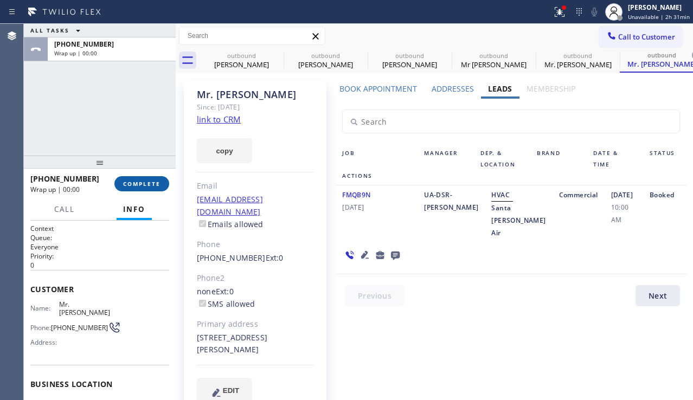
click at [152, 188] on button "COMPLETE" at bounding box center [141, 183] width 55 height 15
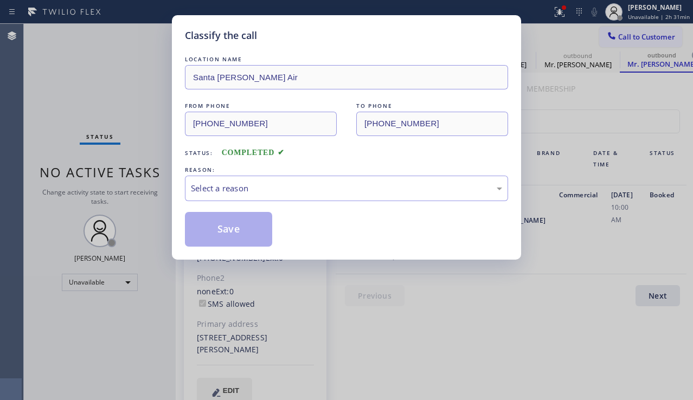
click at [260, 185] on div "Select a reason" at bounding box center [346, 188] width 311 height 12
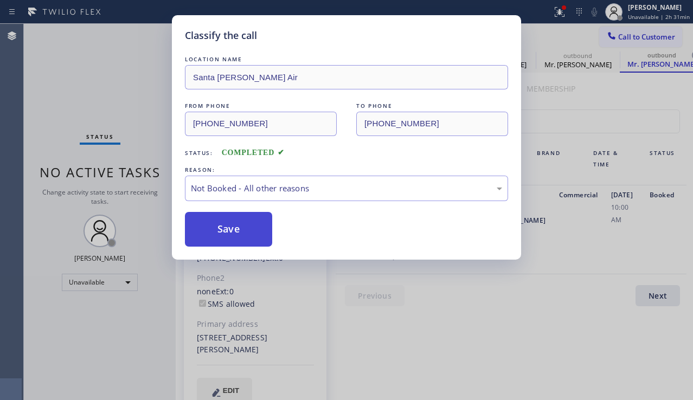
click at [231, 234] on button "Save" at bounding box center [228, 229] width 87 height 35
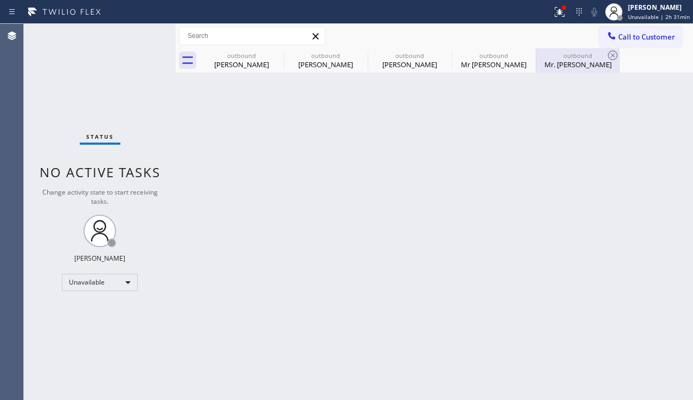
click at [562, 61] on div "Mr. [PERSON_NAME]" at bounding box center [578, 65] width 82 height 10
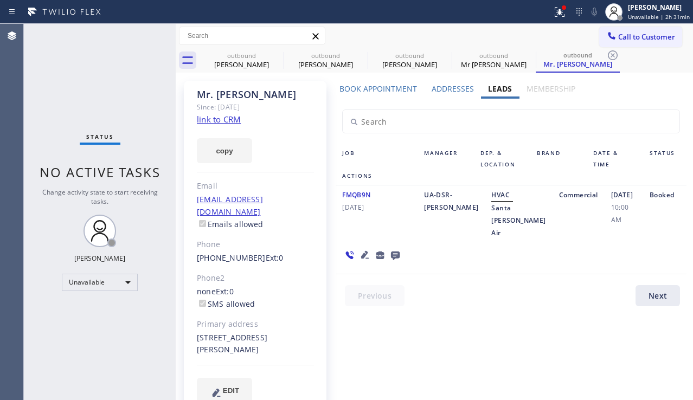
click at [230, 118] on link "link to CRM" at bounding box center [219, 119] width 44 height 11
click at [105, 282] on div "Unavailable" at bounding box center [100, 282] width 76 height 17
click at [105, 335] on li "Break" at bounding box center [99, 338] width 74 height 13
click at [146, 352] on div "Status No active tasks Change activity state to start receiving tasks. [PERSON_…" at bounding box center [100, 212] width 152 height 377
click at [65, 219] on div "Status No active tasks Change activity state to start receiving tasks. [PERSON_…" at bounding box center [100, 212] width 152 height 377
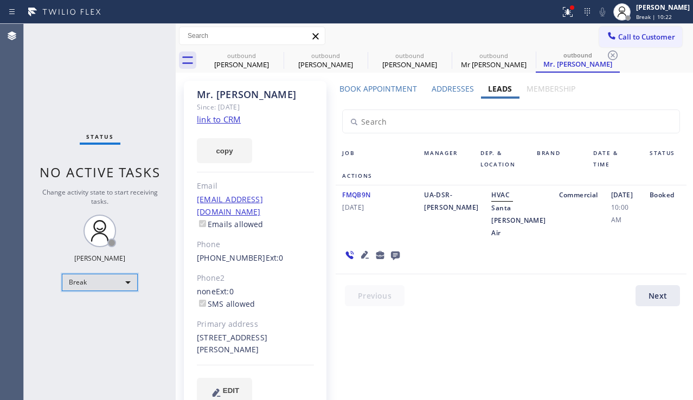
click at [127, 283] on div "Break" at bounding box center [100, 282] width 76 height 17
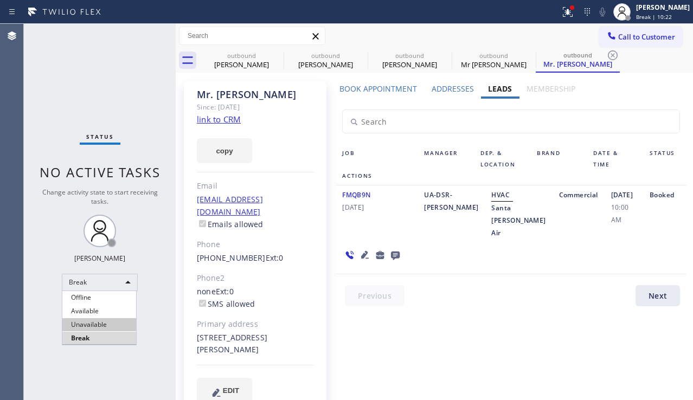
click at [121, 325] on li "Unavailable" at bounding box center [99, 325] width 74 height 13
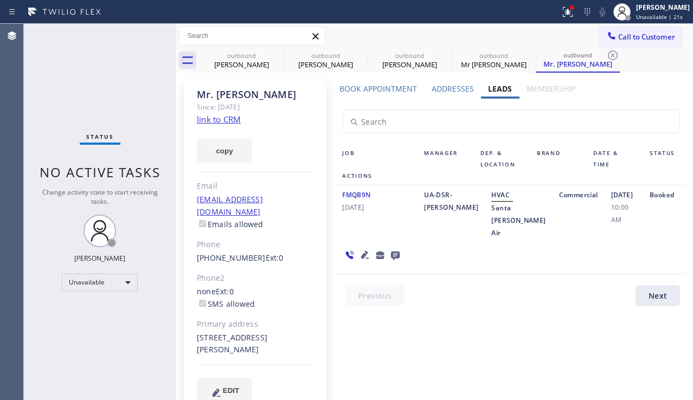
click at [612, 250] on div "FMQB9N [DATE] UA-DSR-PL-Alex HVAC [GEOGRAPHIC_DATA][PERSON_NAME] Air Commercial…" at bounding box center [511, 230] width 351 height 89
click at [413, 327] on div "Book Appointment Addresses Leads Membership Business location [GEOGRAPHIC_DATA]…" at bounding box center [511, 253] width 359 height 338
click at [617, 239] on div "[DATE] 10:00 AM" at bounding box center [624, 214] width 39 height 50
click at [276, 50] on icon at bounding box center [276, 55] width 13 height 13
click at [0, 0] on icon at bounding box center [0, 0] width 0 height 0
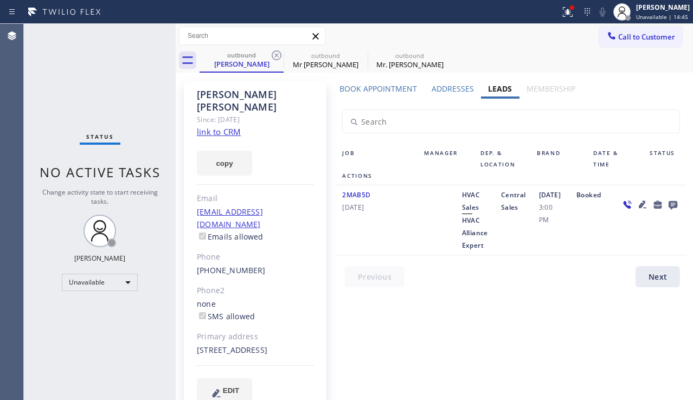
click at [276, 50] on icon at bounding box center [276, 55] width 13 height 13
click at [0, 0] on icon at bounding box center [0, 0] width 0 height 0
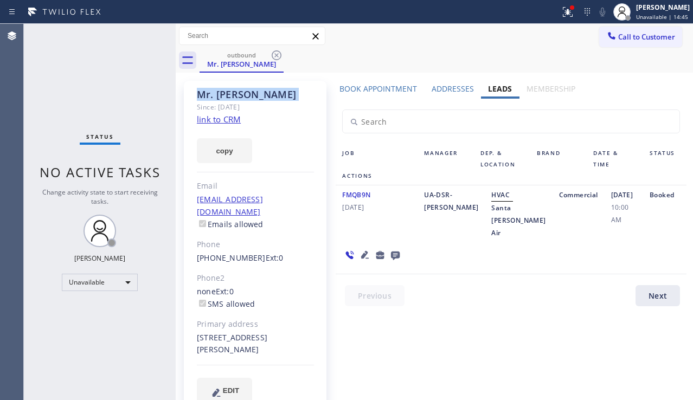
click at [276, 50] on icon at bounding box center [276, 55] width 13 height 13
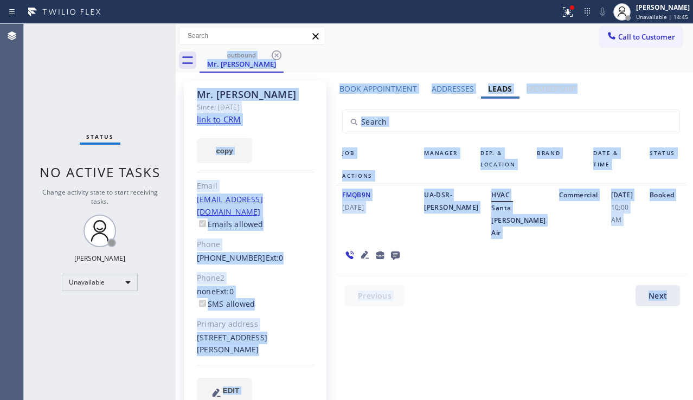
click at [276, 50] on div "outbound Mr. [PERSON_NAME]" at bounding box center [447, 60] width 494 height 24
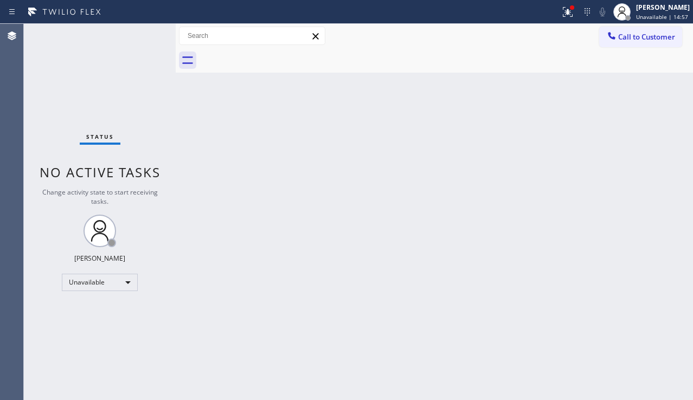
drag, startPoint x: 655, startPoint y: 284, endPoint x: 638, endPoint y: 275, distance: 19.2
click at [655, 284] on div "Back to Dashboard Change Sender ID Customers Technicians Select a contact Outbo…" at bounding box center [435, 212] width 518 height 377
click at [632, 238] on div "Back to Dashboard Change Sender ID Customers Technicians Select a contact Outbo…" at bounding box center [435, 212] width 518 height 377
click at [216, 205] on div "Back to Dashboard Change Sender ID Customers Technicians Select a contact Outbo…" at bounding box center [435, 212] width 518 height 377
click at [241, 162] on div "Back to Dashboard Change Sender ID Customers Technicians Select a contact Outbo…" at bounding box center [435, 212] width 518 height 377
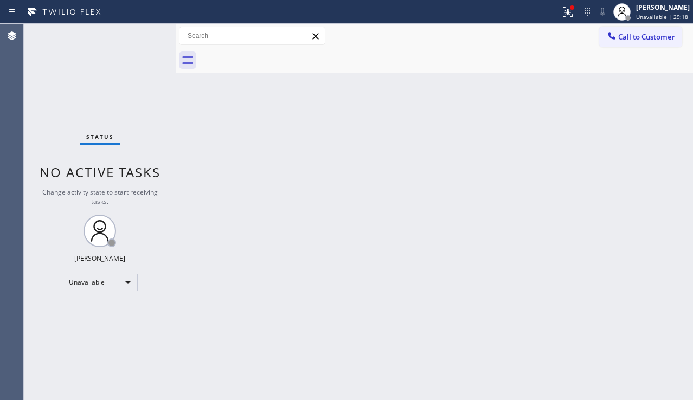
drag, startPoint x: 644, startPoint y: 278, endPoint x: 552, endPoint y: 315, distance: 99.1
click at [644, 278] on div "Back to Dashboard Change Sender ID Customers Technicians Select a contact Outbo…" at bounding box center [435, 212] width 518 height 377
click at [628, 132] on div "Back to Dashboard Change Sender ID Customers Technicians Select a contact Outbo…" at bounding box center [435, 212] width 518 height 377
click at [556, 14] on div at bounding box center [568, 11] width 24 height 13
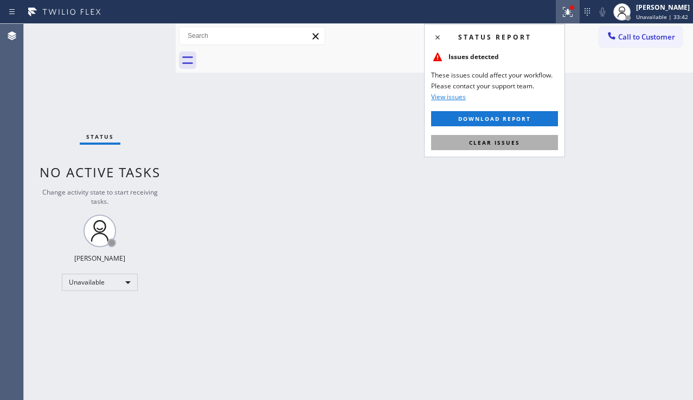
click at [492, 139] on span "Clear issues" at bounding box center [494, 143] width 51 height 8
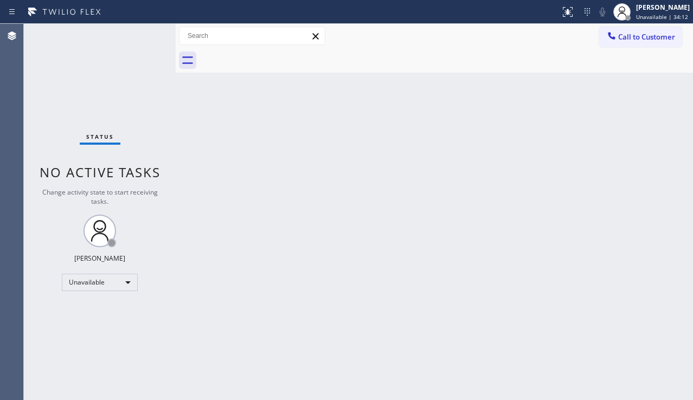
click at [380, 162] on div "Back to Dashboard Change Sender ID Customers Technicians Select a contact Outbo…" at bounding box center [435, 212] width 518 height 377
click at [628, 272] on div "Back to Dashboard Change Sender ID Customers Technicians Select a contact Outbo…" at bounding box center [435, 212] width 518 height 377
click at [632, 46] on button "Call to Customer" at bounding box center [641, 37] width 83 height 21
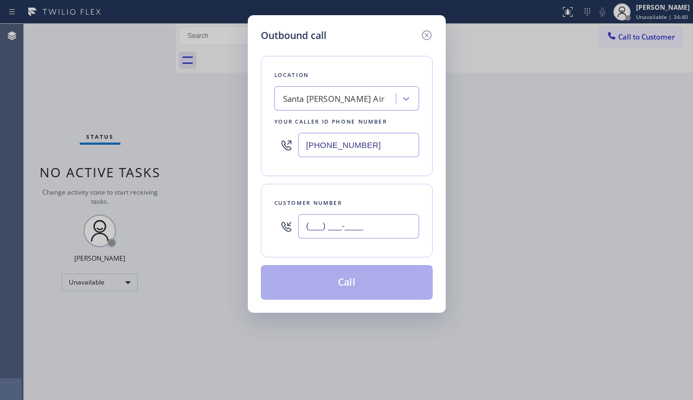
click at [340, 226] on input "(___) ___-____" at bounding box center [358, 226] width 121 height 24
paste input "213) 200-5843"
type input "[PHONE_NUMBER]"
click at [347, 107] on div "Santa [PERSON_NAME] Air" at bounding box center [337, 99] width 118 height 19
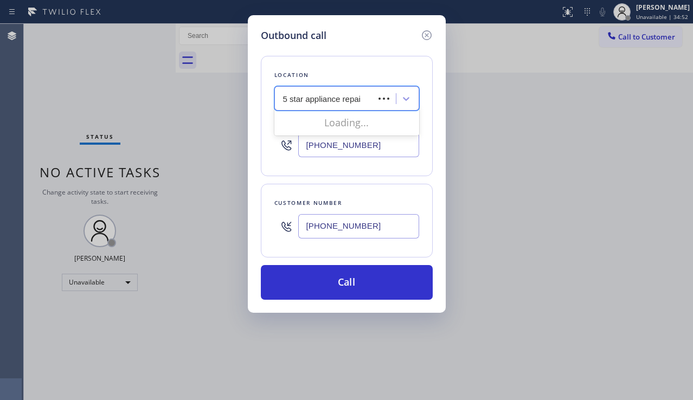
type input "5 star appliance repair"
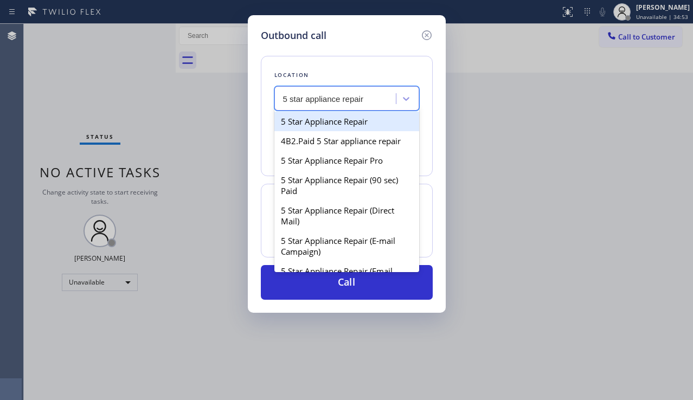
click at [355, 123] on div "5 Star Appliance Repair" at bounding box center [347, 122] width 145 height 20
type input "[PHONE_NUMBER]"
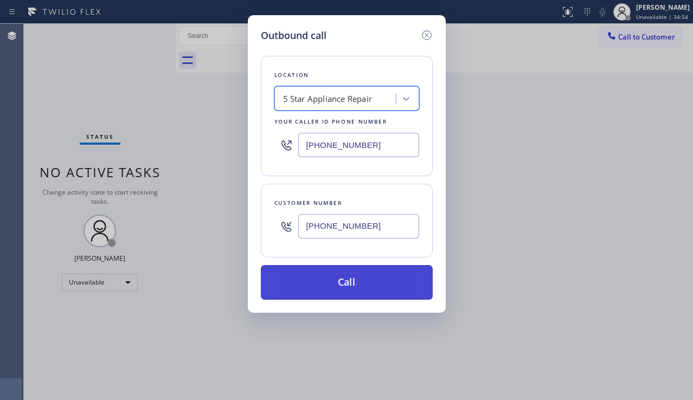
click at [320, 290] on button "Call" at bounding box center [347, 282] width 172 height 35
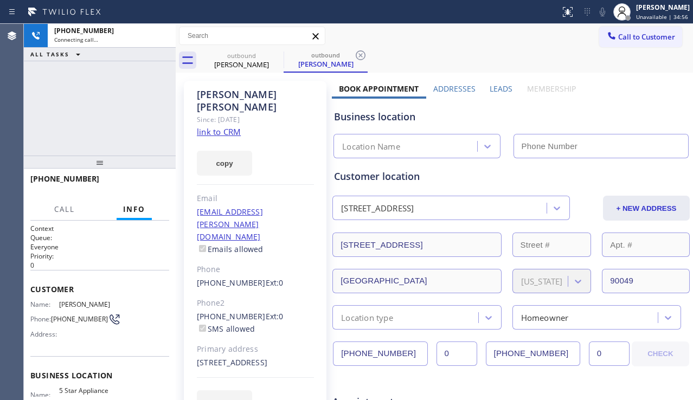
click at [49, 113] on div "[PHONE_NUMBER] Connecting call… ALL TASKS ALL TASKS ACTIVE TASKS TASKS IN WRAP …" at bounding box center [100, 90] width 152 height 132
type input "[PHONE_NUMBER]"
click at [491, 87] on label "Leads" at bounding box center [501, 89] width 23 height 10
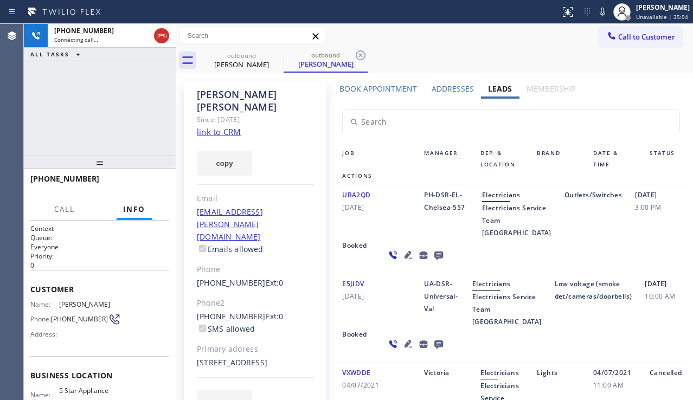
click at [402, 262] on icon at bounding box center [408, 255] width 13 height 13
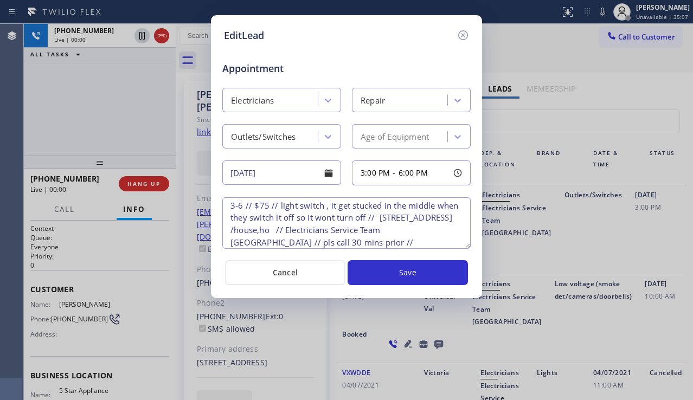
scroll to position [35, 0]
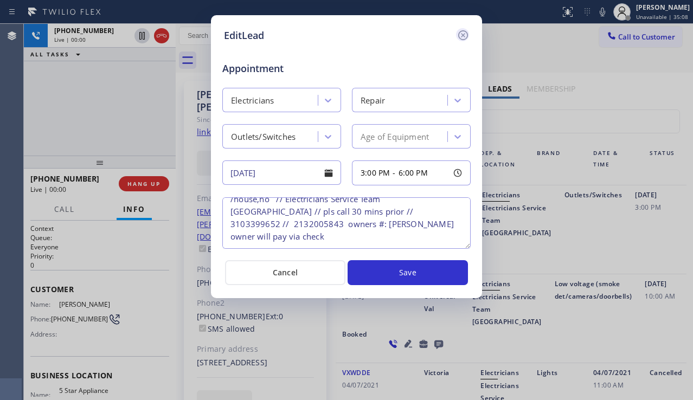
click at [468, 35] on icon at bounding box center [464, 35] width 10 height 10
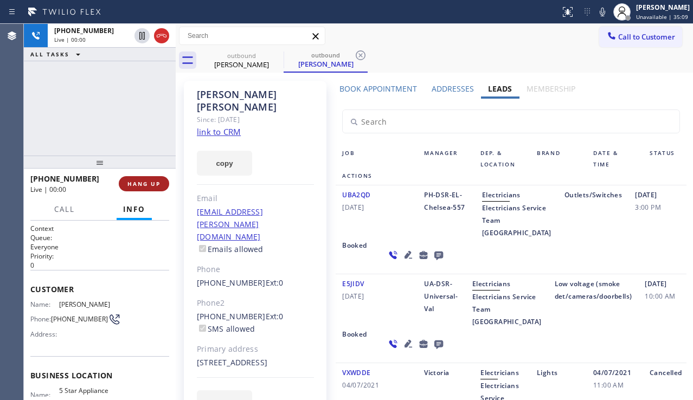
click at [145, 182] on span "HANG UP" at bounding box center [144, 184] width 33 height 8
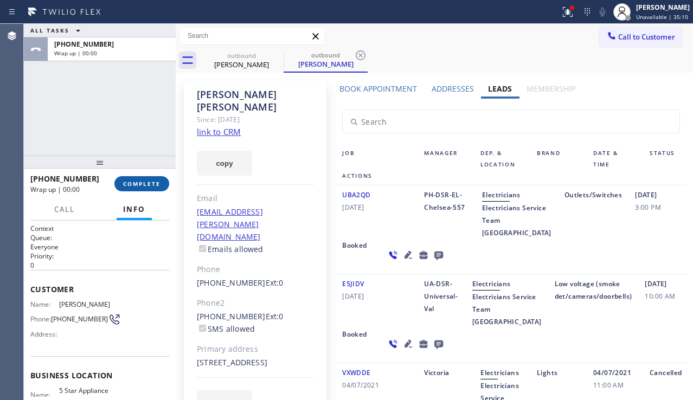
click at [145, 182] on span "COMPLETE" at bounding box center [141, 184] width 37 height 8
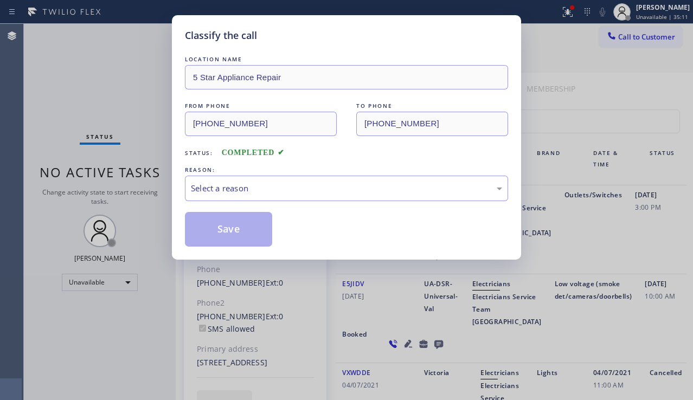
click at [322, 190] on div "Select a reason" at bounding box center [346, 188] width 311 height 12
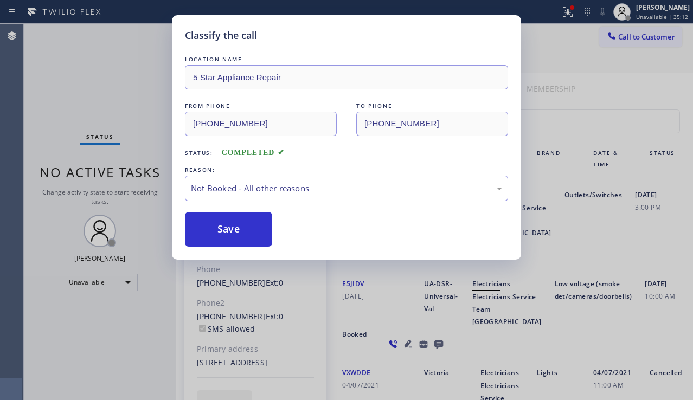
drag, startPoint x: 251, startPoint y: 227, endPoint x: 399, endPoint y: 211, distance: 149.0
click at [251, 227] on button "Save" at bounding box center [228, 229] width 87 height 35
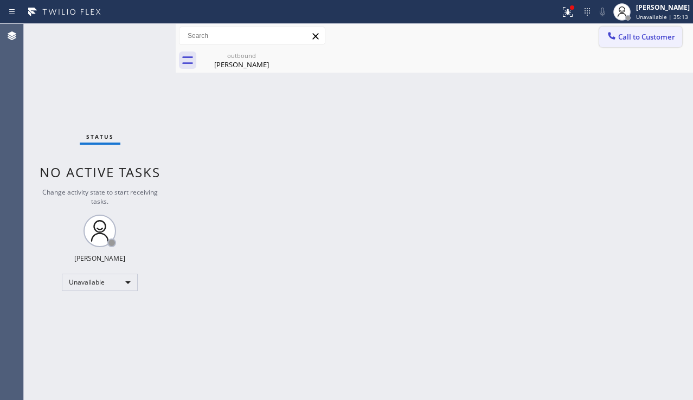
click at [629, 41] on span "Call to Customer" at bounding box center [647, 37] width 57 height 10
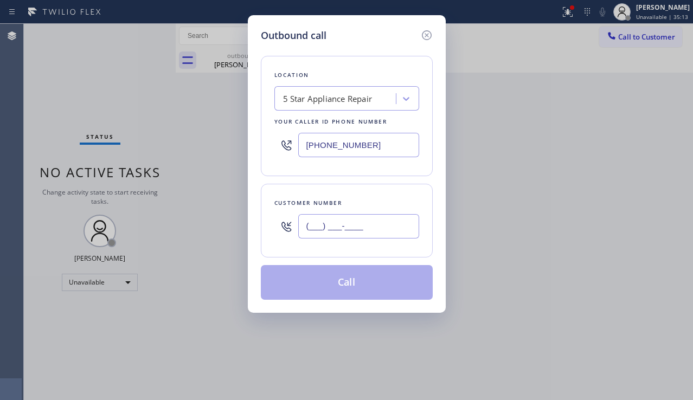
click at [333, 226] on input "(___) ___-____" at bounding box center [358, 226] width 121 height 24
paste input "818) 349-1543"
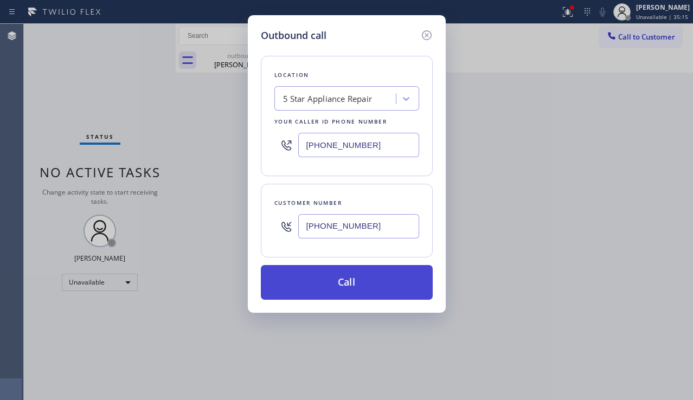
type input "[PHONE_NUMBER]"
click at [345, 291] on button "Call" at bounding box center [347, 282] width 172 height 35
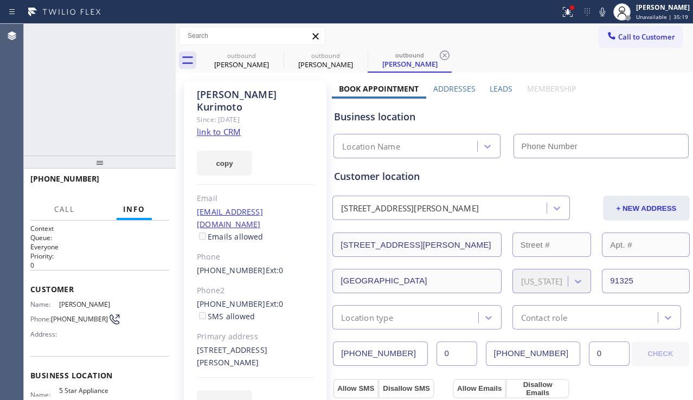
type input "[PHONE_NUMBER]"
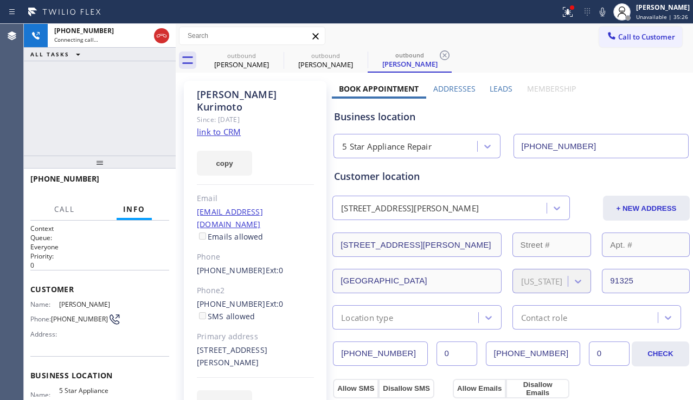
click at [291, 392] on div "[PERSON_NAME] Since: [DATE] link to CRM copy Email [EMAIL_ADDRESS][DOMAIN_NAME]…" at bounding box center [255, 255] width 143 height 348
click at [495, 93] on label "Leads" at bounding box center [501, 89] width 23 height 10
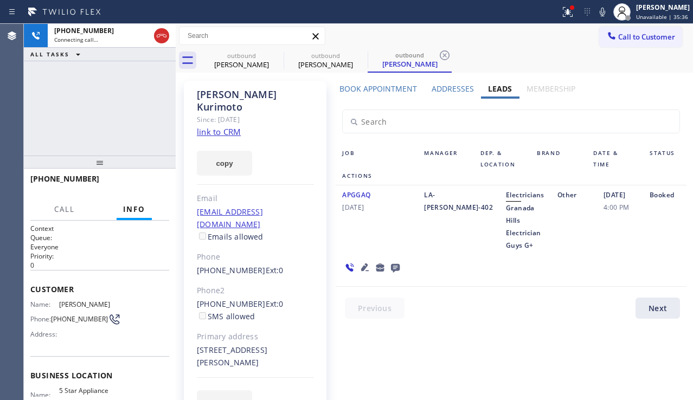
click at [621, 271] on div "APGGAQ [DATE] LA-[PERSON_NAME]-402 Electricians Granada Hills Electrician Guys …" at bounding box center [511, 236] width 351 height 101
click at [150, 181] on span "HANG UP" at bounding box center [144, 184] width 33 height 8
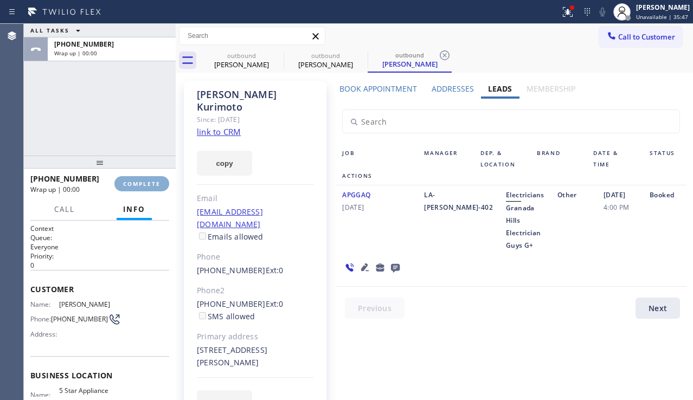
click at [150, 181] on span "COMPLETE" at bounding box center [141, 184] width 37 height 8
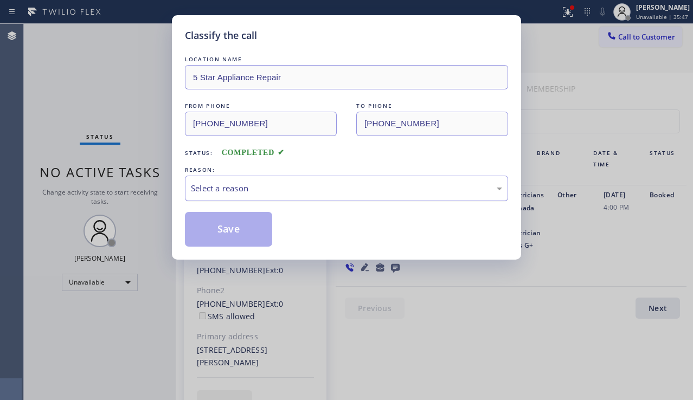
click at [332, 189] on div "Select a reason" at bounding box center [346, 188] width 311 height 12
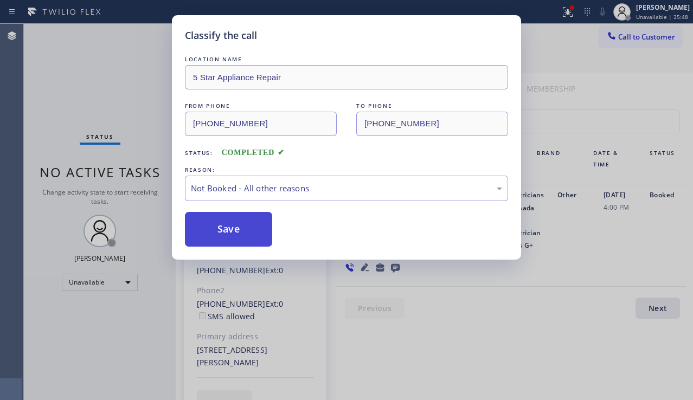
click at [224, 229] on button "Save" at bounding box center [228, 229] width 87 height 35
click at [616, 40] on icon at bounding box center [612, 35] width 11 height 11
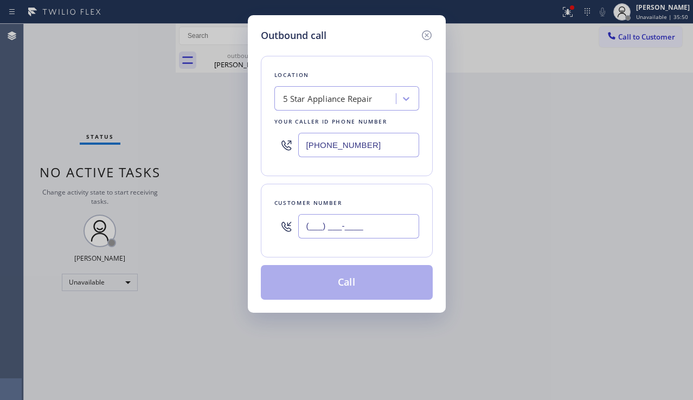
click at [346, 231] on input "(___) ___-____" at bounding box center [358, 226] width 121 height 24
paste input "626) 818-1410"
type input "[PHONE_NUMBER]"
click at [355, 285] on button "Call" at bounding box center [347, 282] width 172 height 35
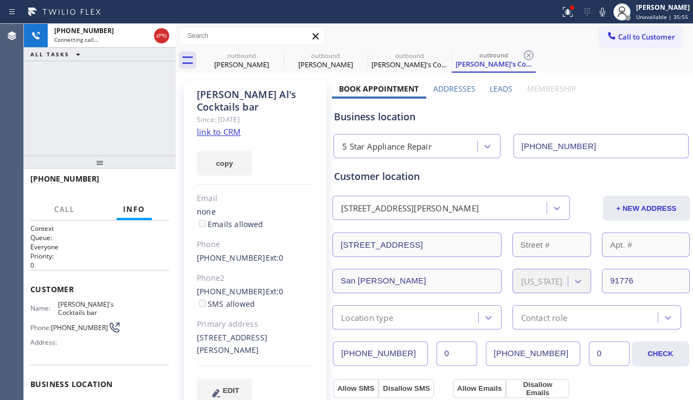
type input "[PHONE_NUMBER]"
click at [502, 89] on label "Leads" at bounding box center [501, 89] width 23 height 10
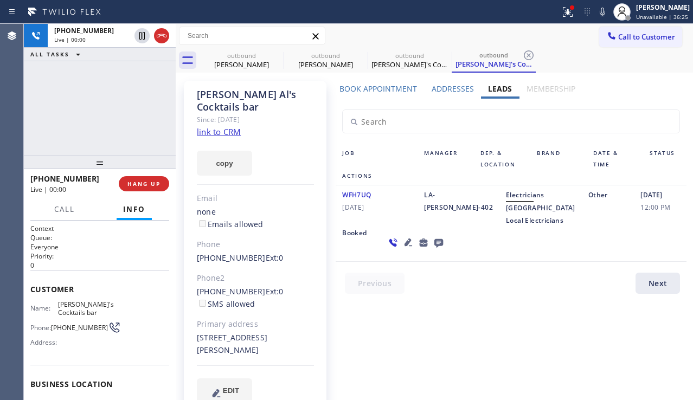
click at [611, 260] on div "WFH7UQ [DATE] LA-[PERSON_NAME]-402 Electricians [GEOGRAPHIC_DATA] Local Electri…" at bounding box center [511, 224] width 351 height 77
click at [402, 249] on icon at bounding box center [408, 242] width 13 height 13
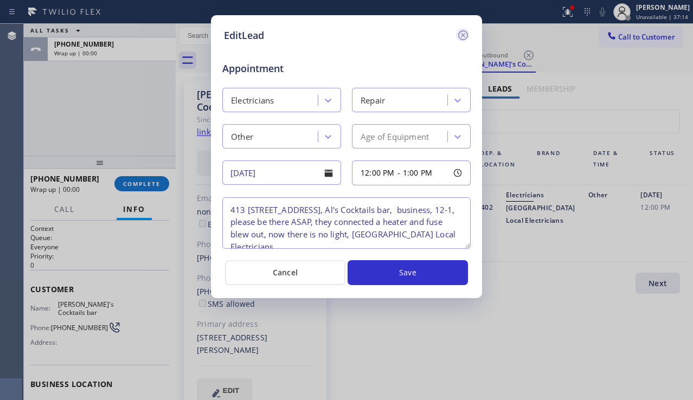
click at [466, 41] on icon at bounding box center [463, 35] width 13 height 13
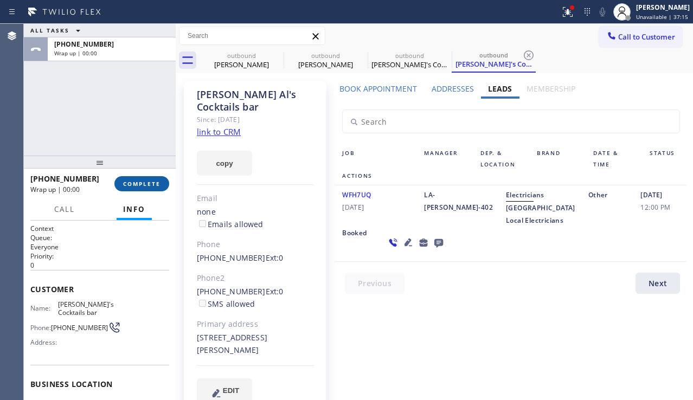
click at [144, 184] on span "COMPLETE" at bounding box center [141, 184] width 37 height 8
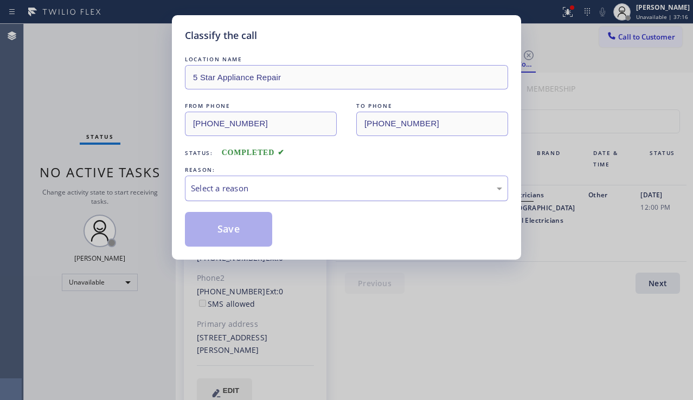
click at [279, 189] on div "Select a reason" at bounding box center [346, 188] width 311 height 12
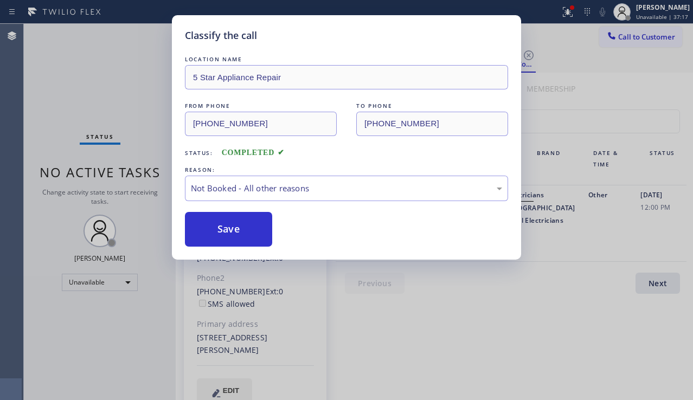
drag, startPoint x: 235, startPoint y: 233, endPoint x: 442, endPoint y: 251, distance: 208.0
click at [234, 234] on button "Save" at bounding box center [228, 229] width 87 height 35
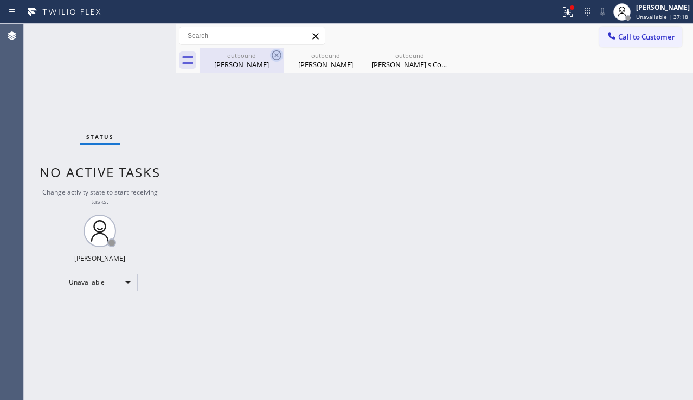
click at [273, 52] on icon at bounding box center [276, 55] width 13 height 13
click at [0, 0] on icon at bounding box center [0, 0] width 0 height 0
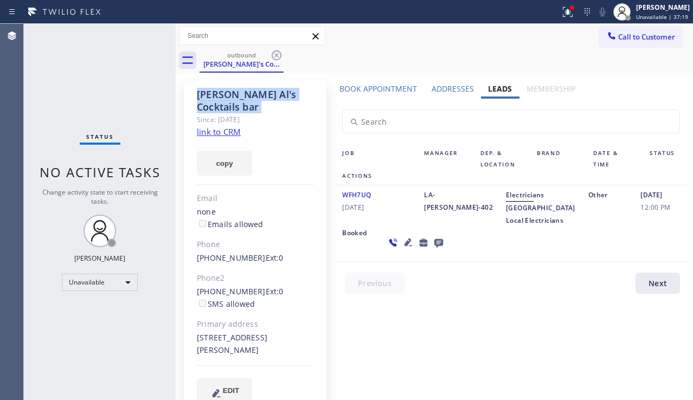
click at [273, 52] on icon at bounding box center [276, 55] width 13 height 13
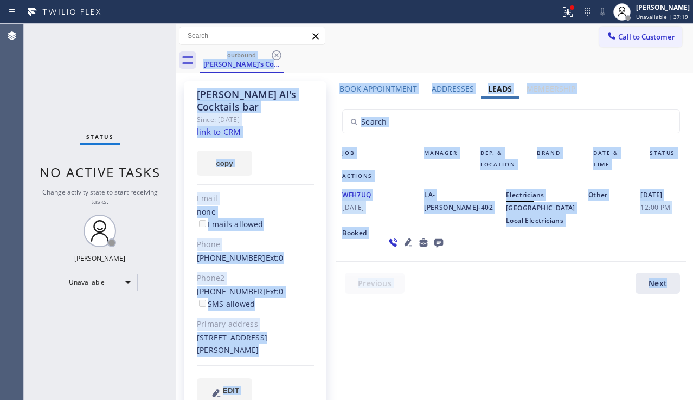
click at [273, 52] on div "outbound [PERSON_NAME]'s Cocktails bar" at bounding box center [447, 60] width 494 height 24
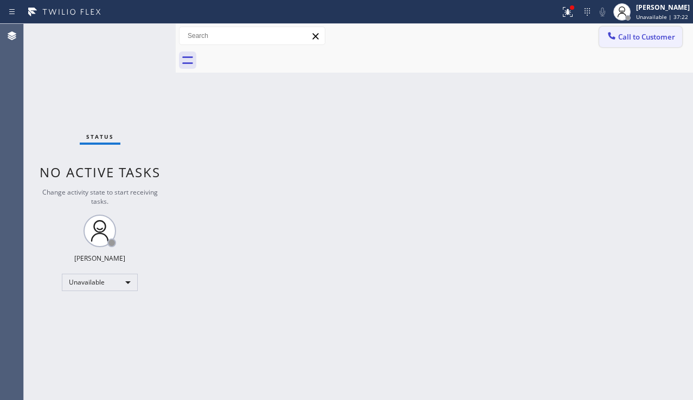
click at [623, 41] on span "Call to Customer" at bounding box center [647, 37] width 57 height 10
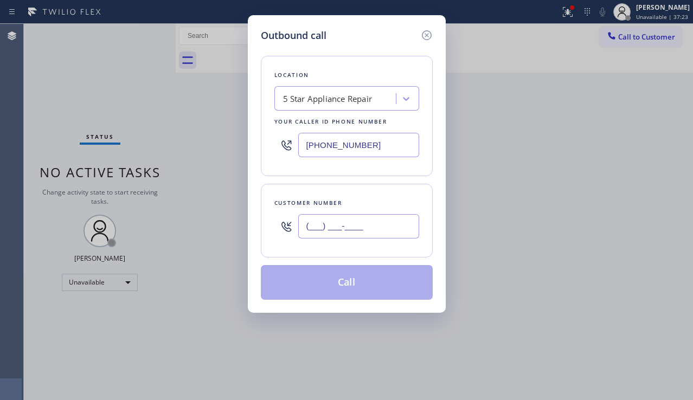
click at [378, 217] on input "(___) ___-____" at bounding box center [358, 226] width 121 height 24
paste input "310) 721-4777"
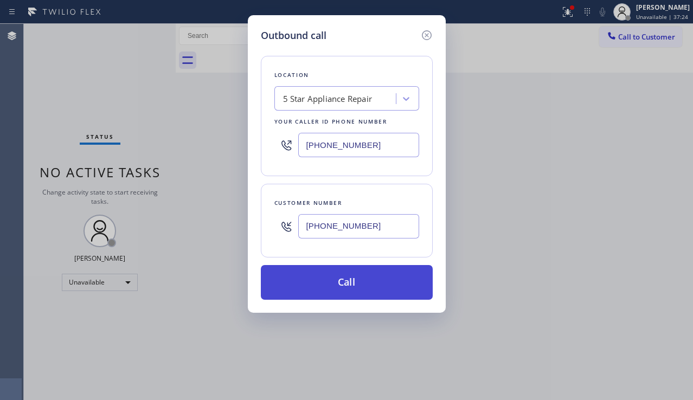
type input "[PHONE_NUMBER]"
drag, startPoint x: 351, startPoint y: 287, endPoint x: 332, endPoint y: 270, distance: 25.3
click at [351, 286] on button "Call" at bounding box center [347, 282] width 172 height 35
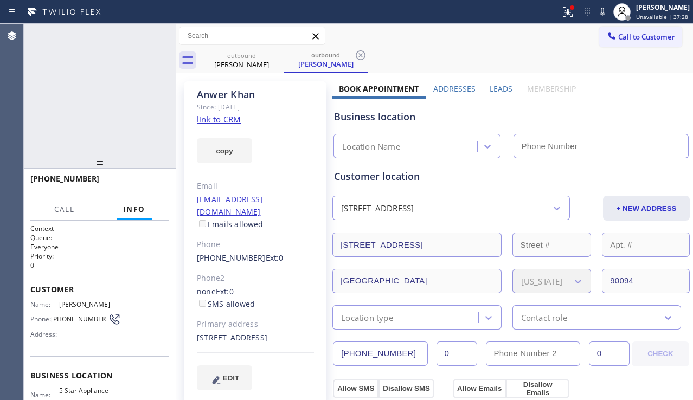
type input "[PHONE_NUMBER]"
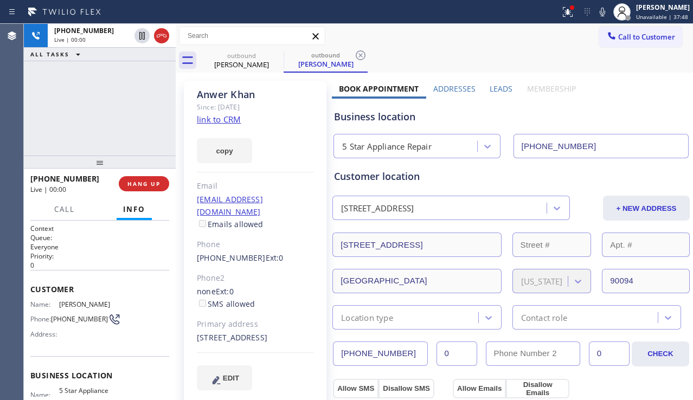
click at [37, 136] on div "[PHONE_NUMBER] Live | 00:00 ALL TASKS ALL TASKS ACTIVE TASKS TASKS IN WRAP UP" at bounding box center [100, 90] width 152 height 132
click at [149, 188] on button "HANG UP" at bounding box center [144, 183] width 50 height 15
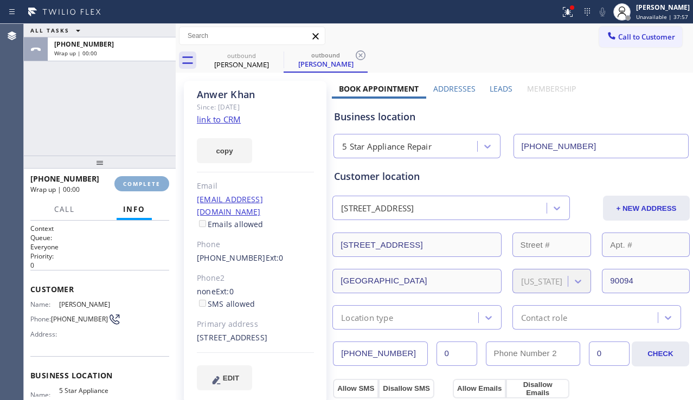
click at [149, 188] on button "COMPLETE" at bounding box center [141, 183] width 55 height 15
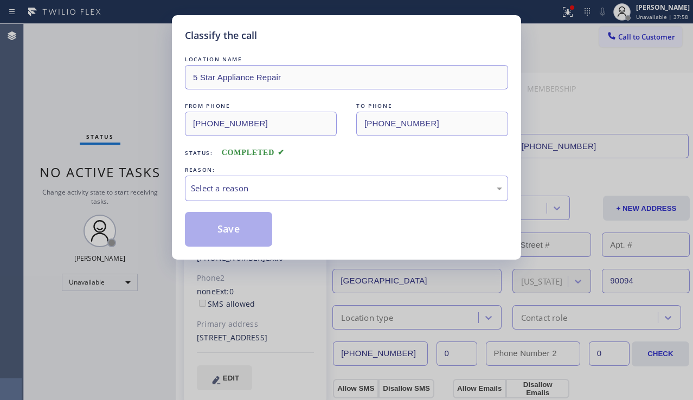
click at [305, 191] on div "Select a reason" at bounding box center [346, 188] width 311 height 12
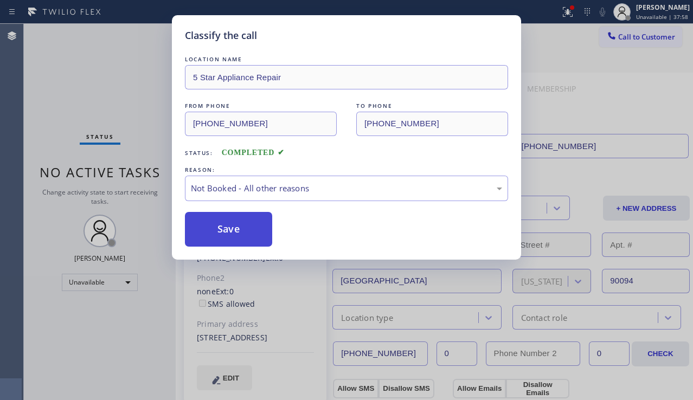
click at [247, 234] on button "Save" at bounding box center [228, 229] width 87 height 35
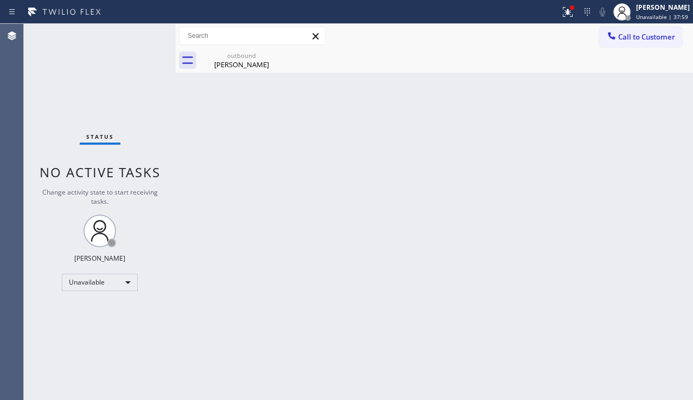
click at [611, 41] on div at bounding box center [612, 36] width 13 height 13
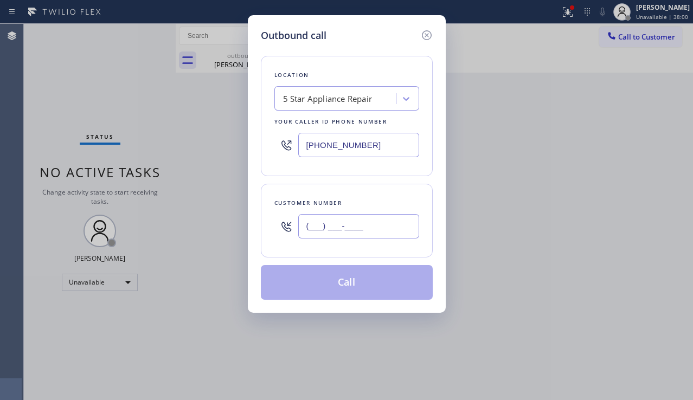
click at [348, 222] on input "(___) ___-____" at bounding box center [358, 226] width 121 height 24
paste input "213) 699-3906"
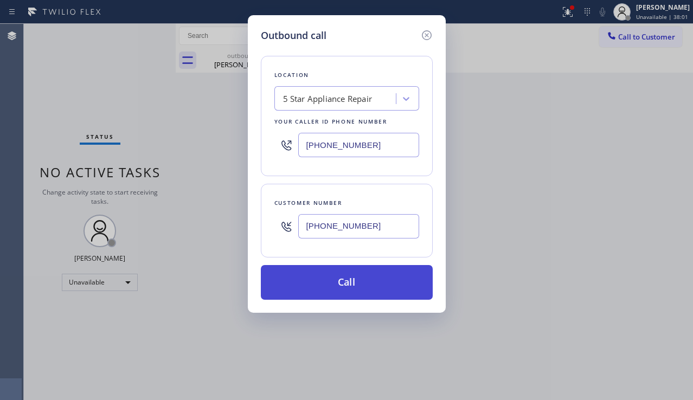
type input "[PHONE_NUMBER]"
click at [335, 276] on button "Call" at bounding box center [347, 282] width 172 height 35
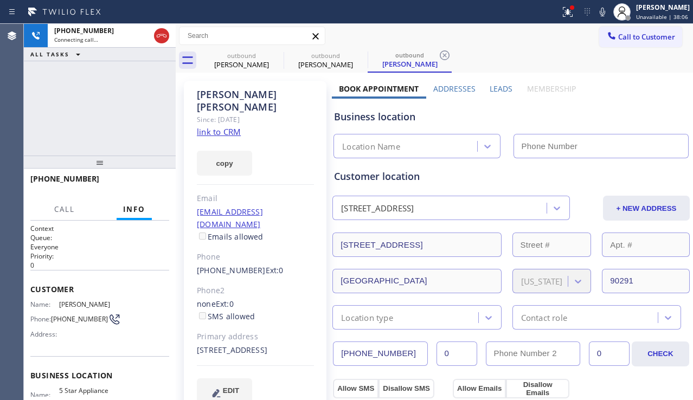
type input "[PHONE_NUMBER]"
click at [36, 142] on div "[PHONE_NUMBER] Live | 00:00 ALL TASKS ALL TASKS ACTIVE TASKS TASKS IN WRAP UP" at bounding box center [100, 90] width 152 height 132
click at [495, 91] on label "Leads" at bounding box center [501, 89] width 23 height 10
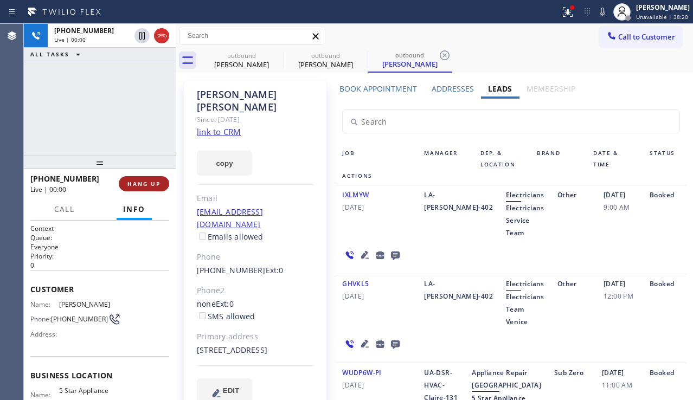
click at [143, 184] on span "HANG UP" at bounding box center [144, 184] width 33 height 8
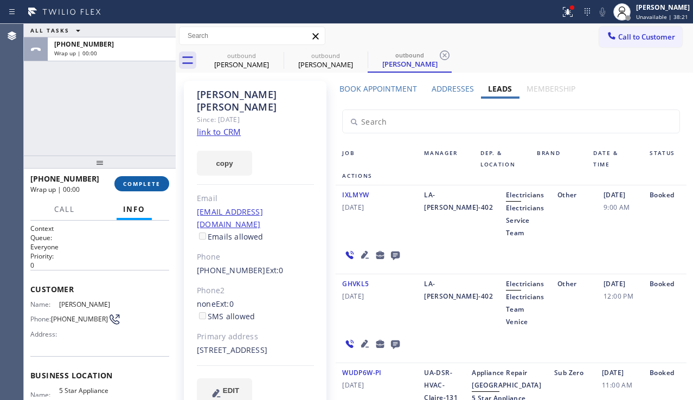
click at [143, 184] on span "COMPLETE" at bounding box center [141, 184] width 37 height 8
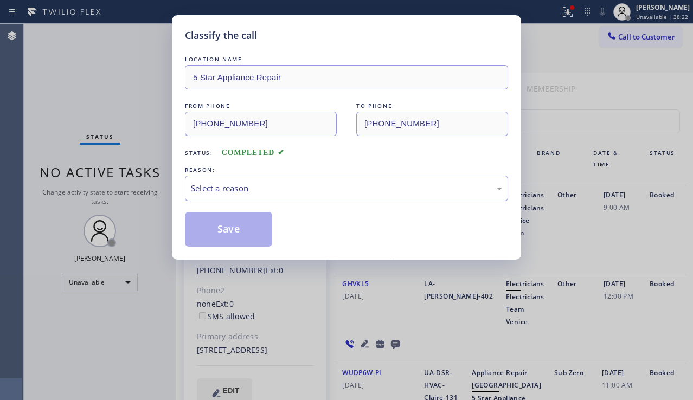
click at [287, 183] on div "Select a reason" at bounding box center [346, 188] width 311 height 12
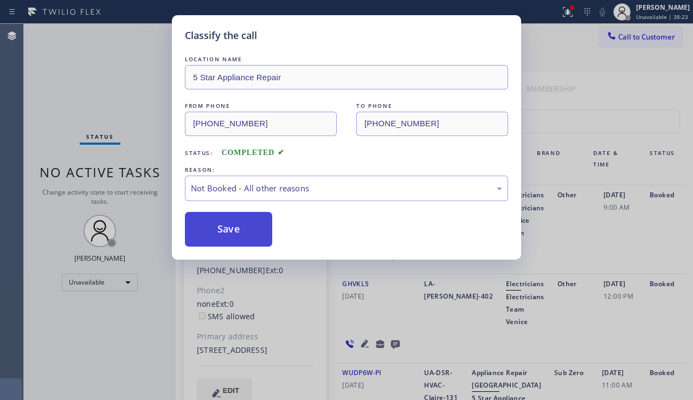
click at [228, 233] on button "Save" at bounding box center [228, 229] width 87 height 35
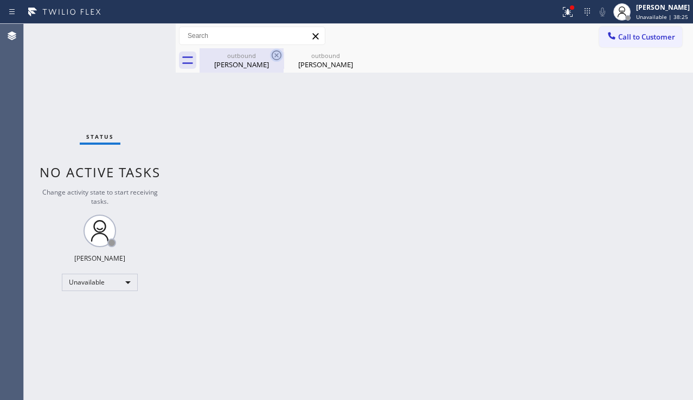
click at [271, 52] on icon at bounding box center [276, 55] width 13 height 13
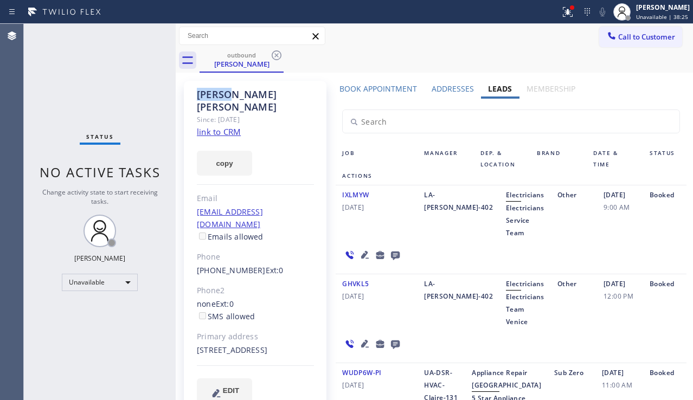
click at [271, 52] on icon at bounding box center [276, 55] width 13 height 13
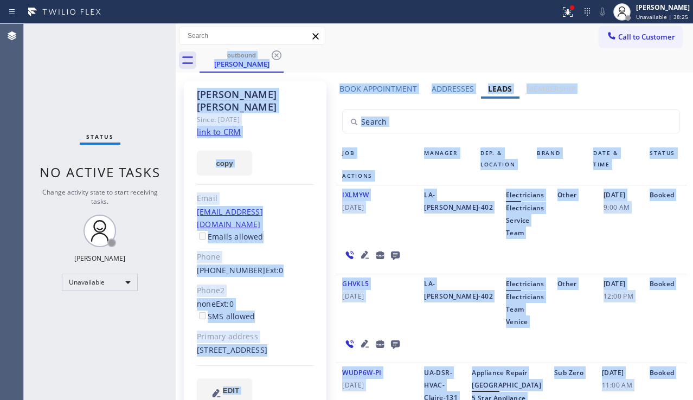
click at [271, 52] on div "outbound [PERSON_NAME]" at bounding box center [447, 60] width 494 height 24
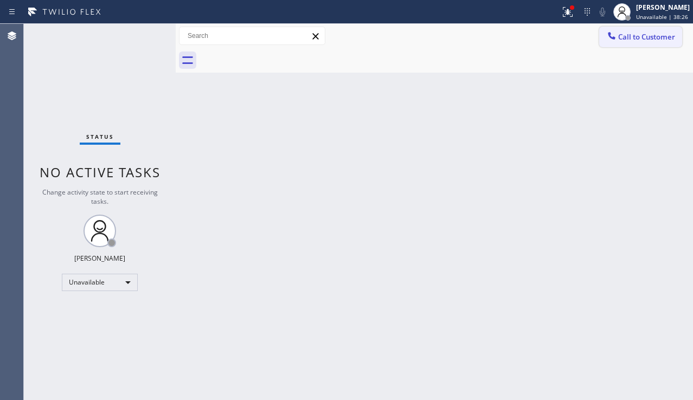
click at [641, 46] on button "Call to Customer" at bounding box center [641, 37] width 83 height 21
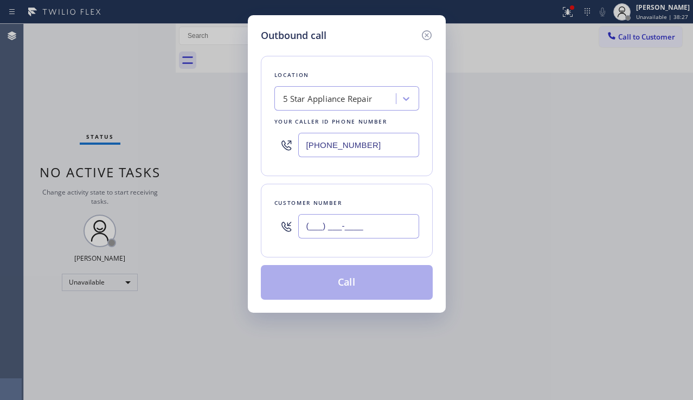
click at [372, 237] on input "(___) ___-____" at bounding box center [358, 226] width 121 height 24
paste input "310) 751-4900"
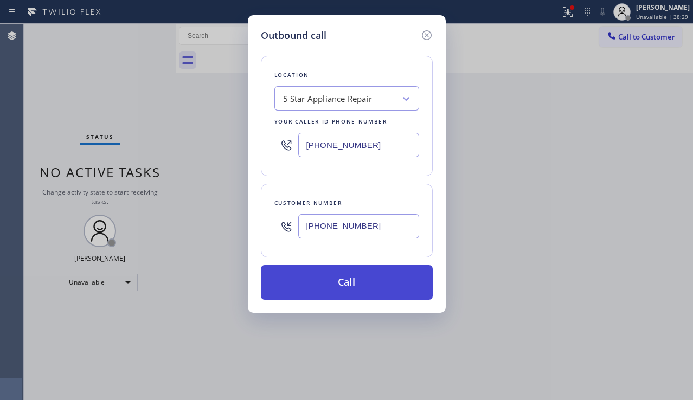
type input "[PHONE_NUMBER]"
click at [366, 281] on button "Call" at bounding box center [347, 282] width 172 height 35
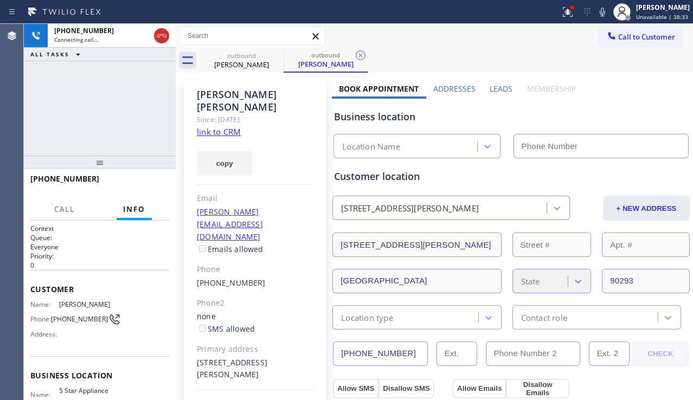
type input "[PHONE_NUMBER]"
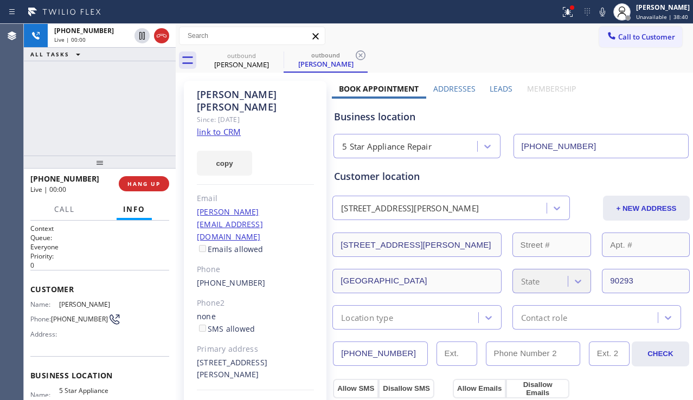
click at [646, 125] on div "Business location 5 Star Appliance Repair [PHONE_NUMBER]" at bounding box center [511, 129] width 359 height 60
click at [163, 176] on button "HANG UP" at bounding box center [144, 183] width 50 height 15
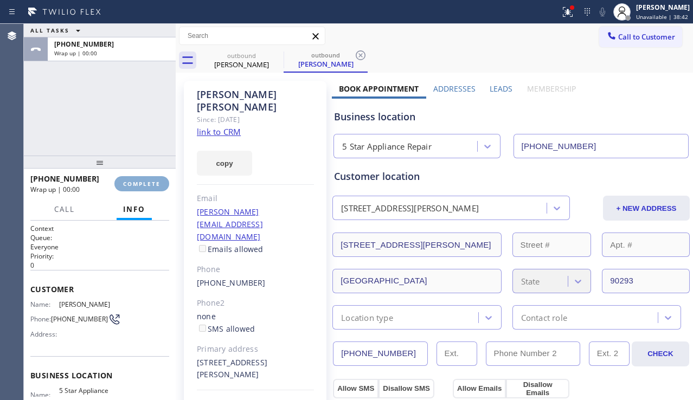
click at [163, 176] on button "COMPLETE" at bounding box center [141, 183] width 55 height 15
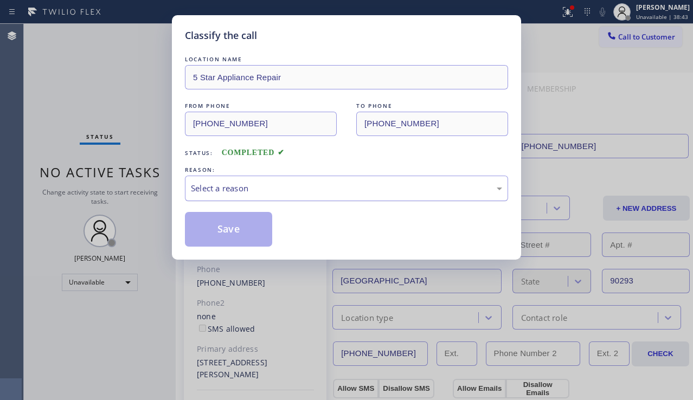
click at [313, 188] on div "Select a reason" at bounding box center [346, 188] width 311 height 12
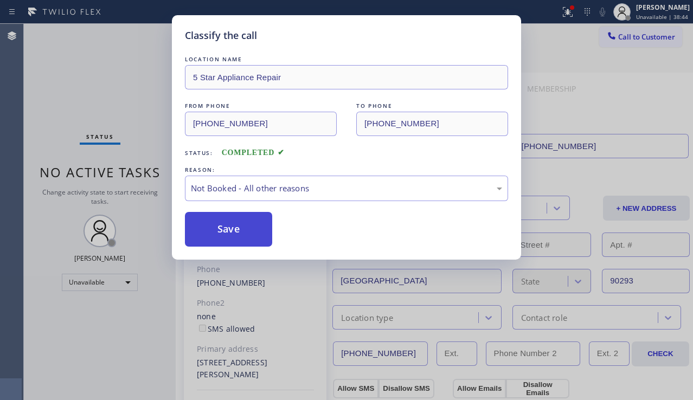
drag, startPoint x: 236, startPoint y: 232, endPoint x: 273, endPoint y: 220, distance: 39.3
click at [237, 231] on button "Save" at bounding box center [228, 229] width 87 height 35
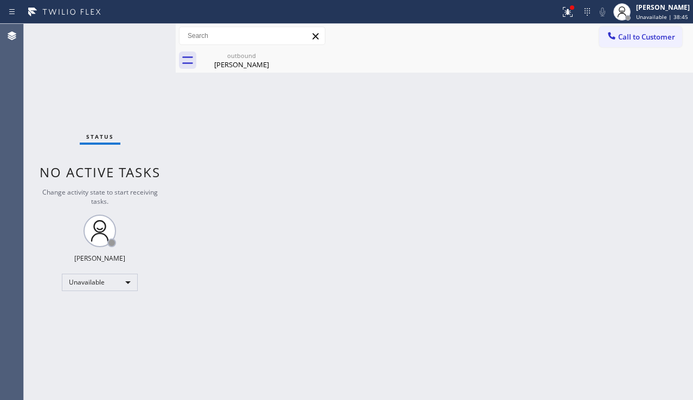
drag, startPoint x: 628, startPoint y: 35, endPoint x: 573, endPoint y: 80, distance: 70.9
click at [628, 35] on span "Call to Customer" at bounding box center [647, 37] width 57 height 10
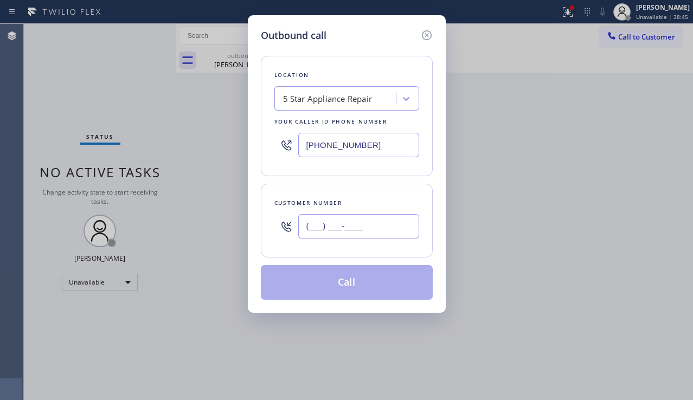
click at [328, 222] on input "(___) ___-____" at bounding box center [358, 226] width 121 height 24
paste input "310) 309-7908"
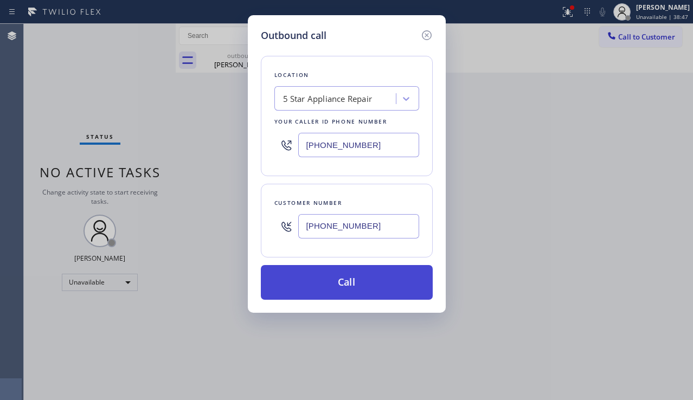
type input "[PHONE_NUMBER]"
click at [352, 283] on button "Call" at bounding box center [347, 282] width 172 height 35
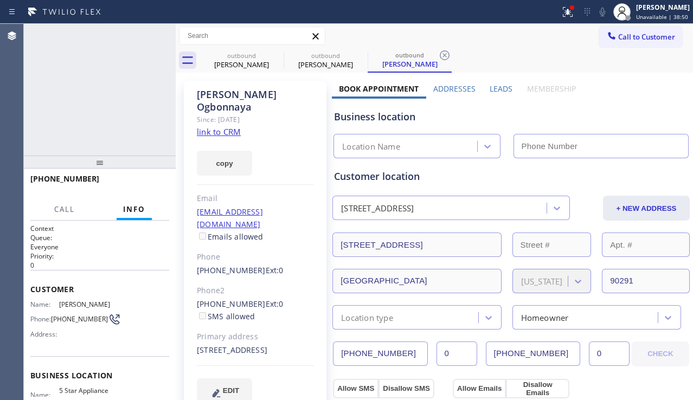
type input "[PHONE_NUMBER]"
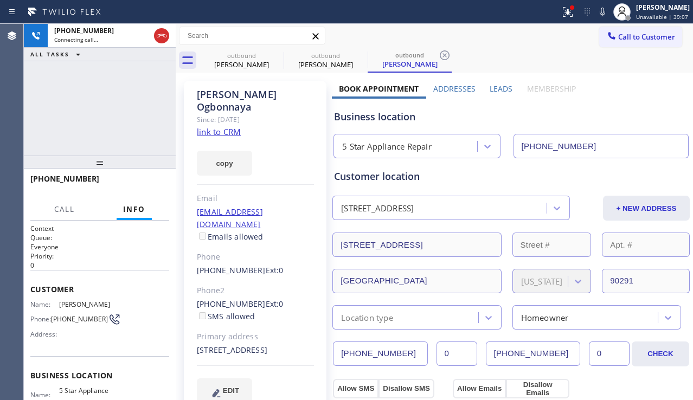
drag, startPoint x: 614, startPoint y: 117, endPoint x: 607, endPoint y: 117, distance: 7.1
click at [614, 117] on div "Business location" at bounding box center [511, 117] width 354 height 15
click at [607, 110] on div "Business location" at bounding box center [511, 117] width 354 height 15
click at [294, 138] on div "copy" at bounding box center [255, 156] width 117 height 37
click at [254, 119] on div "[PERSON_NAME] Since: [DATE] link to CRM copy Email [EMAIL_ADDRESS][DOMAIN_NAME]…" at bounding box center [255, 249] width 143 height 336
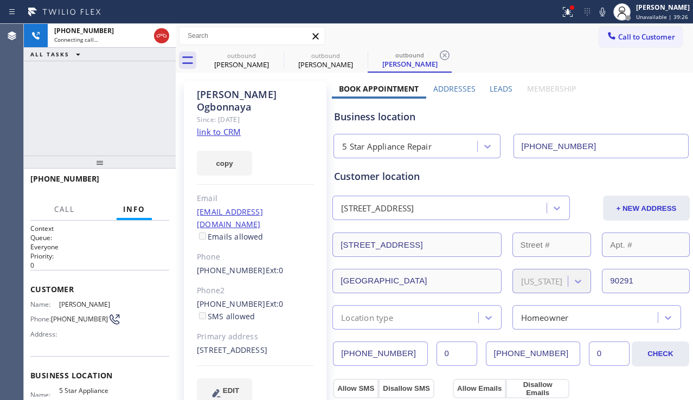
click at [258, 151] on div "copy" at bounding box center [255, 156] width 117 height 37
click at [257, 122] on div "[PERSON_NAME] Since: [DATE] link to CRM copy Email [EMAIL_ADDRESS][DOMAIN_NAME]…" at bounding box center [255, 249] width 143 height 336
click at [257, 149] on div "copy" at bounding box center [255, 156] width 117 height 37
click at [256, 117] on div "[PERSON_NAME] Since: [DATE] link to CRM copy Email [EMAIL_ADDRESS][DOMAIN_NAME]…" at bounding box center [255, 249] width 143 height 336
click at [156, 185] on span "HANG UP" at bounding box center [144, 184] width 33 height 8
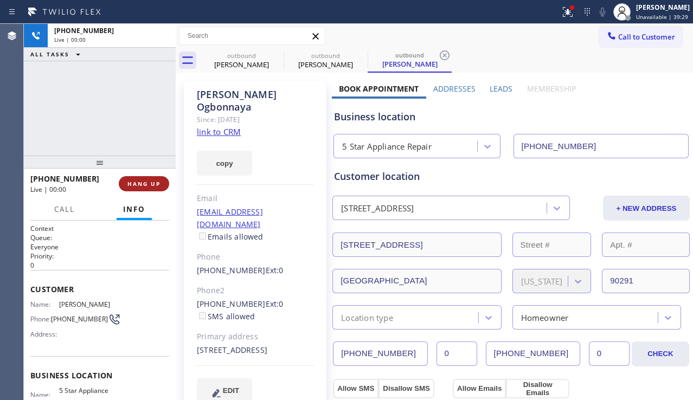
click at [156, 185] on span "HANG UP" at bounding box center [144, 184] width 33 height 8
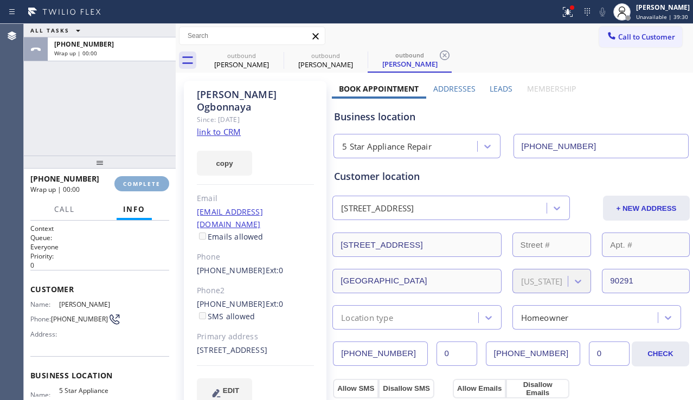
click at [156, 185] on span "COMPLETE" at bounding box center [141, 184] width 37 height 8
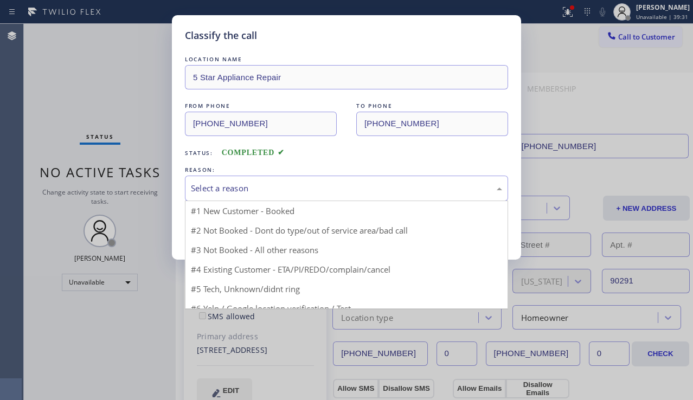
click at [283, 181] on div "Select a reason" at bounding box center [346, 189] width 323 height 26
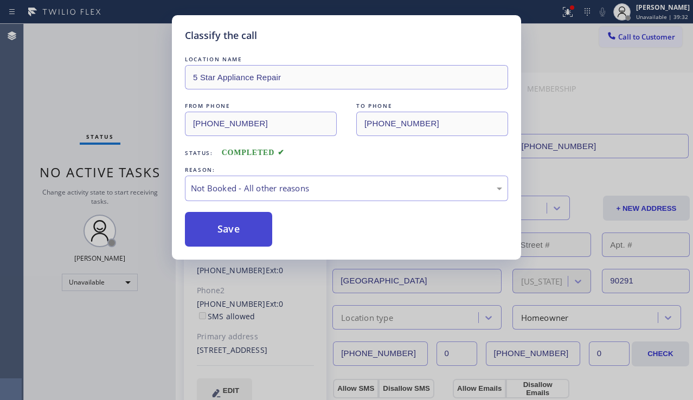
click at [218, 230] on button "Save" at bounding box center [228, 229] width 87 height 35
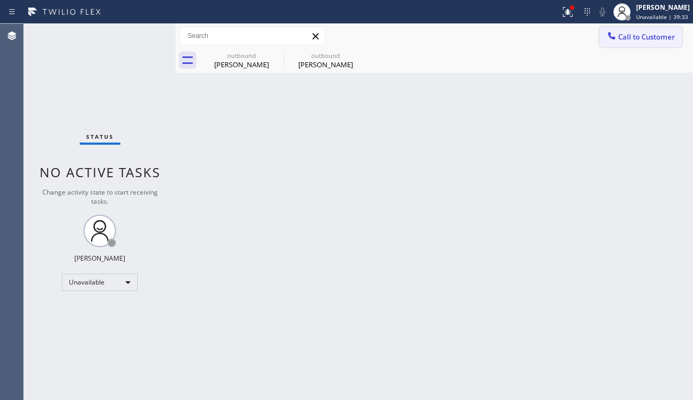
click at [621, 40] on span "Call to Customer" at bounding box center [647, 37] width 57 height 10
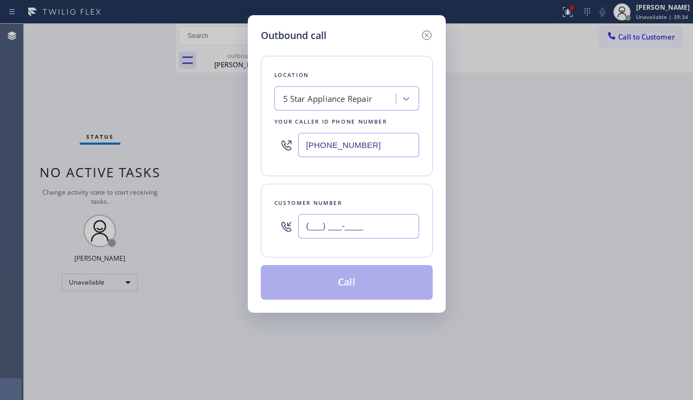
click at [326, 235] on input "(___) ___-____" at bounding box center [358, 226] width 121 height 24
paste input "954) 803-9188"
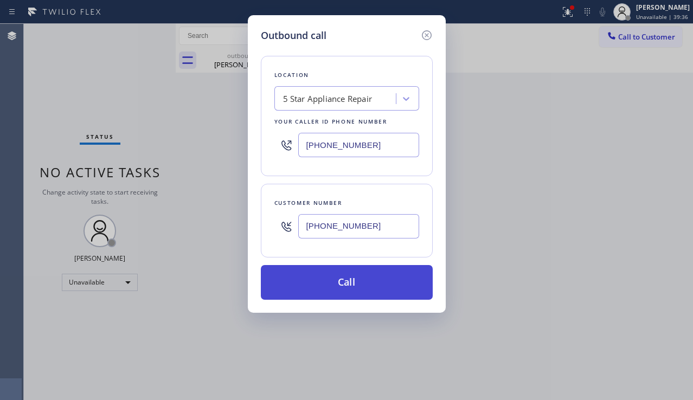
type input "[PHONE_NUMBER]"
click at [341, 288] on button "Call" at bounding box center [347, 282] width 172 height 35
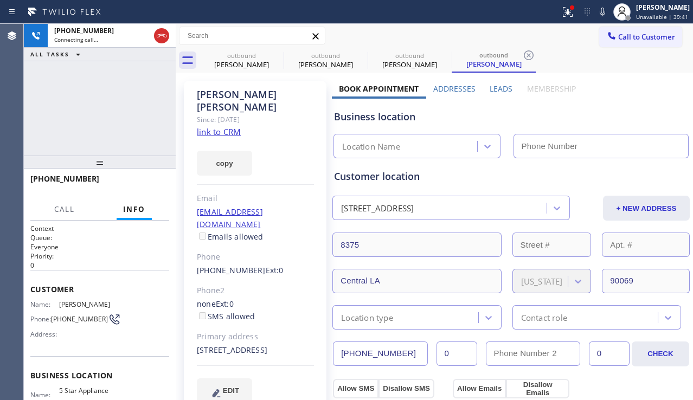
type input "[PHONE_NUMBER]"
click at [632, 120] on div "Business location" at bounding box center [511, 117] width 354 height 15
click at [289, 386] on div "[PERSON_NAME] Since: [DATE] link to CRM copy Email [EMAIL_ADDRESS][DOMAIN_NAME]…" at bounding box center [255, 249] width 143 height 336
click at [144, 183] on span "HANG UP" at bounding box center [144, 184] width 33 height 8
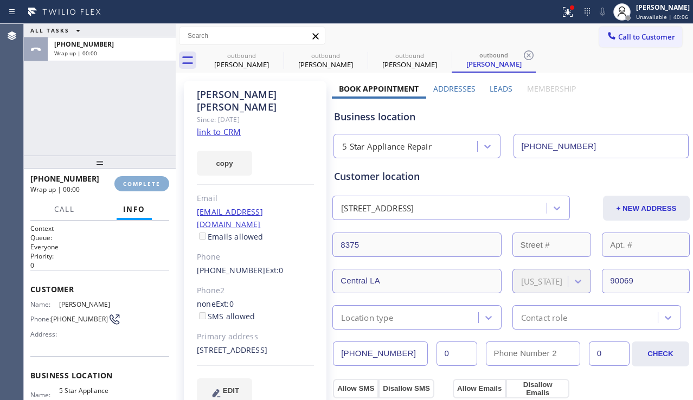
click at [144, 183] on span "COMPLETE" at bounding box center [141, 184] width 37 height 8
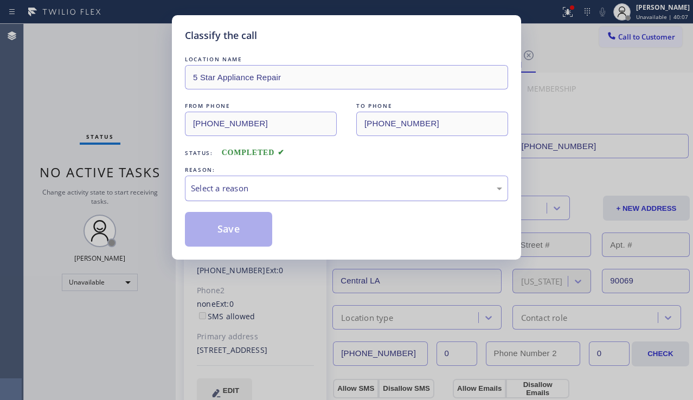
click at [266, 193] on div "Select a reason" at bounding box center [346, 188] width 311 height 12
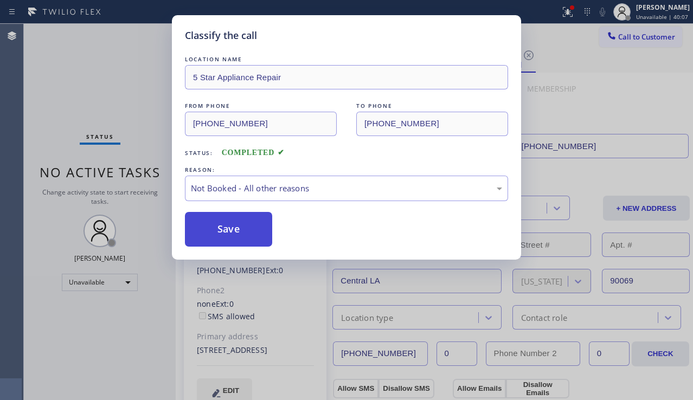
click at [235, 234] on button "Save" at bounding box center [228, 229] width 87 height 35
click at [652, 37] on span "Call to Customer" at bounding box center [647, 37] width 57 height 10
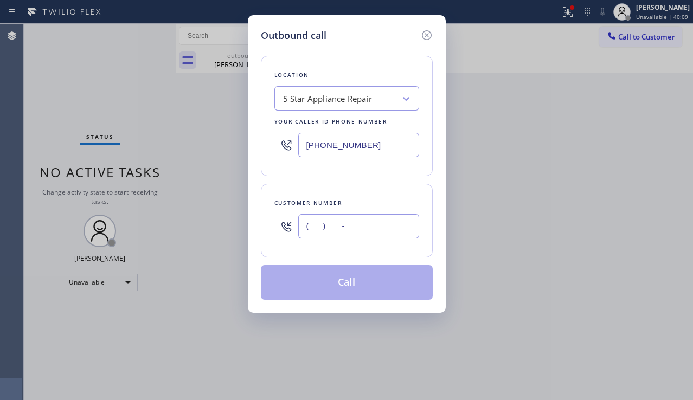
click at [379, 218] on input "(___) ___-____" at bounding box center [358, 226] width 121 height 24
paste input "626) 354-4584"
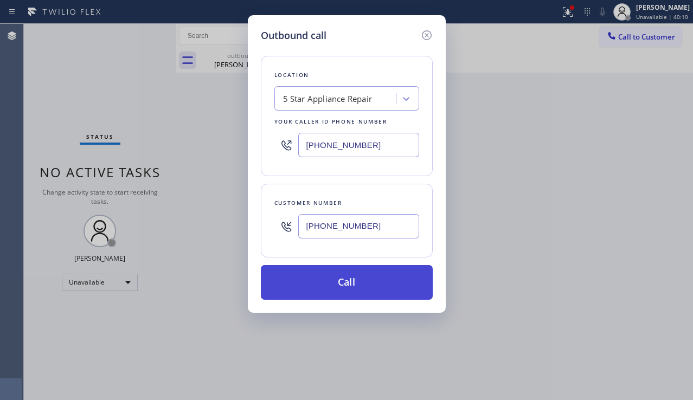
type input "[PHONE_NUMBER]"
click at [345, 279] on button "Call" at bounding box center [347, 282] width 172 height 35
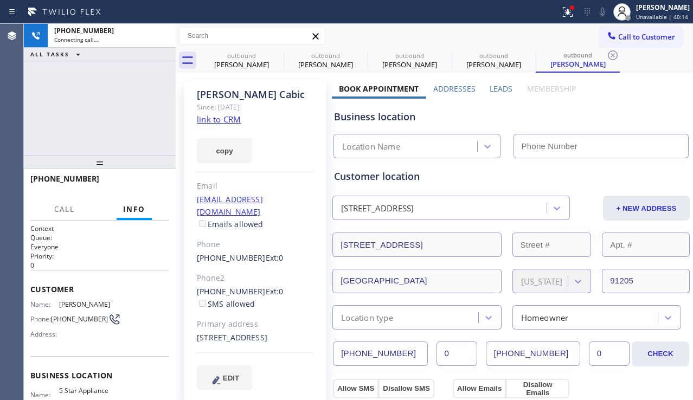
type input "[PHONE_NUMBER]"
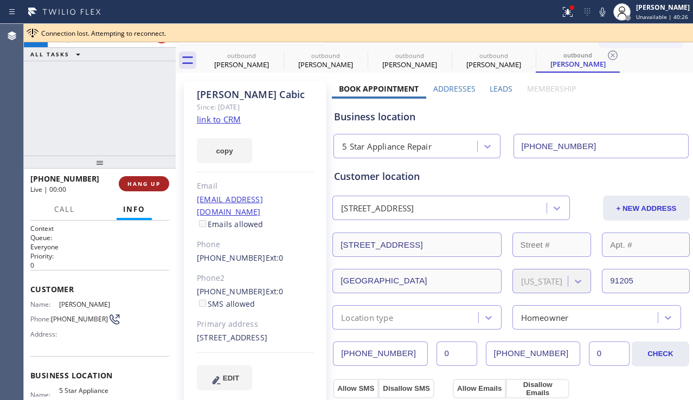
click at [144, 186] on span "HANG UP" at bounding box center [144, 184] width 33 height 8
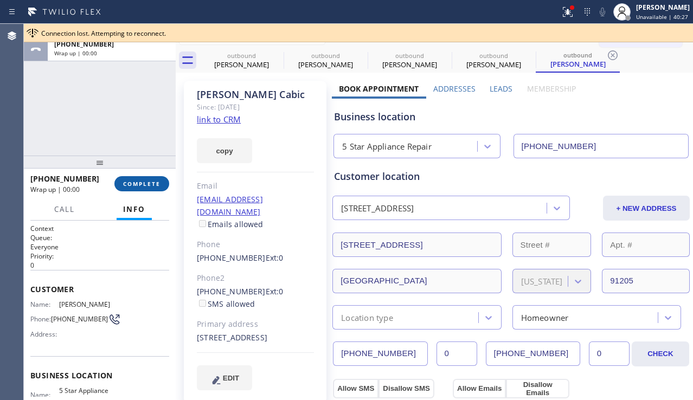
click at [144, 186] on span "COMPLETE" at bounding box center [141, 184] width 37 height 8
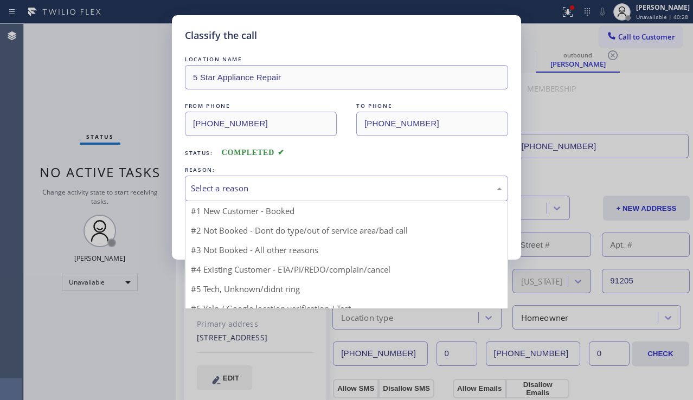
click at [289, 185] on div "Select a reason" at bounding box center [346, 188] width 311 height 12
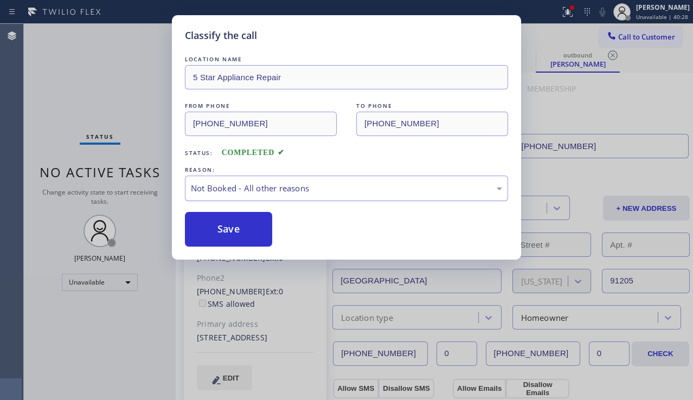
drag, startPoint x: 235, startPoint y: 232, endPoint x: 371, endPoint y: 197, distance: 140.0
click at [240, 230] on button "Save" at bounding box center [228, 229] width 87 height 35
click at [627, 40] on span "Call to Customer" at bounding box center [647, 37] width 57 height 10
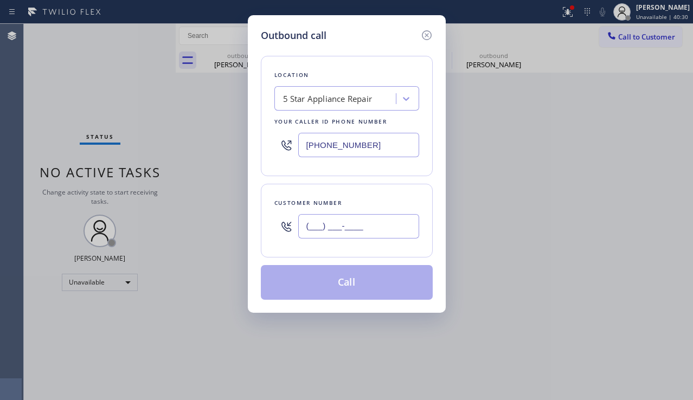
click at [371, 219] on input "(___) ___-____" at bounding box center [358, 226] width 121 height 24
paste input "747) 224-0005"
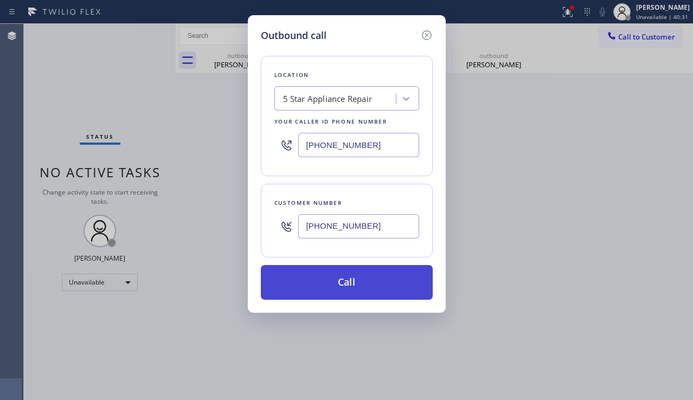
type input "[PHONE_NUMBER]"
click at [346, 286] on button "Call" at bounding box center [347, 282] width 172 height 35
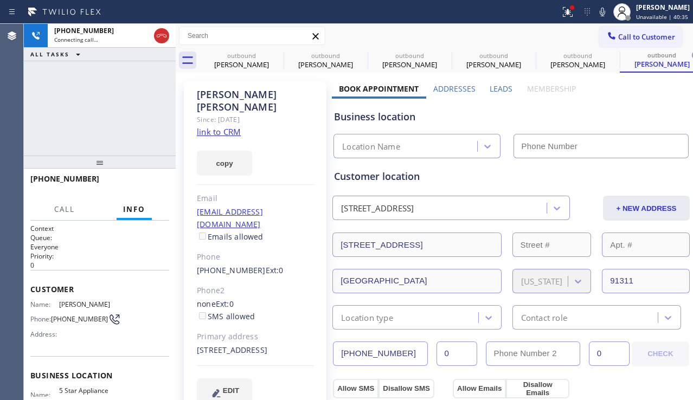
click at [69, 137] on div "[PHONE_NUMBER] Connecting call… ALL TASKS ALL TASKS ACTIVE TASKS TASKS IN WRAP …" at bounding box center [100, 90] width 152 height 132
type input "[PHONE_NUMBER]"
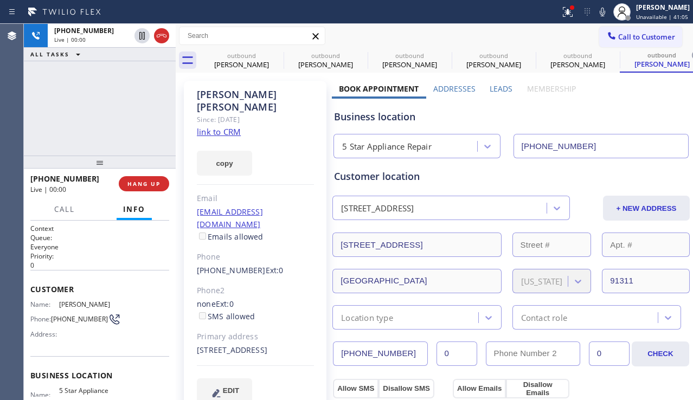
click at [44, 120] on div "[PHONE_NUMBER] Live | 00:00 ALL TASKS ALL TASKS ACTIVE TASKS TASKS IN WRAP UP" at bounding box center [100, 90] width 152 height 132
click at [153, 185] on span "HANG UP" at bounding box center [144, 184] width 33 height 8
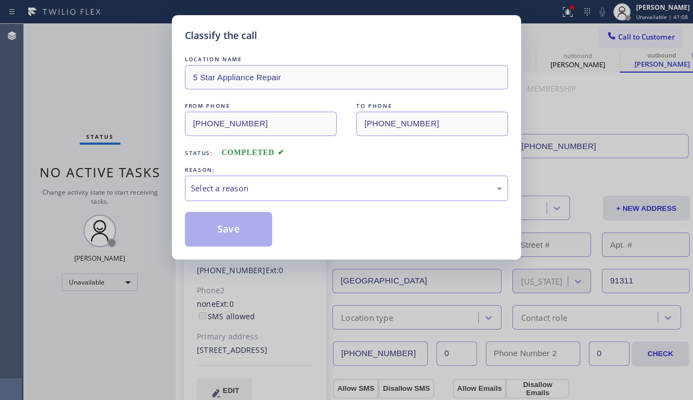
click at [298, 194] on div "Select a reason" at bounding box center [346, 188] width 311 height 12
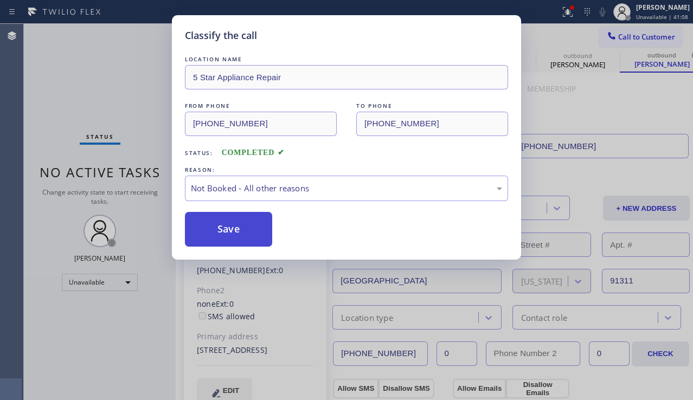
click at [240, 228] on button "Save" at bounding box center [228, 229] width 87 height 35
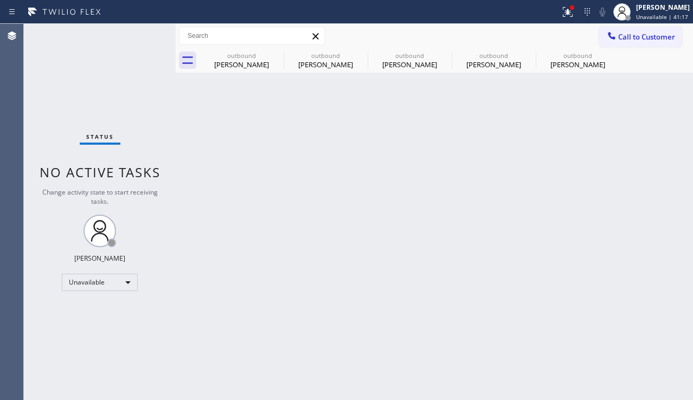
click at [647, 255] on div "Back to Dashboard Change Sender ID Customers Technicians Select a contact Outbo…" at bounding box center [435, 212] width 518 height 377
click at [277, 51] on icon at bounding box center [277, 55] width 10 height 10
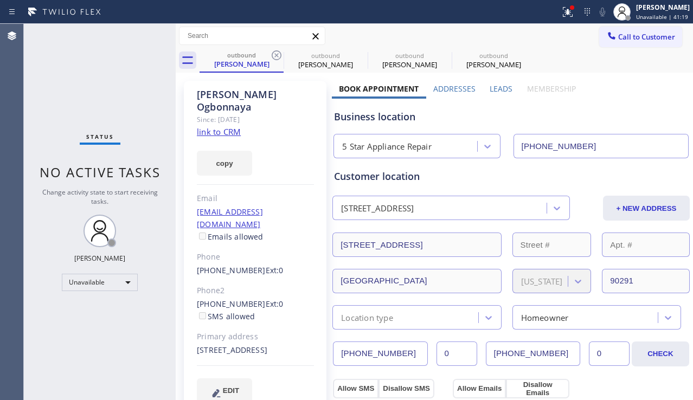
click at [277, 51] on icon at bounding box center [277, 55] width 10 height 10
click at [0, 0] on icon at bounding box center [0, 0] width 0 height 0
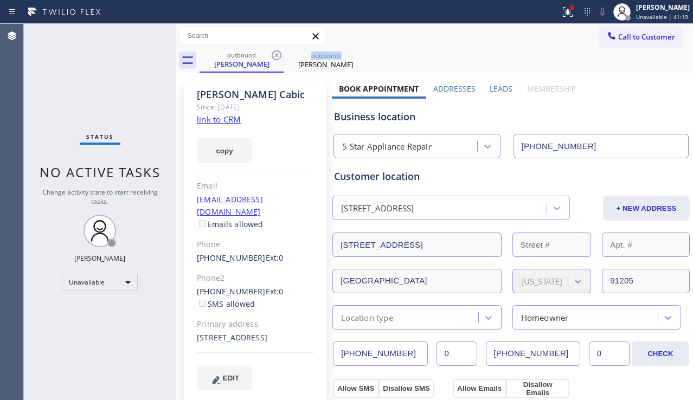
click at [277, 51] on icon at bounding box center [277, 55] width 10 height 10
click at [0, 0] on icon at bounding box center [0, 0] width 0 height 0
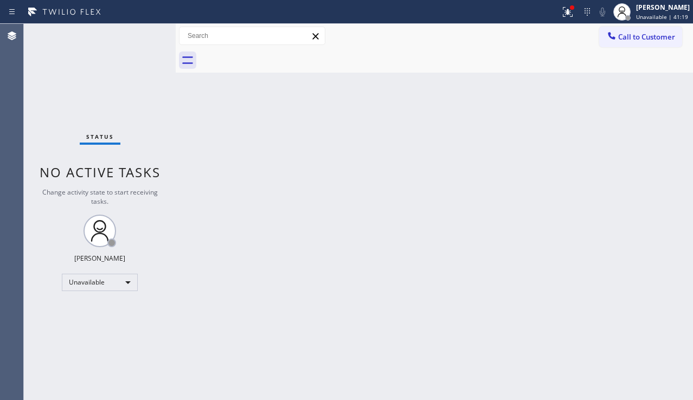
click at [277, 51] on div at bounding box center [447, 60] width 494 height 24
click at [556, 17] on div at bounding box center [568, 11] width 24 height 13
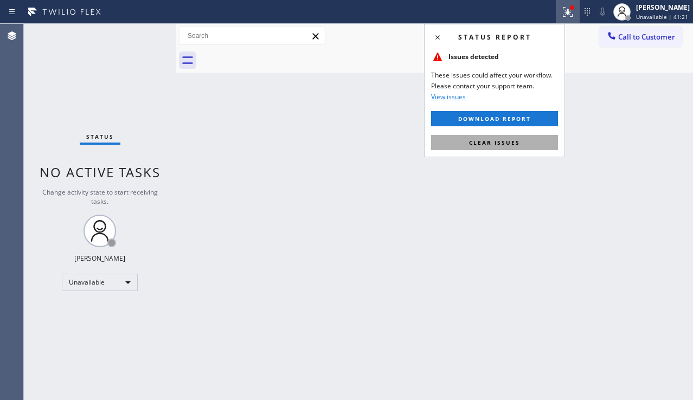
click at [487, 147] on button "Clear issues" at bounding box center [494, 142] width 127 height 15
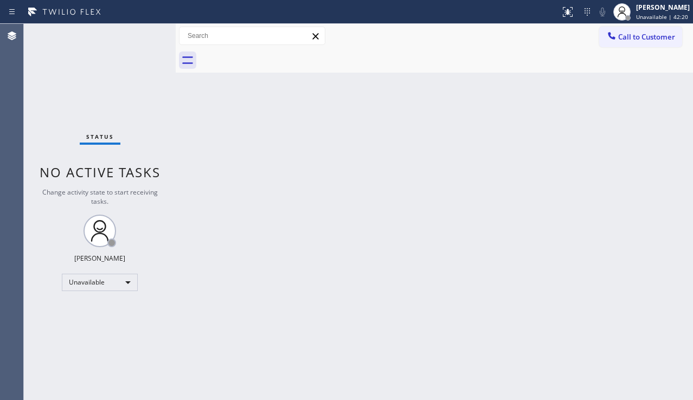
click at [359, 253] on div "Back to Dashboard Change Sender ID Customers Technicians Select a contact Outbo…" at bounding box center [435, 212] width 518 height 377
click at [625, 305] on div "Back to Dashboard Change Sender ID Customers Technicians Select a contact Outbo…" at bounding box center [435, 212] width 518 height 377
click at [617, 275] on div "Back to Dashboard Change Sender ID Customers Technicians Select a contact Outbo…" at bounding box center [435, 212] width 518 height 377
click at [418, 171] on div "Back to Dashboard Change Sender ID Customers Technicians Select a contact Outbo…" at bounding box center [435, 212] width 518 height 377
click at [643, 308] on div "Back to Dashboard Change Sender ID Customers Technicians Select a contact Outbo…" at bounding box center [435, 212] width 518 height 377
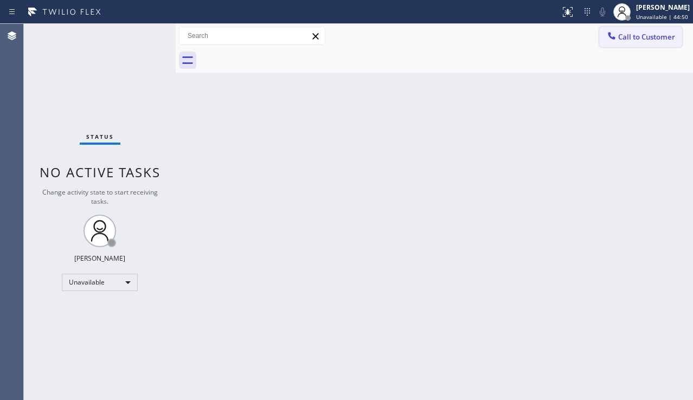
click at [632, 43] on button "Call to Customer" at bounding box center [641, 37] width 83 height 21
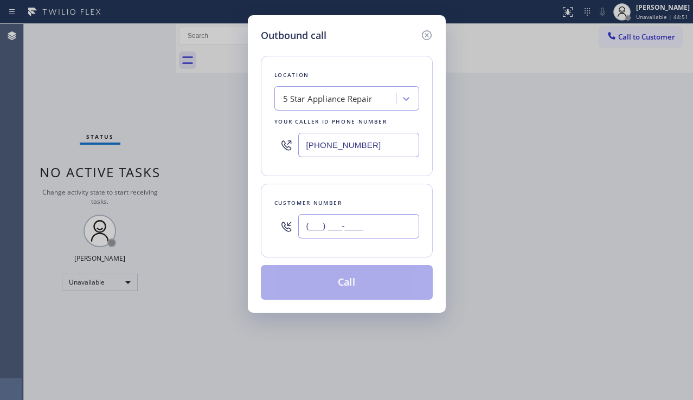
click at [339, 225] on input "(___) ___-____" at bounding box center [358, 226] width 121 height 24
paste input "510) 472-1655"
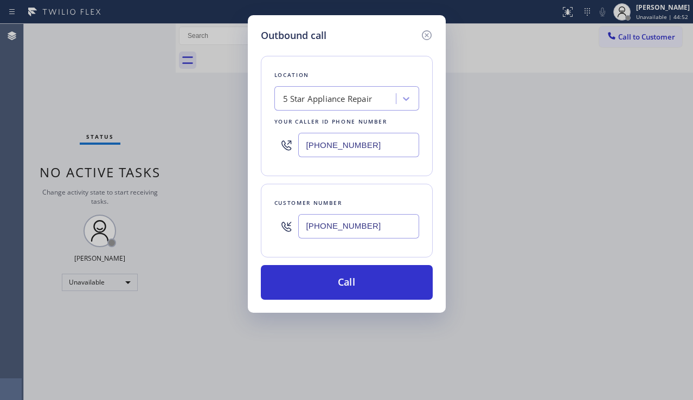
type input "[PHONE_NUMBER]"
click at [604, 312] on div "Outbound call Location 5 Star Appliance Repair Your caller id phone number [PHO…" at bounding box center [346, 200] width 693 height 400
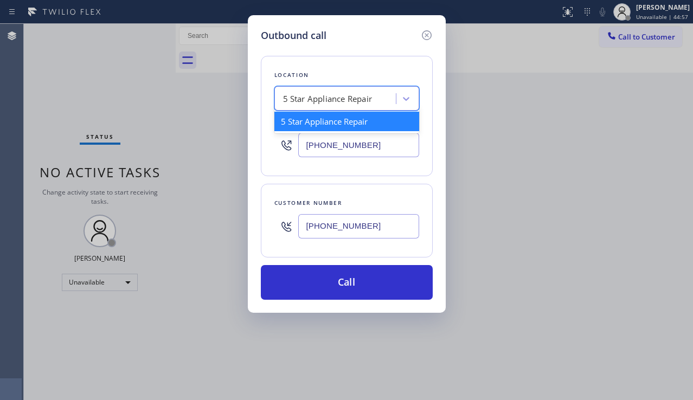
click at [335, 99] on div "5 Star Appliance Repair" at bounding box center [328, 99] width 90 height 12
paste input "American Service Alliance Hayward"
type input "American Service Alliance Hayward"
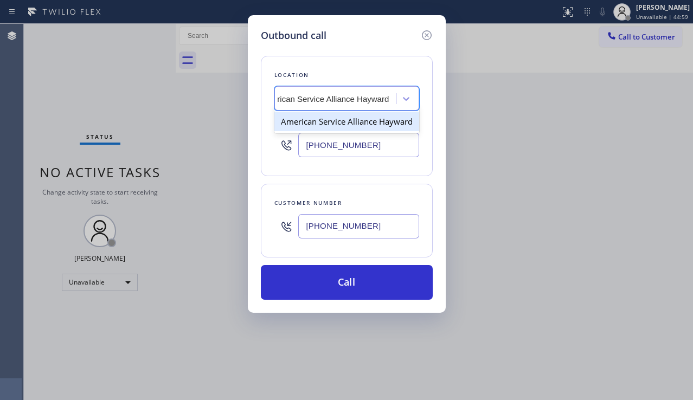
click at [332, 127] on div "American Service Alliance Hayward" at bounding box center [347, 122] width 145 height 20
type input "[PHONE_NUMBER]"
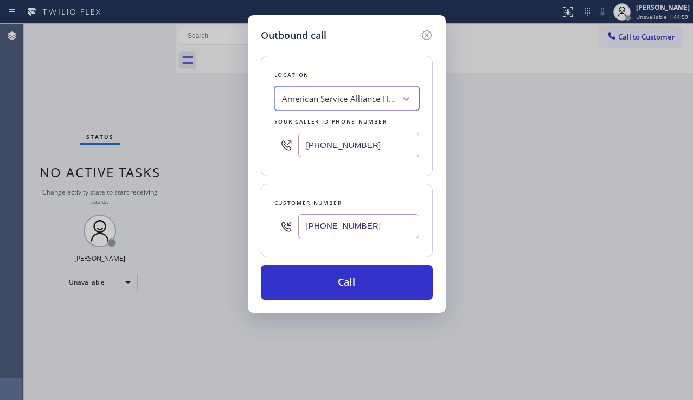
scroll to position [0, 1]
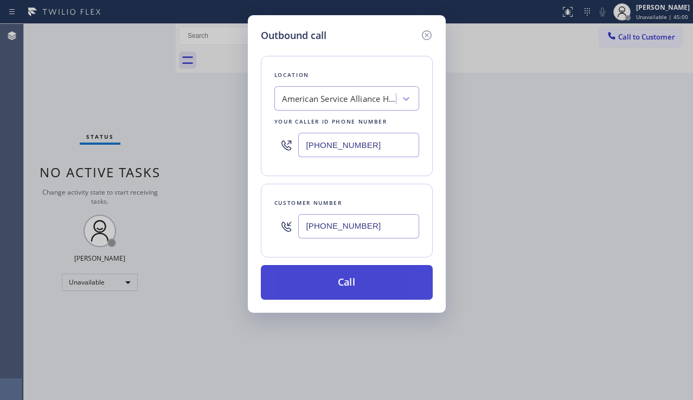
click at [330, 282] on button "Call" at bounding box center [347, 282] width 172 height 35
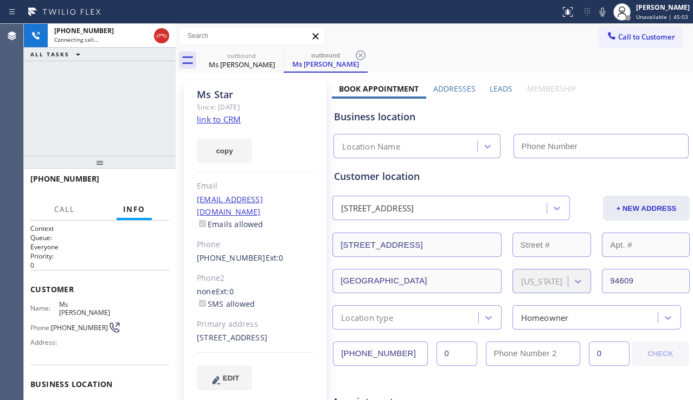
click at [492, 91] on label "Leads" at bounding box center [501, 89] width 23 height 10
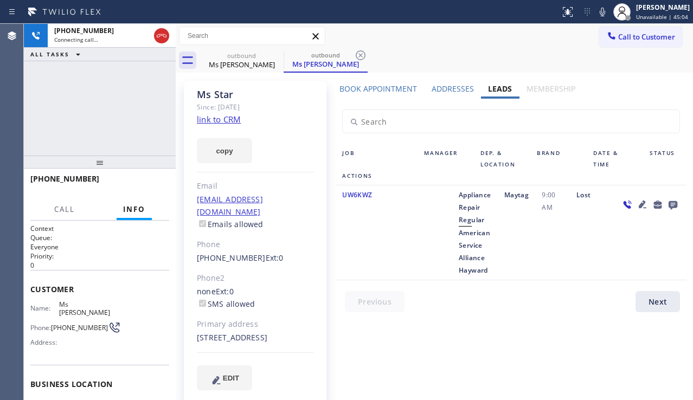
click at [667, 200] on icon at bounding box center [673, 205] width 13 height 14
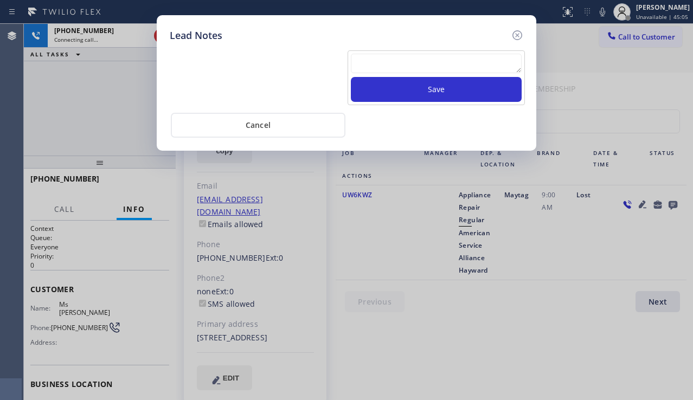
click at [401, 63] on textarea at bounding box center [436, 64] width 171 height 20
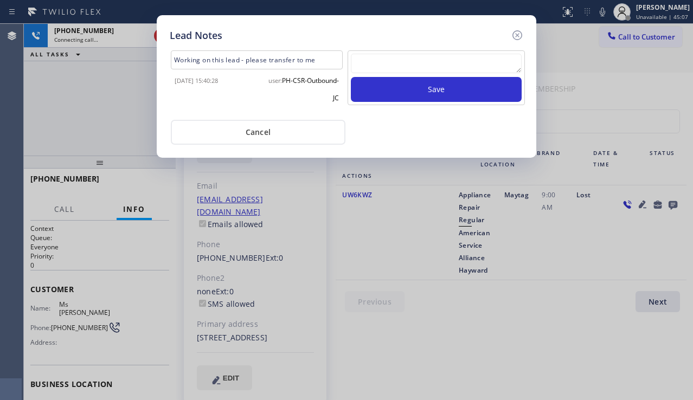
drag, startPoint x: 519, startPoint y: 37, endPoint x: 360, endPoint y: 60, distance: 160.6
click at [519, 37] on icon at bounding box center [517, 35] width 13 height 13
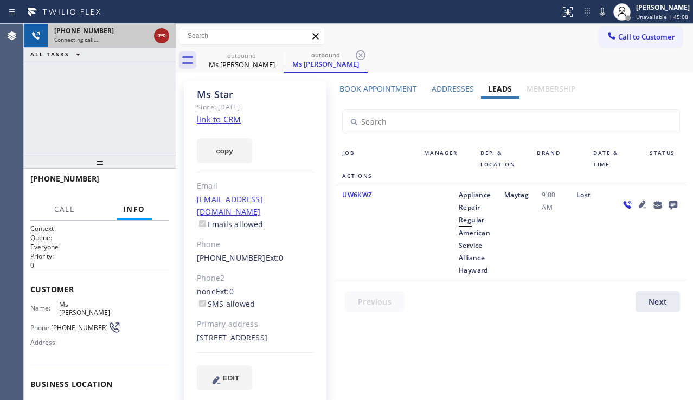
click at [166, 37] on icon at bounding box center [162, 35] width 10 height 3
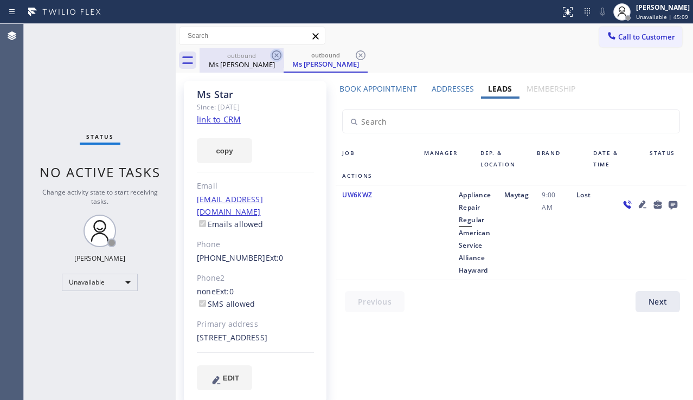
click at [278, 55] on icon at bounding box center [276, 55] width 13 height 13
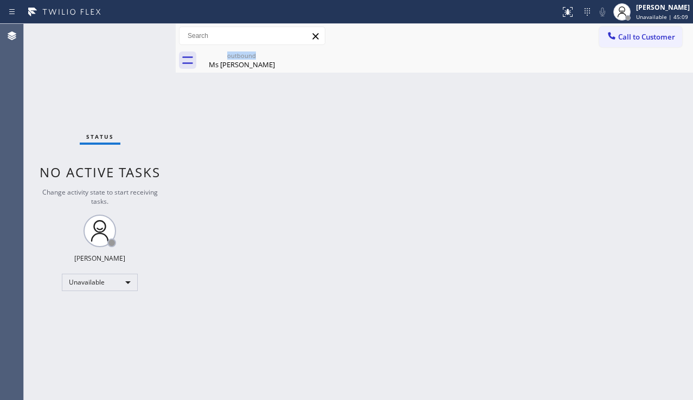
click at [278, 55] on div "outbound Ms [PERSON_NAME]" at bounding box center [242, 60] width 84 height 24
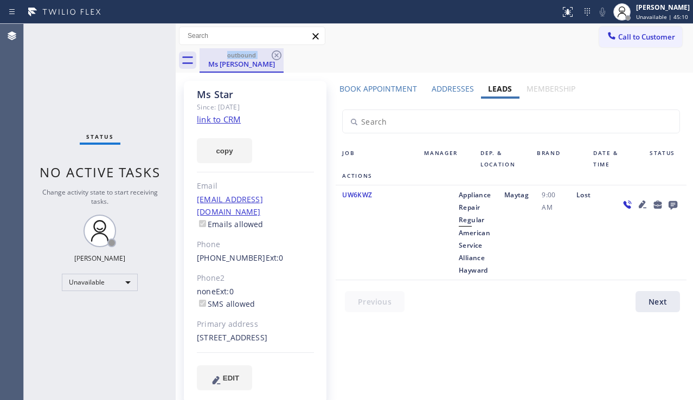
click at [269, 58] on div "outbound" at bounding box center [242, 55] width 82 height 8
click at [253, 62] on div "Ms [PERSON_NAME]" at bounding box center [242, 64] width 82 height 10
click at [274, 54] on icon at bounding box center [276, 55] width 13 height 13
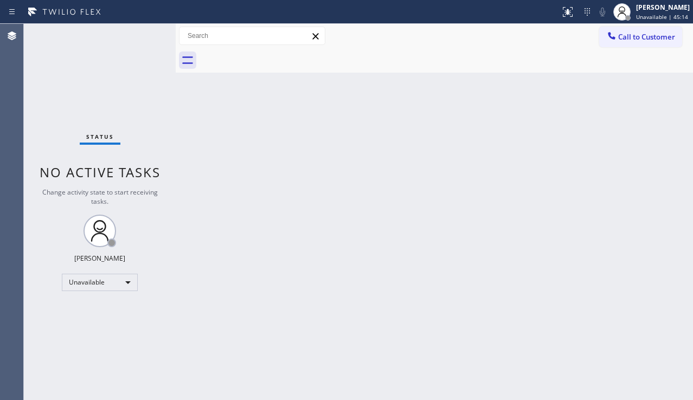
click at [607, 301] on div "Back to Dashboard Change Sender ID Customers Technicians Select a contact Outbo…" at bounding box center [435, 212] width 518 height 377
click at [334, 217] on div "Back to Dashboard Change Sender ID Customers Technicians Select a contact Outbo…" at bounding box center [435, 212] width 518 height 377
click at [389, 184] on div "Back to Dashboard Change Sender ID Customers Technicians Select a contact Outbo…" at bounding box center [435, 212] width 518 height 377
click at [652, 251] on div "Back to Dashboard Change Sender ID Customers Technicians Select a contact Outbo…" at bounding box center [435, 212] width 518 height 377
click at [667, 42] on button "Call to Customer" at bounding box center [641, 37] width 83 height 21
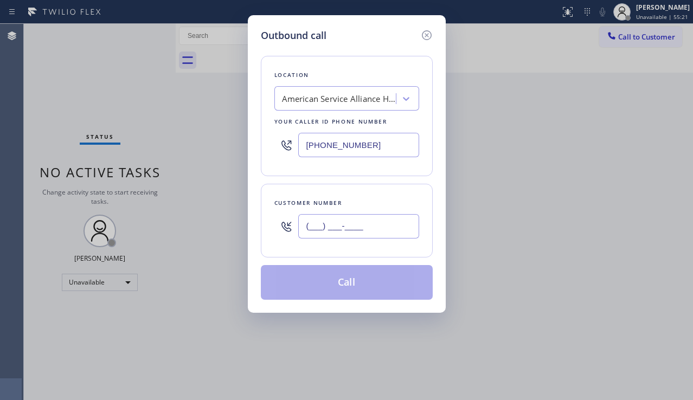
click at [347, 226] on input "(___) ___-____" at bounding box center [358, 226] width 121 height 24
paste input "650) 387-6720"
type input "[PHONE_NUMBER]"
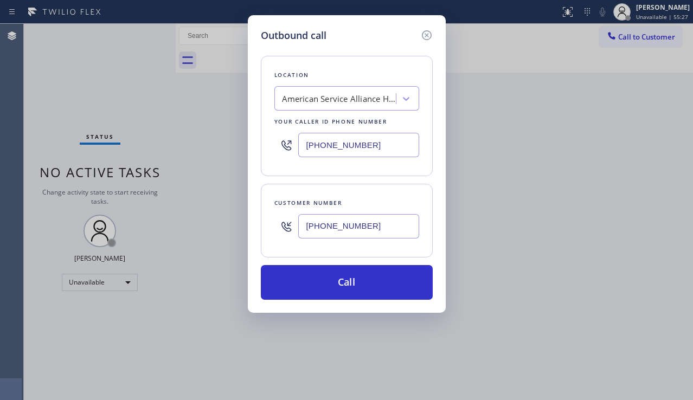
drag, startPoint x: 613, startPoint y: 180, endPoint x: 551, endPoint y: 161, distance: 65.2
click at [613, 180] on div "Outbound call Location American Service Alliance Hayward Your caller id phone n…" at bounding box center [346, 200] width 693 height 400
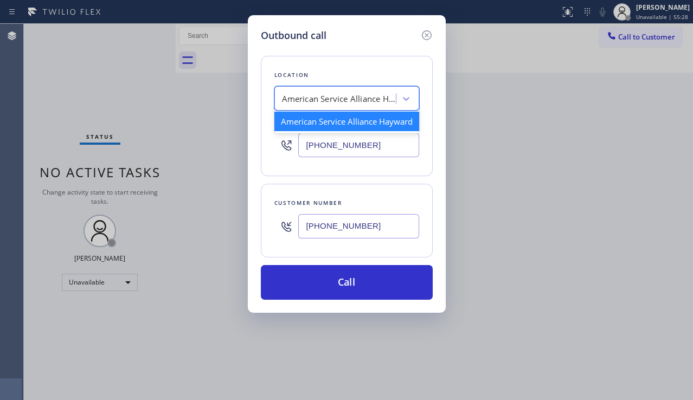
click at [338, 97] on div "American Service Alliance Hayward" at bounding box center [339, 99] width 114 height 12
paste input "5 Star Electric [GEOGRAPHIC_DATA][PERSON_NAME]"
type input "5 Star Electric [GEOGRAPHIC_DATA][PERSON_NAME]"
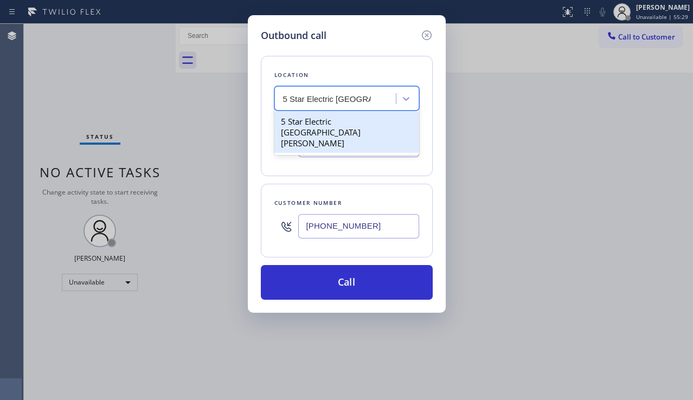
click at [342, 119] on div "5 Star Electric [GEOGRAPHIC_DATA][PERSON_NAME]" at bounding box center [347, 132] width 145 height 41
type input "[PHONE_NUMBER]"
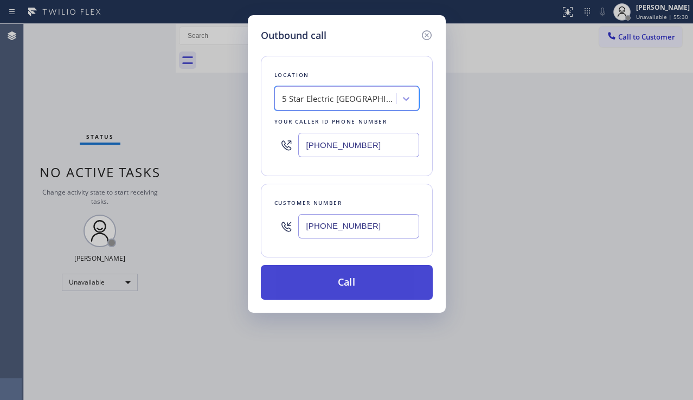
click at [338, 286] on button "Call" at bounding box center [347, 282] width 172 height 35
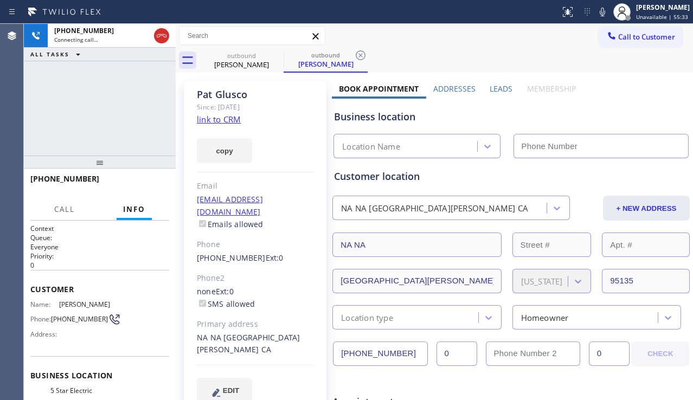
click at [501, 92] on label "Leads" at bounding box center [501, 89] width 23 height 10
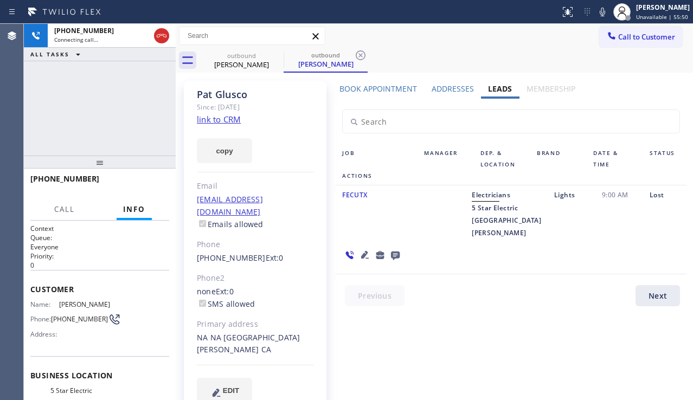
click at [409, 239] on div at bounding box center [372, 254] width 73 height 31
click at [369, 251] on icon at bounding box center [365, 255] width 8 height 8
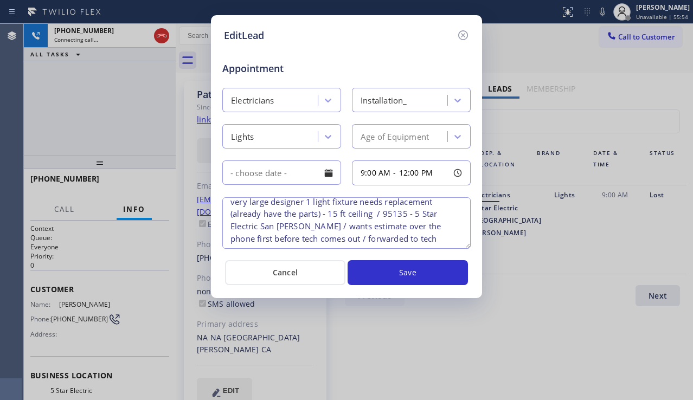
scroll to position [10, 0]
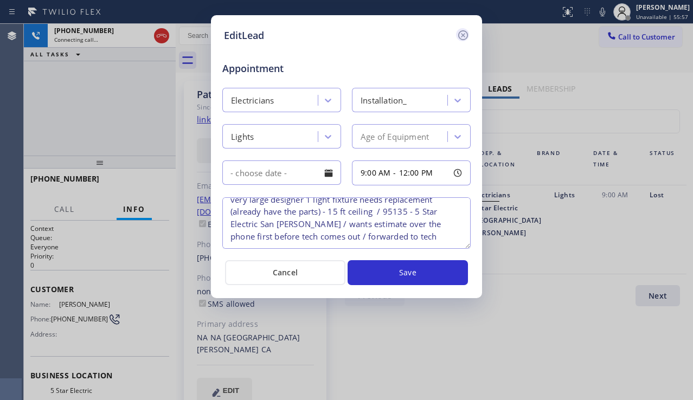
click at [465, 36] on icon at bounding box center [463, 35] width 13 height 13
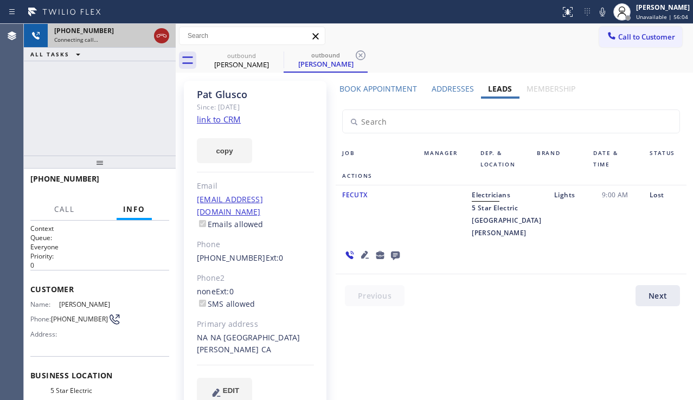
click at [160, 33] on icon at bounding box center [161, 35] width 13 height 13
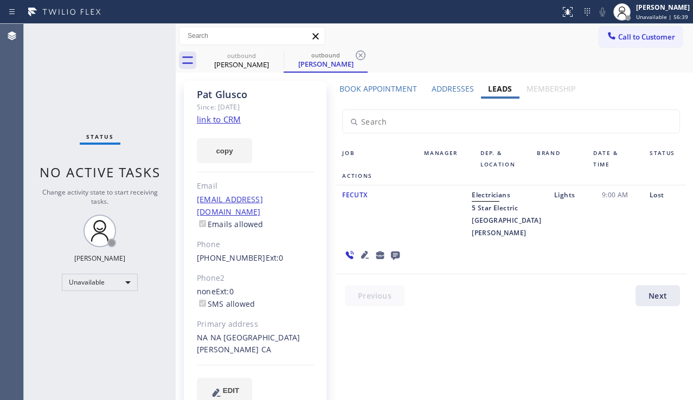
click at [619, 333] on div "Book Appointment Addresses Leads Membership Business location 5 Star Electric […" at bounding box center [511, 253] width 359 height 338
click at [644, 307] on div "Book Appointment Addresses Leads Membership Business location 5 Star Electric […" at bounding box center [511, 253] width 359 height 338
click at [603, 299] on div "Book Appointment Addresses Leads Membership Business location 5 Star Electric […" at bounding box center [511, 253] width 359 height 338
click at [67, 309] on div "Status No active tasks Change activity state to start receiving tasks. [PERSON_…" at bounding box center [100, 212] width 152 height 377
click at [111, 282] on div "Unavailable" at bounding box center [100, 282] width 76 height 17
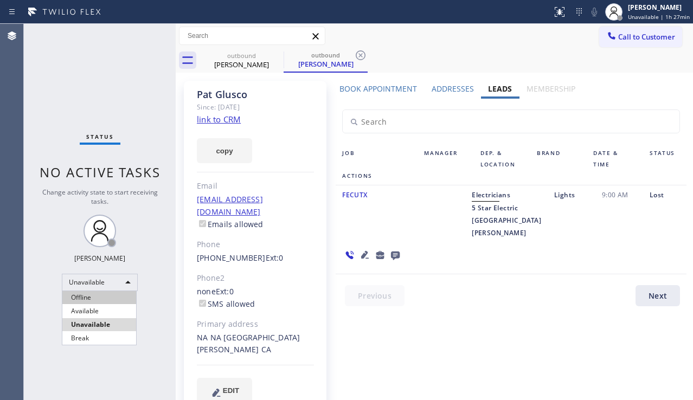
click at [105, 301] on li "Offline" at bounding box center [99, 297] width 74 height 13
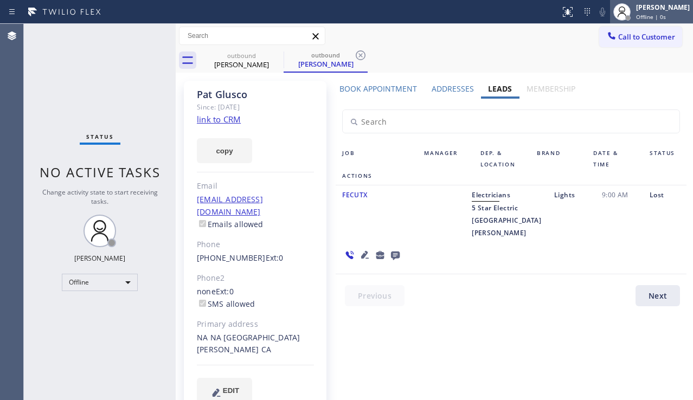
click at [636, 15] on span "Offline | 0s" at bounding box center [651, 17] width 30 height 8
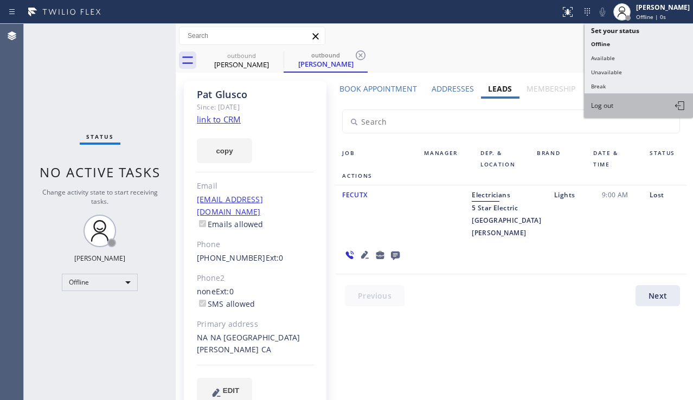
click at [613, 106] on span "Log out" at bounding box center [602, 105] width 22 height 9
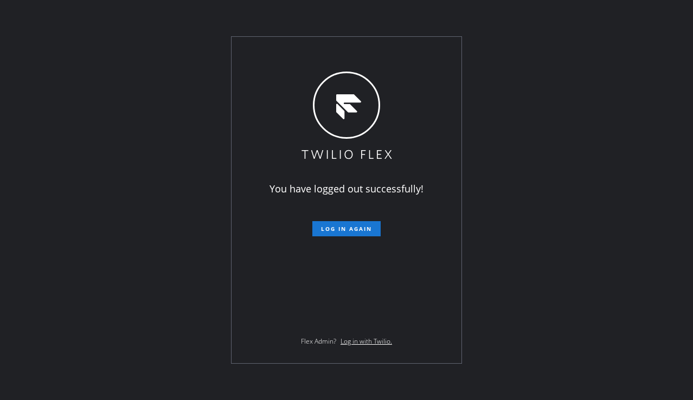
click at [107, 210] on div "You have logged out successfully! Log in again Flex Admin? Log in with Twilio." at bounding box center [346, 200] width 693 height 400
click at [610, 298] on div "You have logged out successfully! Log in again Flex Admin? Log in with Twilio." at bounding box center [346, 200] width 693 height 400
click at [475, 227] on div "You have logged out successfully! Log in again Flex Admin? Log in with Twilio." at bounding box center [346, 200] width 693 height 400
click at [515, 230] on div "You have logged out successfully! Log in again Flex Admin? Log in with Twilio." at bounding box center [346, 200] width 693 height 400
